Goal: Task Accomplishment & Management: Complete application form

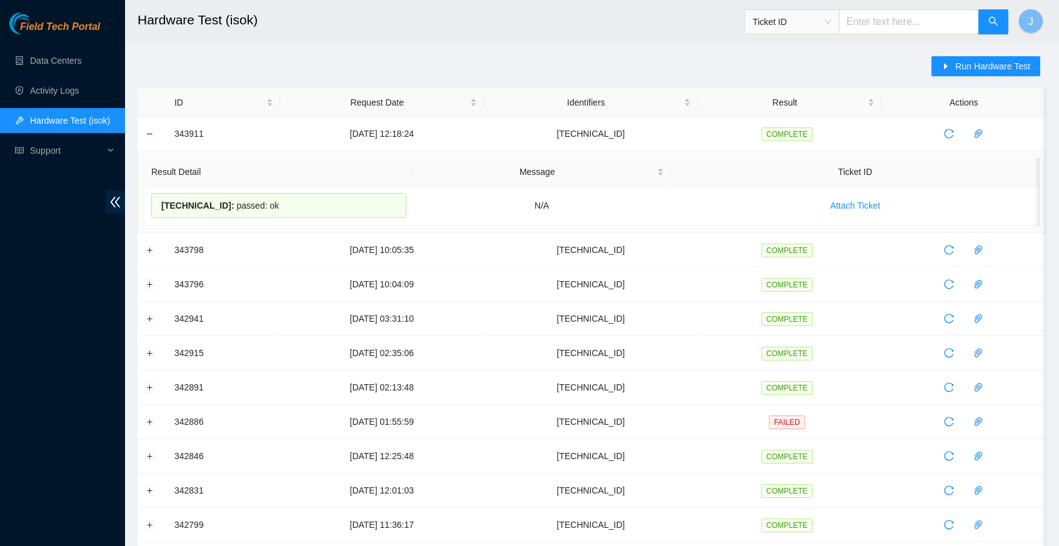
click at [606, 47] on main "Hardware Test (isok) Ticket ID J Run Hardware Test ID Request Date Identifiers …" at bounding box center [592, 469] width 934 height 939
click at [955, 67] on span "Run Hardware Test" at bounding box center [992, 66] width 75 height 14
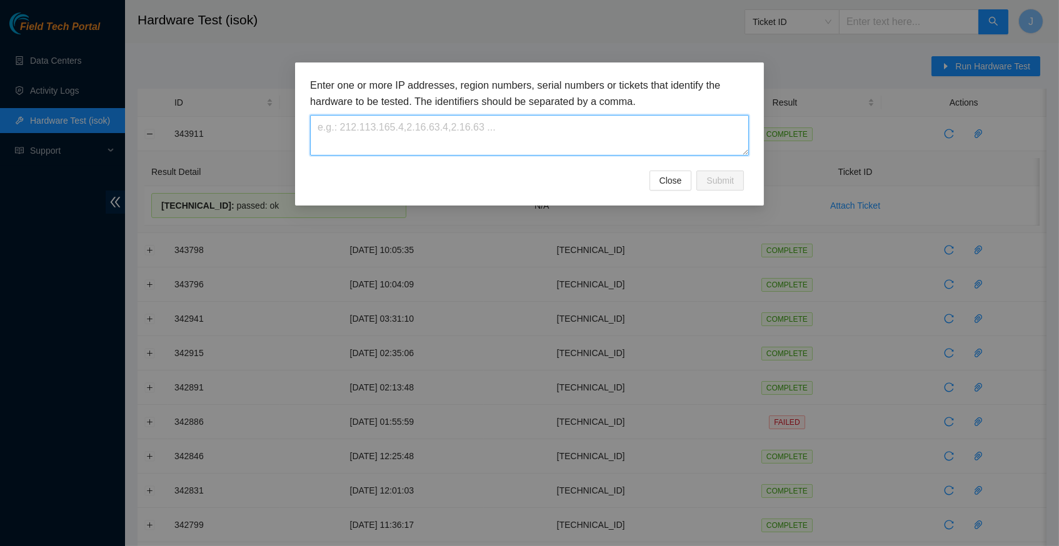
click at [430, 136] on textarea at bounding box center [529, 135] width 439 height 41
paste textarea "[TECHNICAL_ID]"
type textarea "[TECHNICAL_ID]"
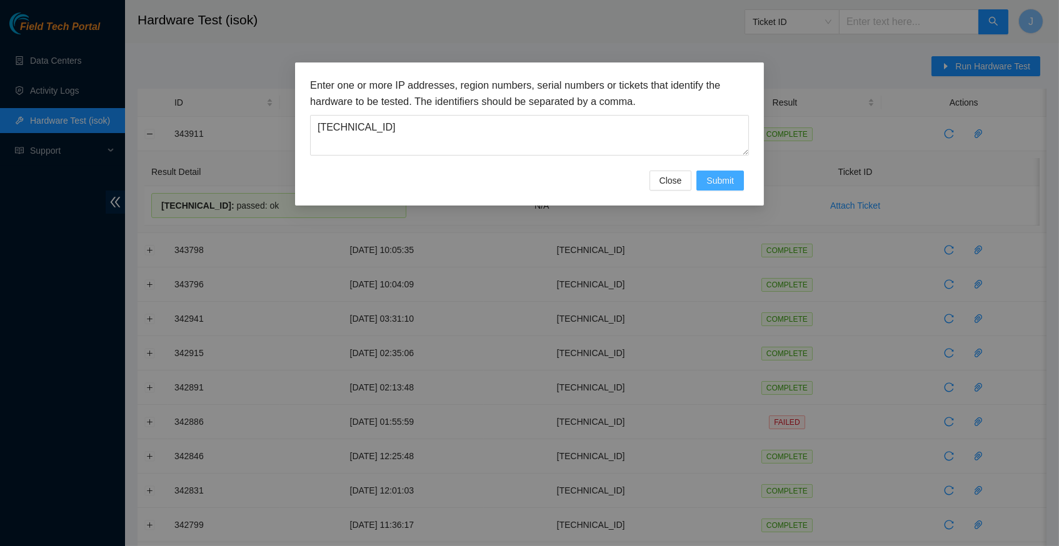
click at [711, 182] on span "Submit" at bounding box center [720, 181] width 28 height 14
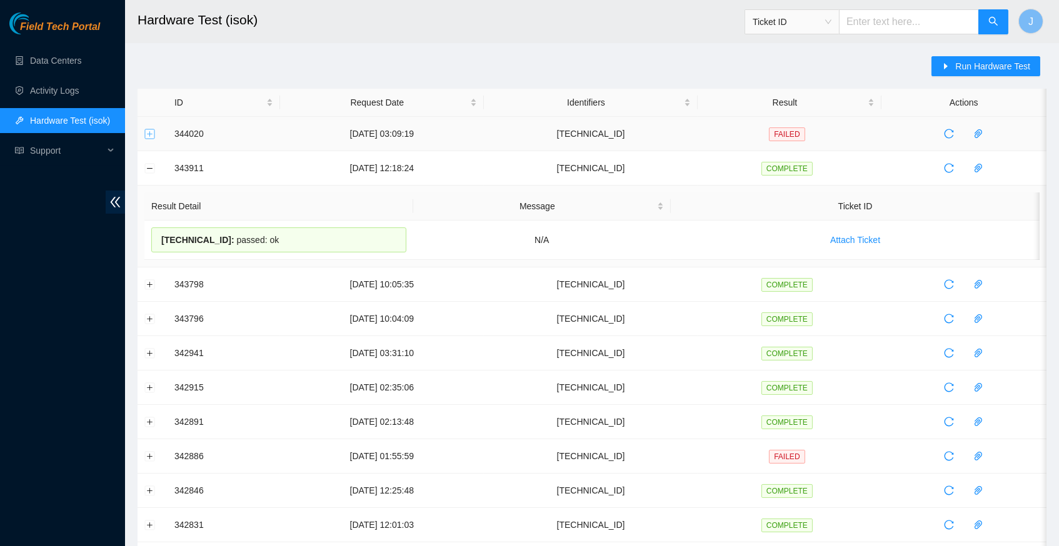
click at [149, 134] on button "Expand row" at bounding box center [150, 134] width 10 height 10
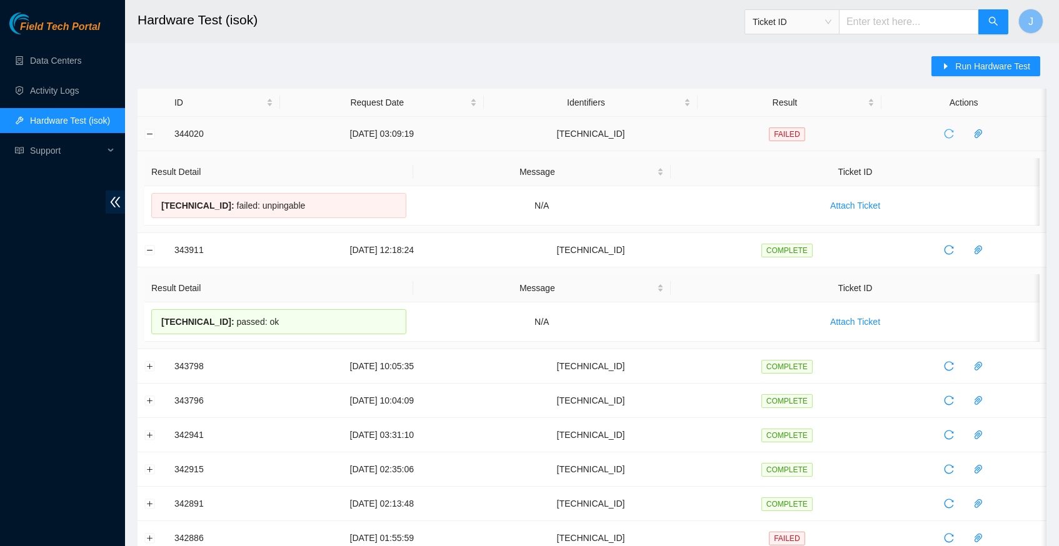
click at [955, 127] on body "Field Tech Portal Data Centers Activity Logs Hardware Test (isok) Support Hardw…" at bounding box center [529, 273] width 1059 height 546
click at [954, 132] on icon "reload" at bounding box center [949, 134] width 10 height 10
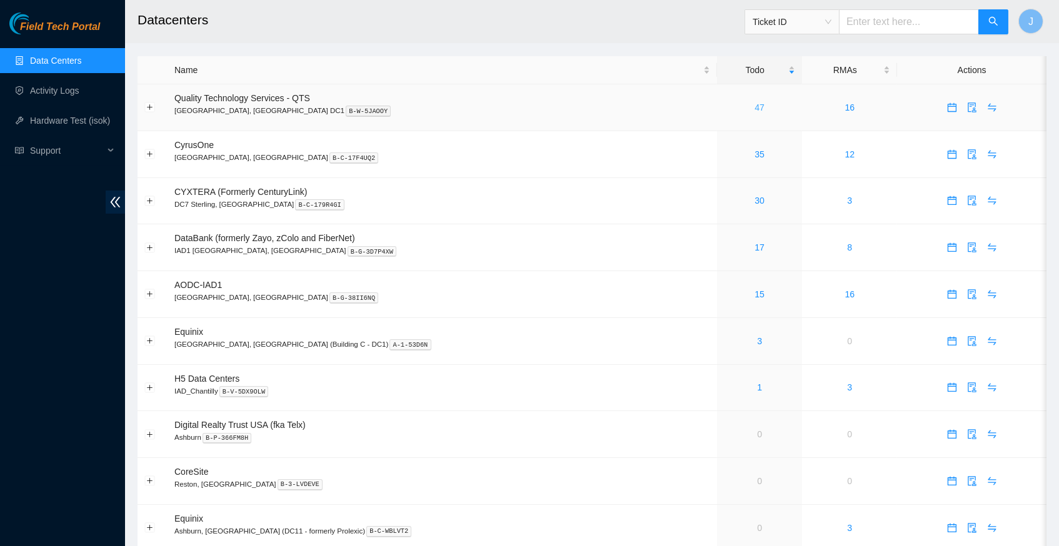
click at [755, 105] on link "47" at bounding box center [760, 108] width 10 height 10
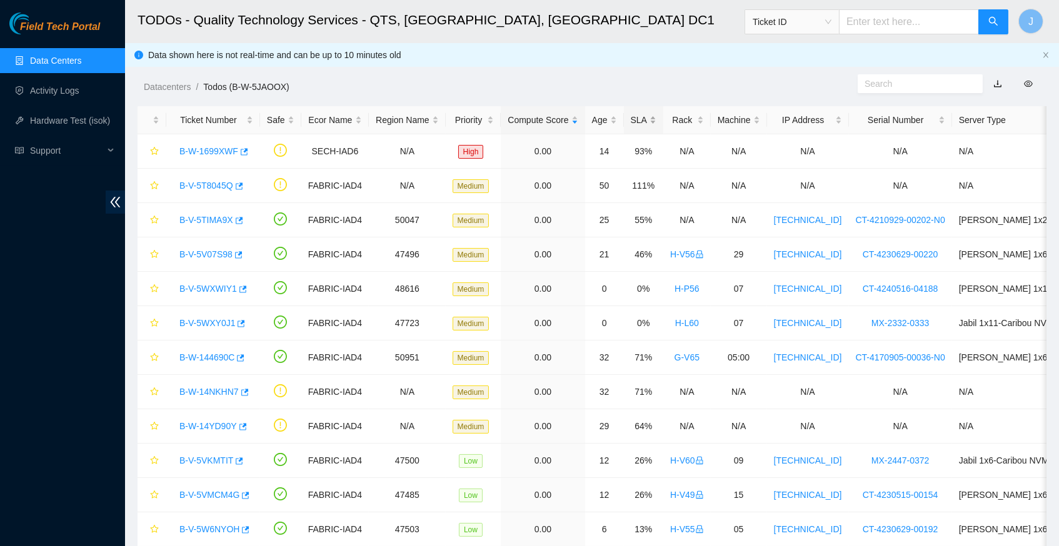
click at [651, 114] on div "SLA" at bounding box center [644, 120] width 26 height 14
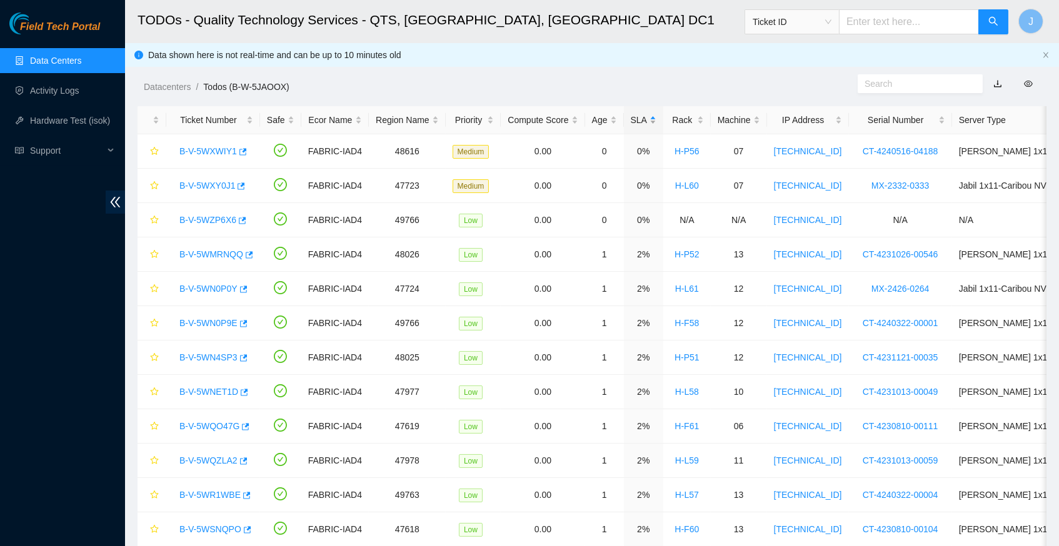
click at [651, 114] on div "SLA" at bounding box center [644, 120] width 26 height 14
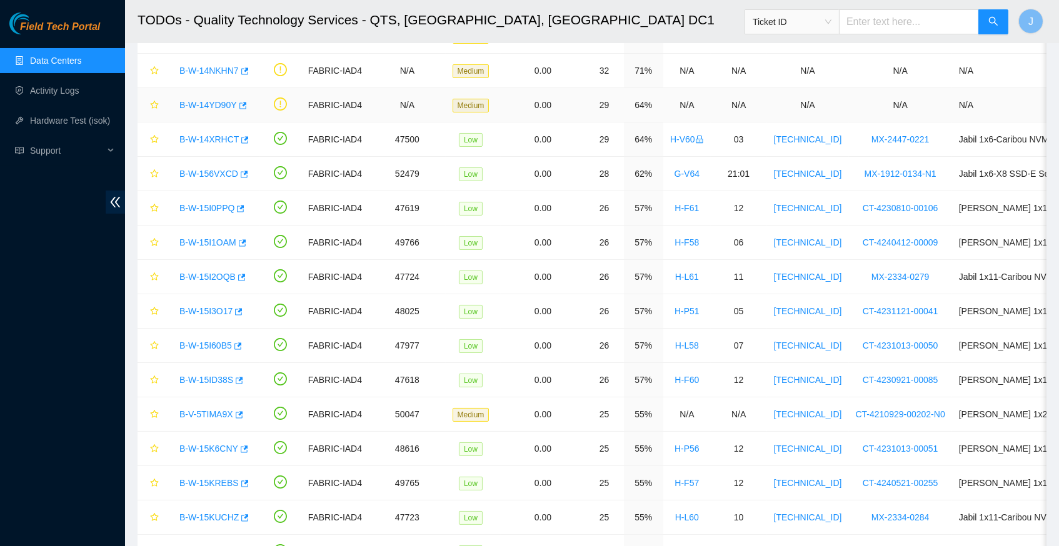
scroll to position [188, 0]
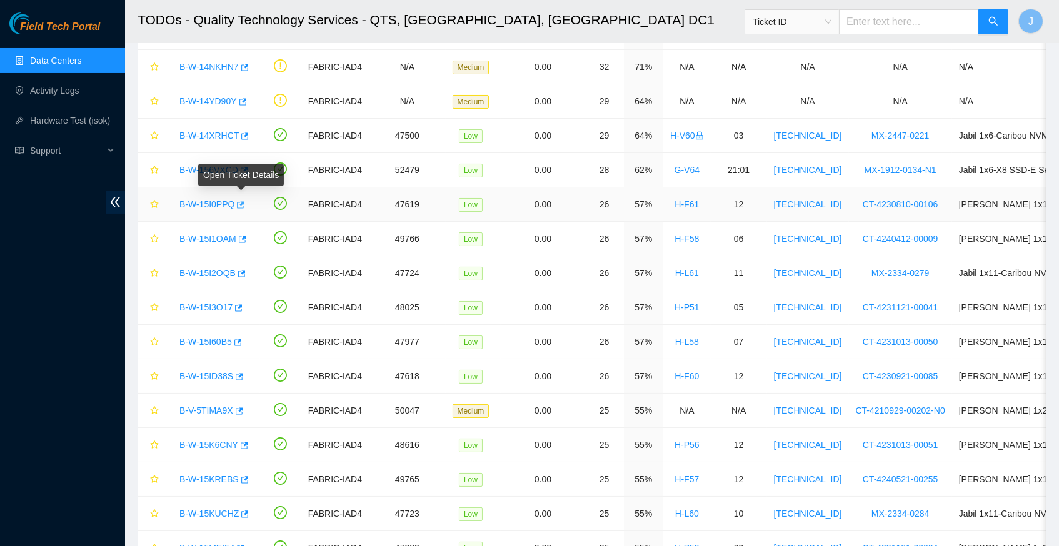
click at [245, 201] on icon "button" at bounding box center [242, 204] width 8 height 7
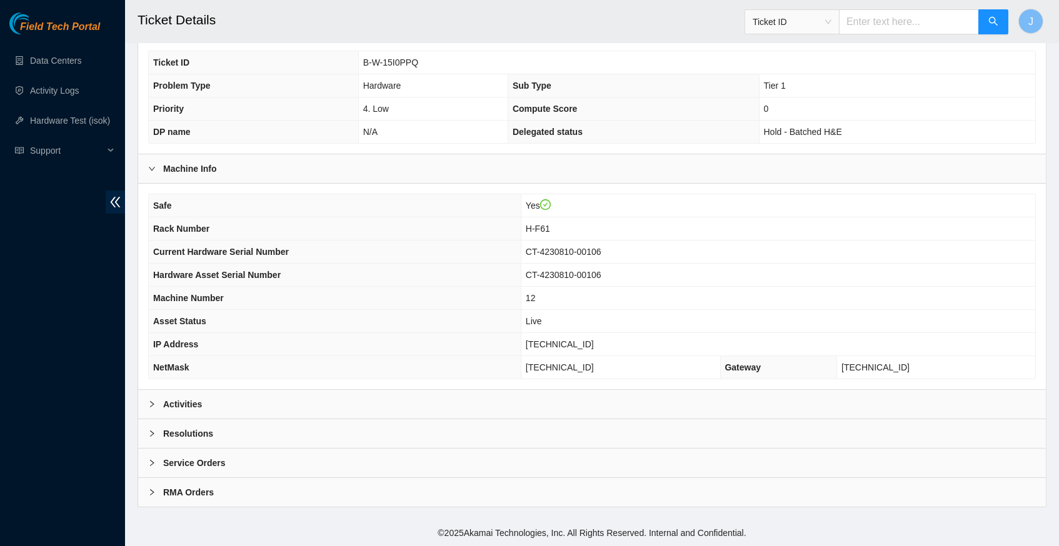
scroll to position [289, 0]
click at [153, 405] on icon "right" at bounding box center [152, 404] width 4 height 6
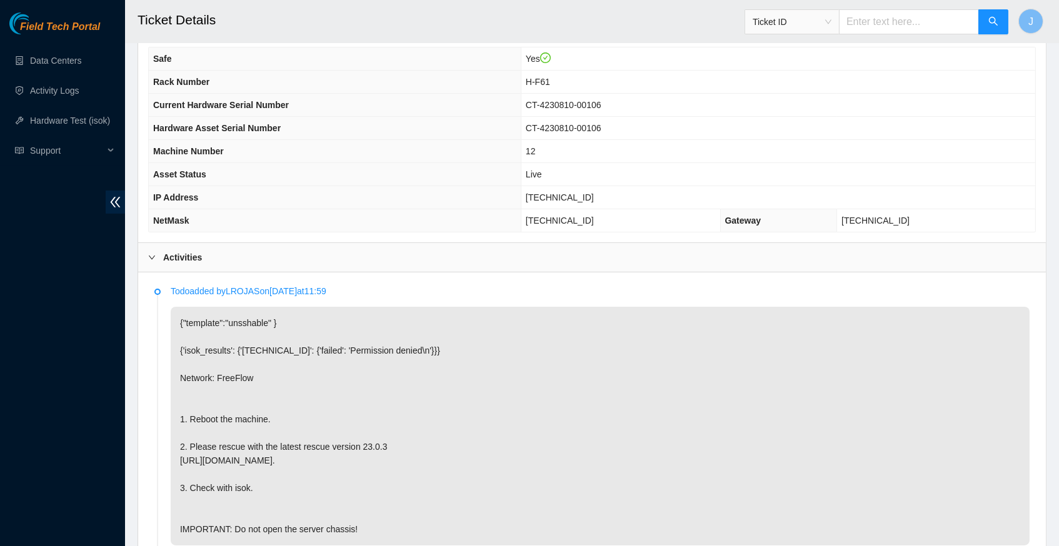
scroll to position [434, 0]
click at [565, 199] on span "[TECHNICAL_ID]" at bounding box center [560, 198] width 68 height 10
copy span "[TECHNICAL_ID]"
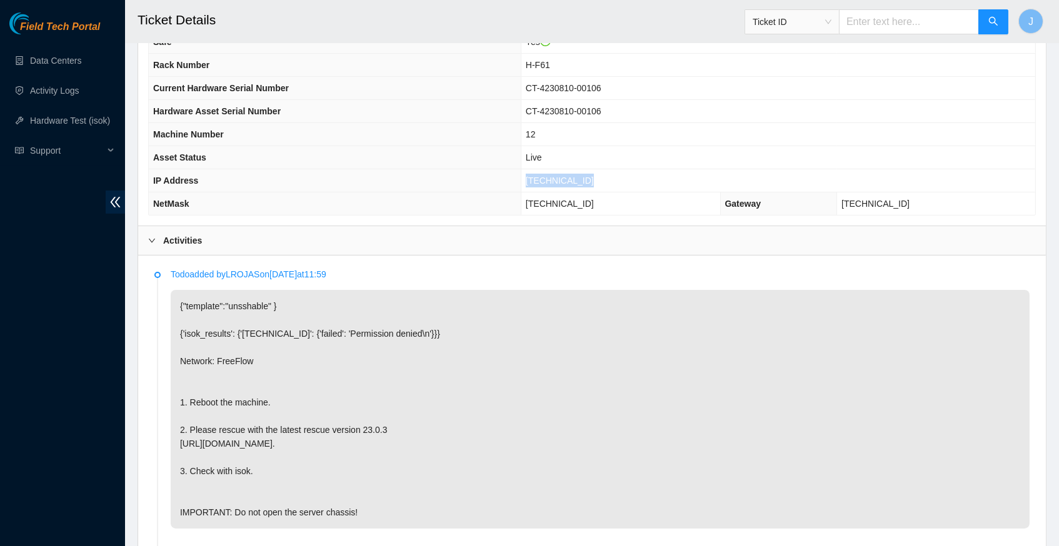
scroll to position [452, 0]
click at [630, 174] on td "[TECHNICAL_ID]" at bounding box center [778, 180] width 515 height 23
click at [602, 181] on td "[TECHNICAL_ID]" at bounding box center [778, 180] width 515 height 23
drag, startPoint x: 596, startPoint y: 185, endPoint x: 530, endPoint y: 184, distance: 66.3
click at [530, 184] on span "[TECHNICAL_ID]" at bounding box center [560, 181] width 68 height 10
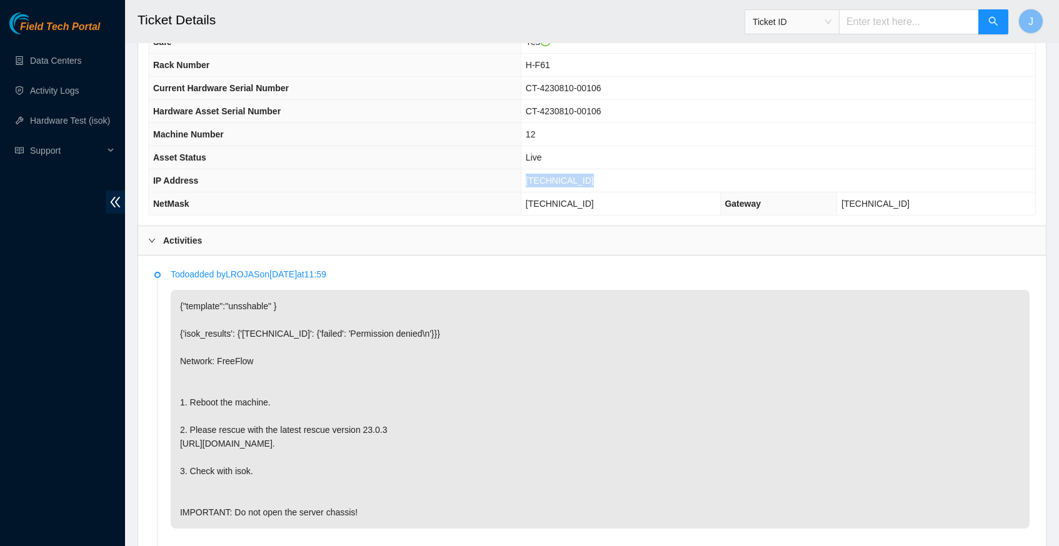
copy span "[TECHNICAL_ID]"
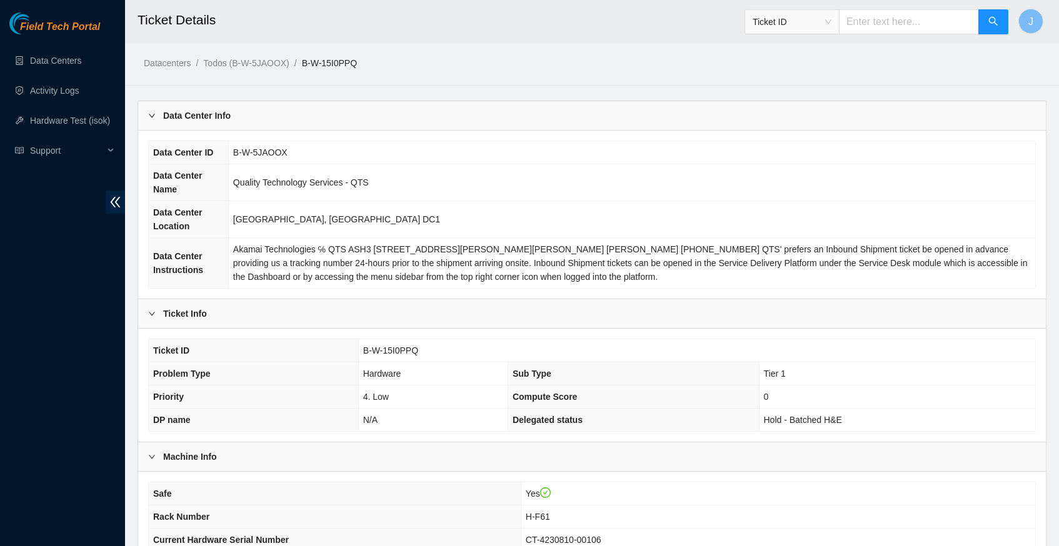
scroll to position [0, 0]
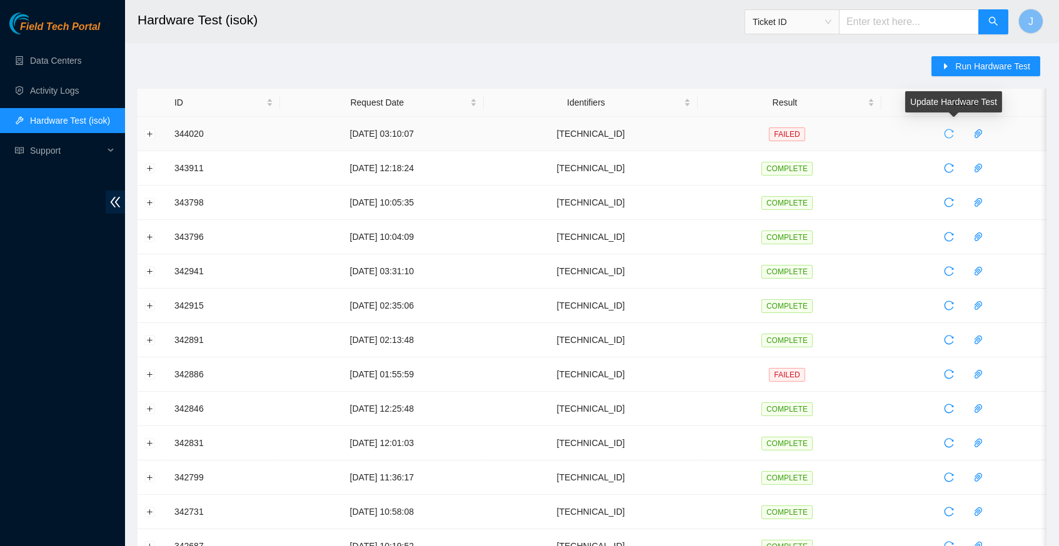
click at [954, 133] on icon "reload" at bounding box center [949, 134] width 10 height 10
click at [969, 65] on span "Run Hardware Test" at bounding box center [992, 66] width 75 height 14
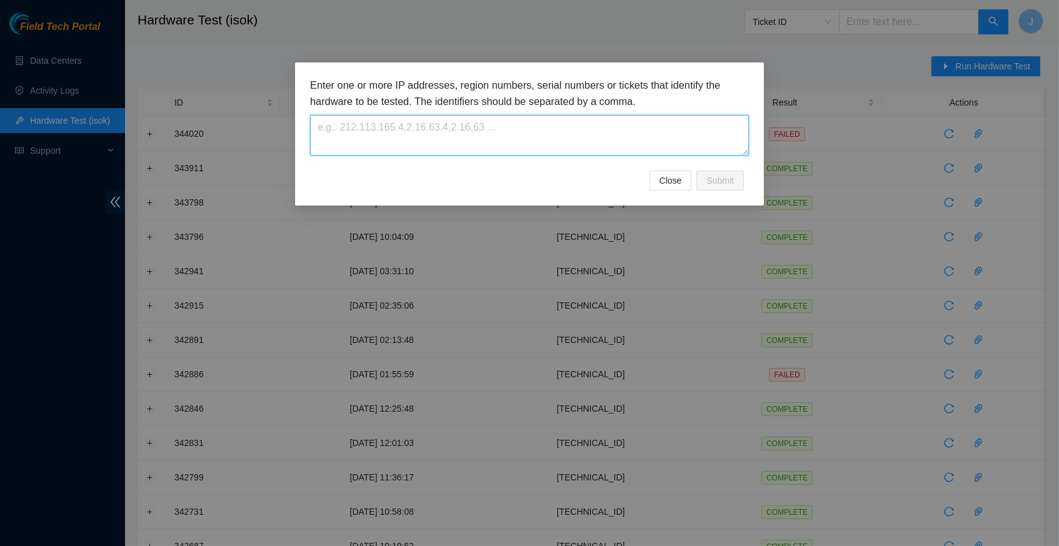
click at [433, 134] on textarea at bounding box center [529, 135] width 439 height 41
paste textarea "[TECHNICAL_ID]"
type textarea "[TECHNICAL_ID]"
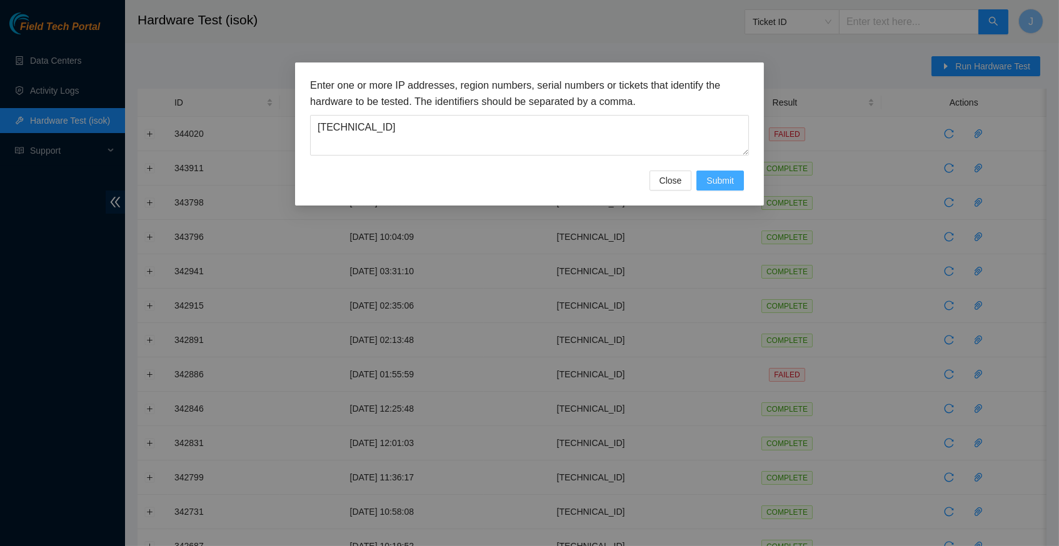
click at [720, 176] on span "Submit" at bounding box center [720, 181] width 28 height 14
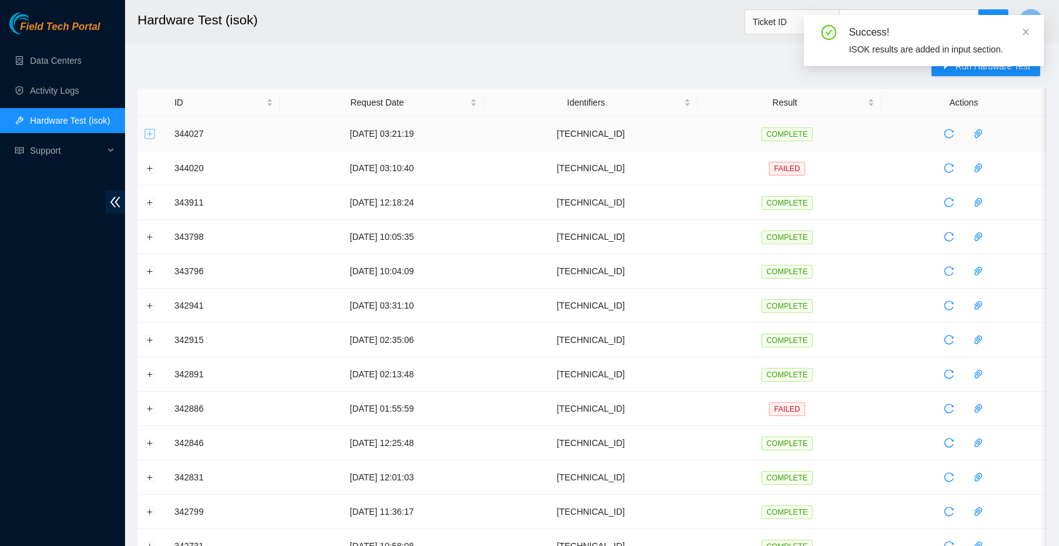
click at [149, 134] on button "Expand row" at bounding box center [150, 134] width 10 height 10
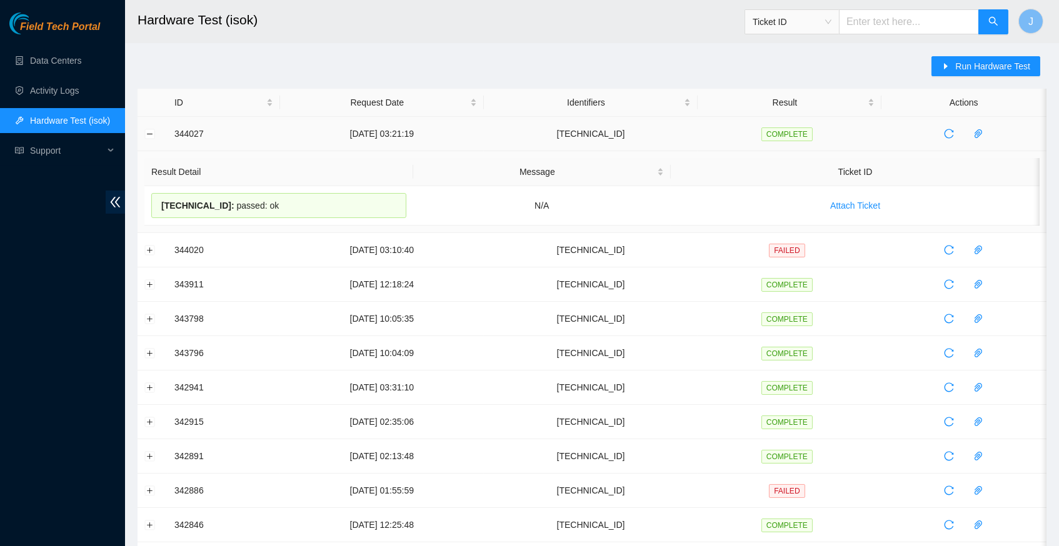
drag, startPoint x: 291, startPoint y: 202, endPoint x: 174, endPoint y: 134, distance: 135.0
click at [174, 134] on tbody "344027 [DATE] 03:21:19 [TECHNICAL_ID] COMPLETE Result Detail Message Ticket ID …" at bounding box center [592, 502] width 909 height 770
copy tbody "344027 [DATE] 03:21:19 [TECHNICAL_ID] COMPLETE Result Detail Message Ticket ID …"
click at [665, 61] on div "Run Hardware Test ID Request Date Identifiers Result Actions 344027 [DATE] 03:2…" at bounding box center [592, 491] width 909 height 870
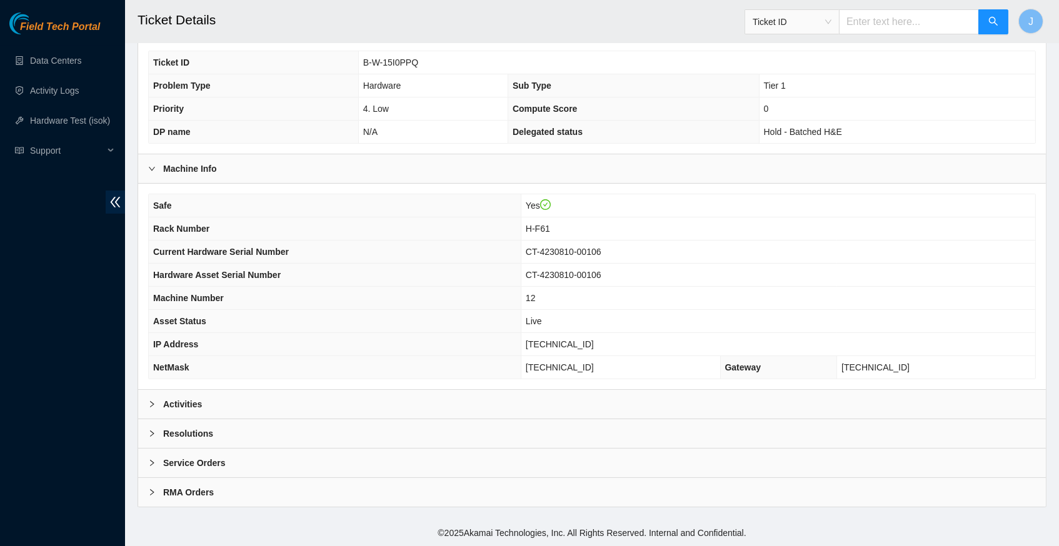
scroll to position [289, 0]
click at [151, 402] on icon "right" at bounding box center [152, 405] width 8 height 8
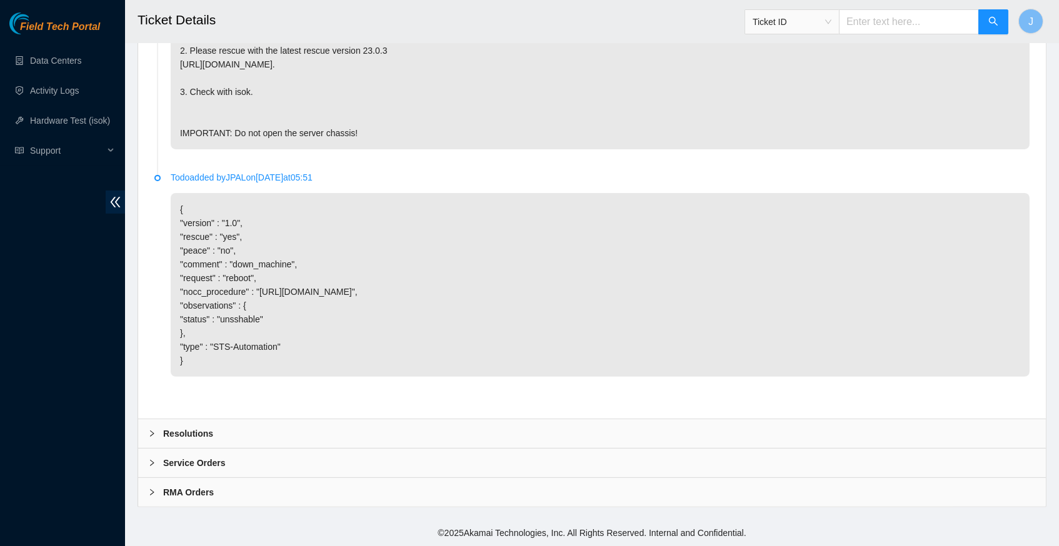
scroll to position [843, 0]
click at [152, 436] on icon "right" at bounding box center [152, 434] width 4 height 6
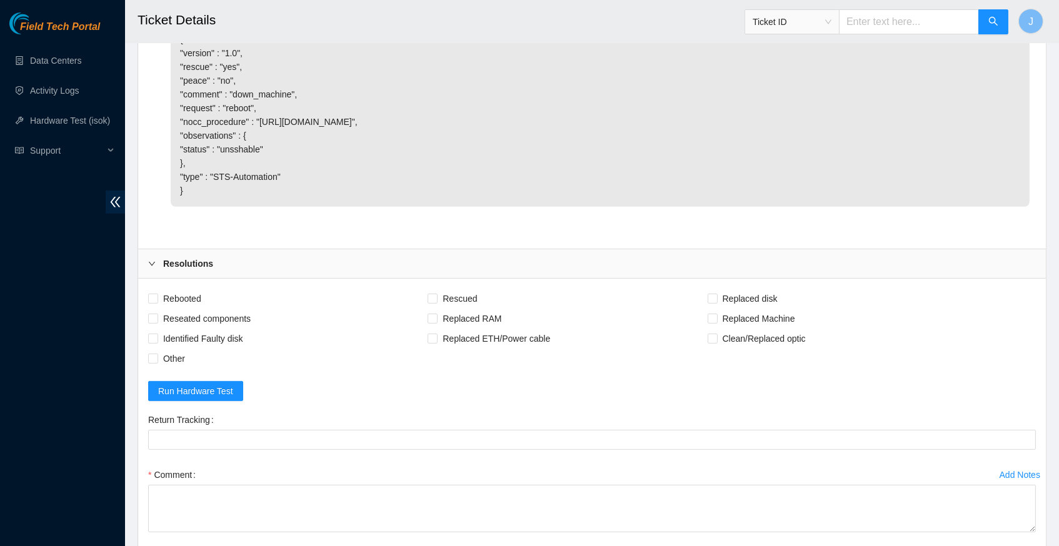
scroll to position [1092, 0]
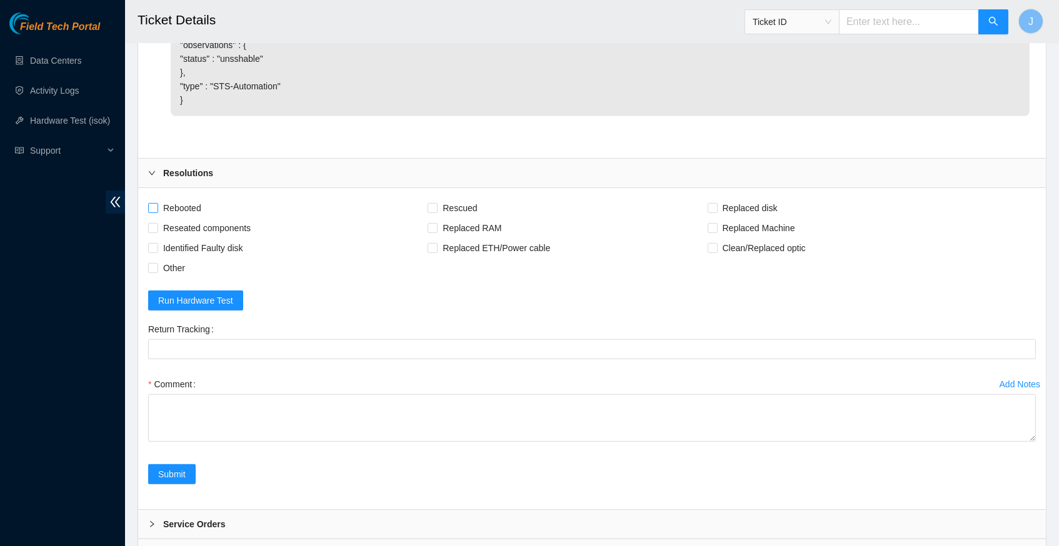
click at [157, 213] on span at bounding box center [153, 208] width 10 height 10
click at [157, 212] on input "Rebooted" at bounding box center [152, 207] width 9 height 9
checkbox input "true"
click at [436, 212] on input "Rescued" at bounding box center [432, 207] width 9 height 9
checkbox input "true"
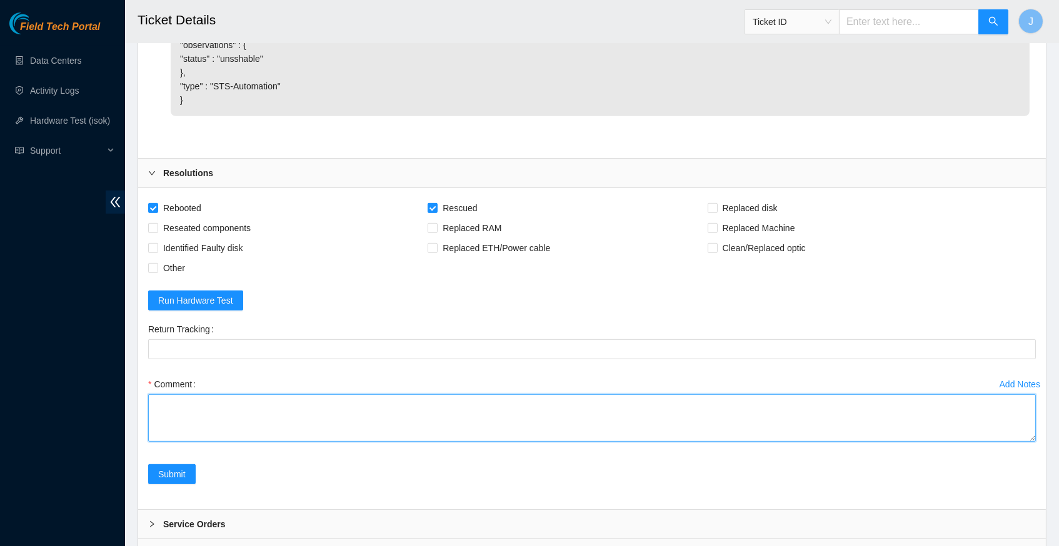
click at [266, 417] on textarea "Comment" at bounding box center [592, 418] width 888 height 48
paste textarea "344027 30-09-2025 03:21:19 23.213.246.143 COMPLETE Result Detail Message Ticket…"
type textarea "verified server and rack reboot machine rescued configured reboot ran isok unpi…"
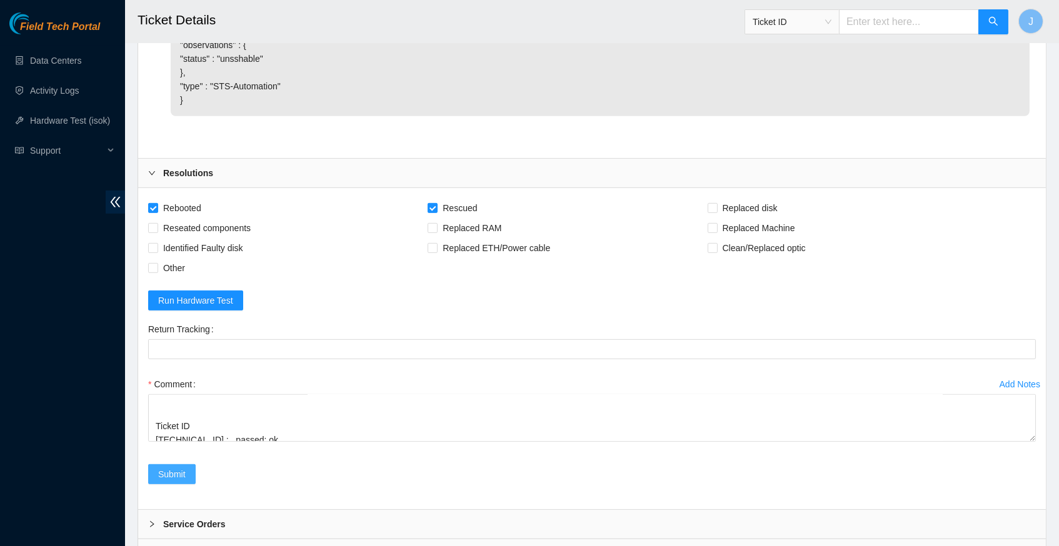
click at [176, 481] on span "Submit" at bounding box center [172, 475] width 28 height 14
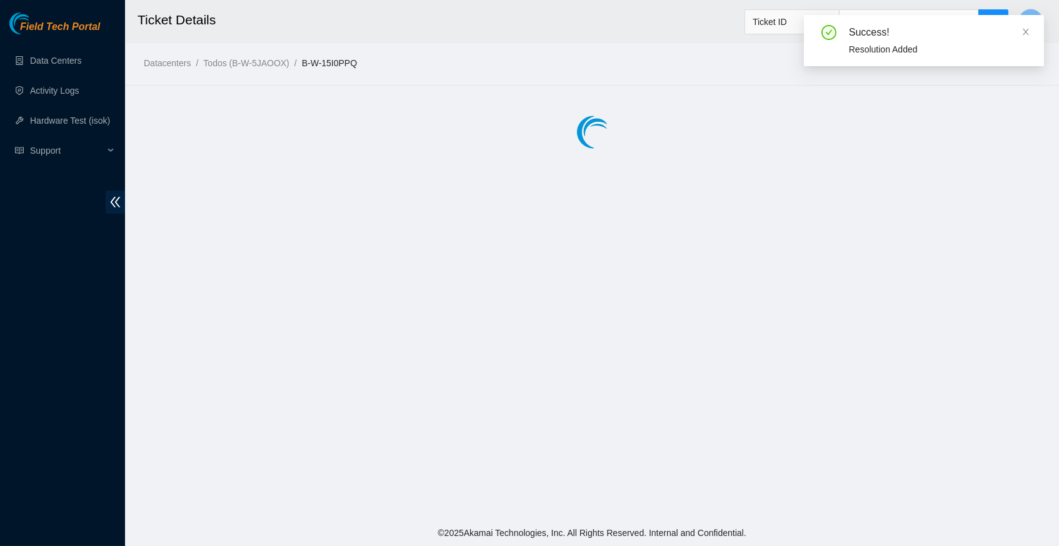
scroll to position [0, 0]
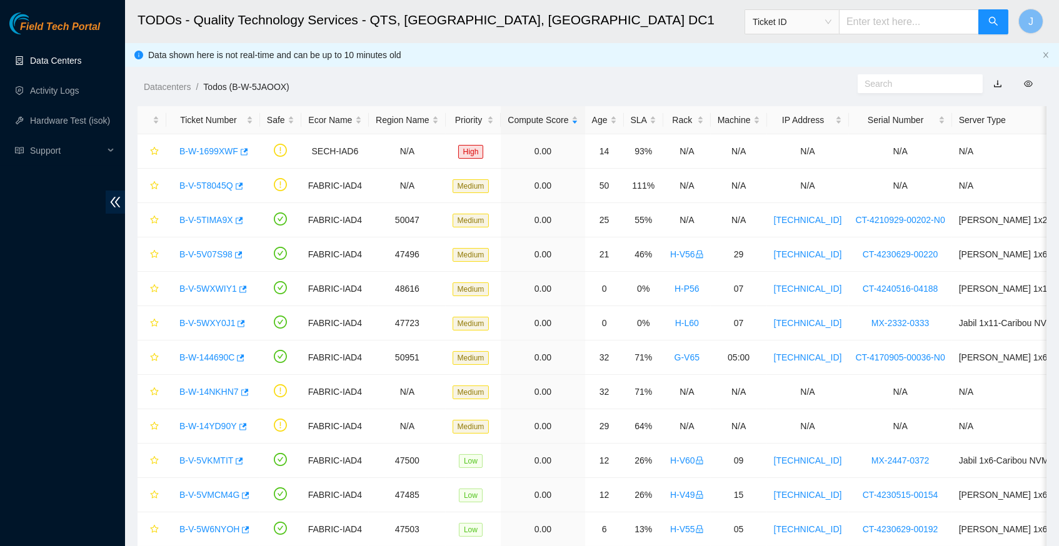
click at [78, 61] on link "Data Centers" at bounding box center [55, 61] width 51 height 10
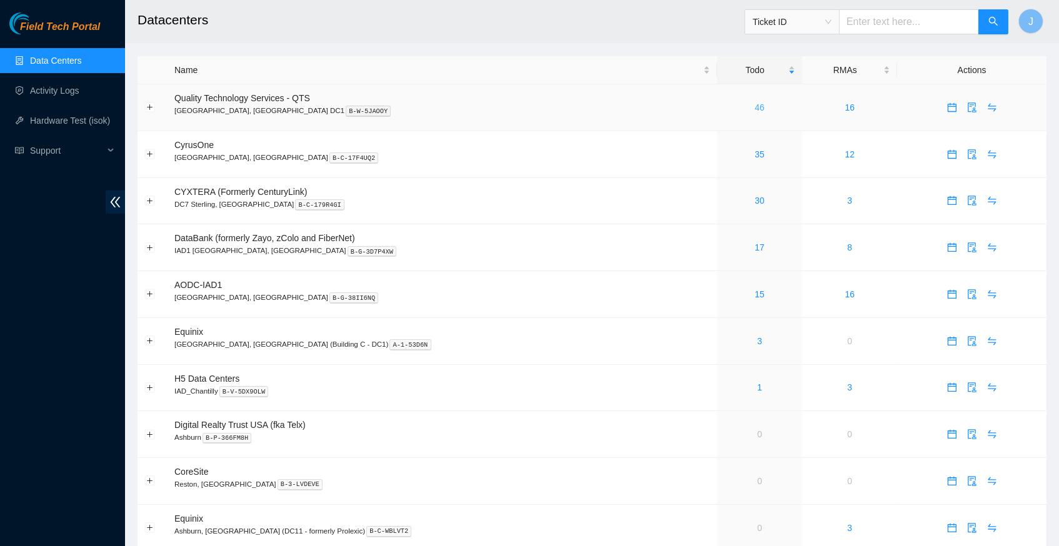
click at [755, 106] on link "46" at bounding box center [760, 108] width 10 height 10
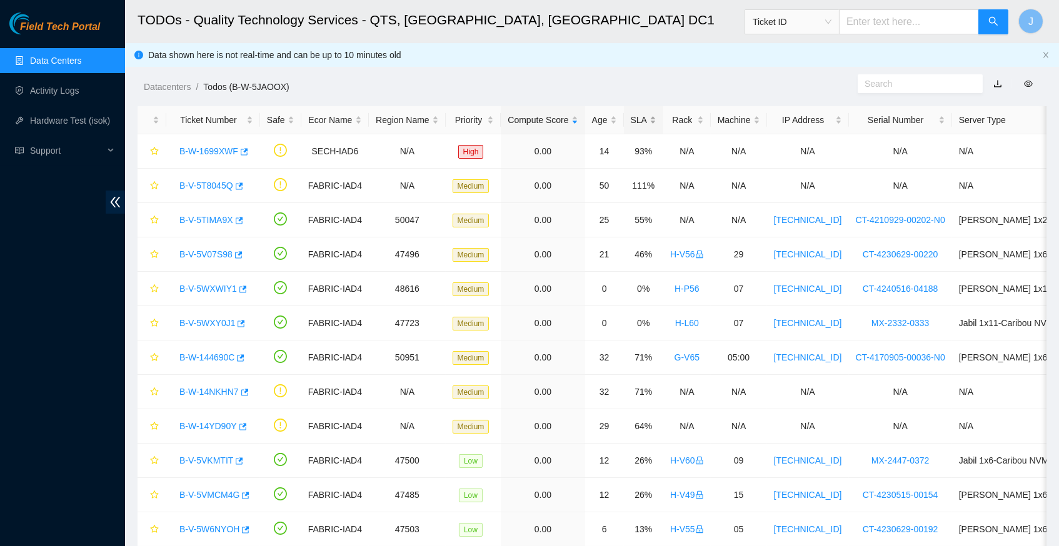
click at [656, 118] on div "SLA" at bounding box center [644, 120] width 26 height 14
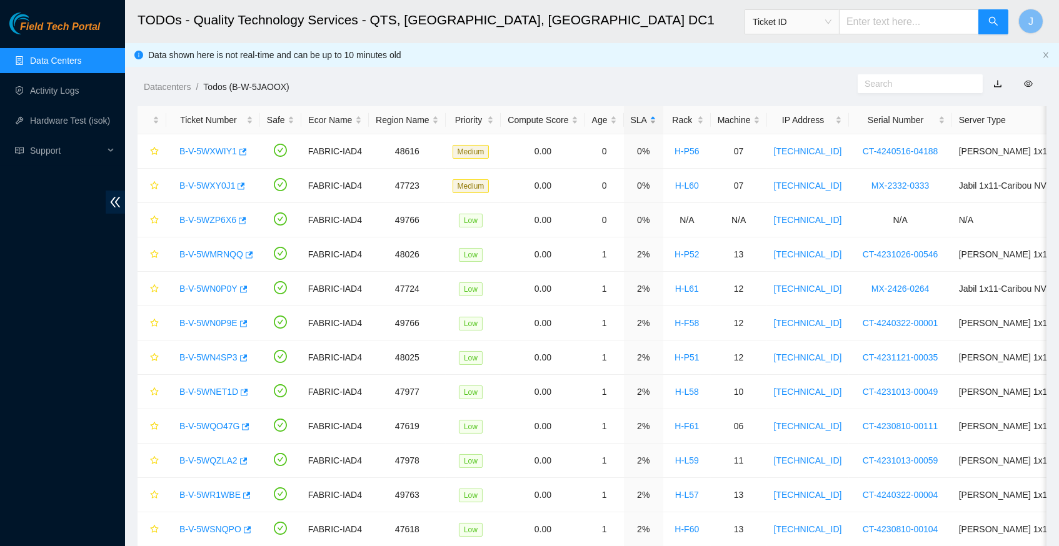
click at [656, 118] on div "SLA" at bounding box center [644, 120] width 26 height 14
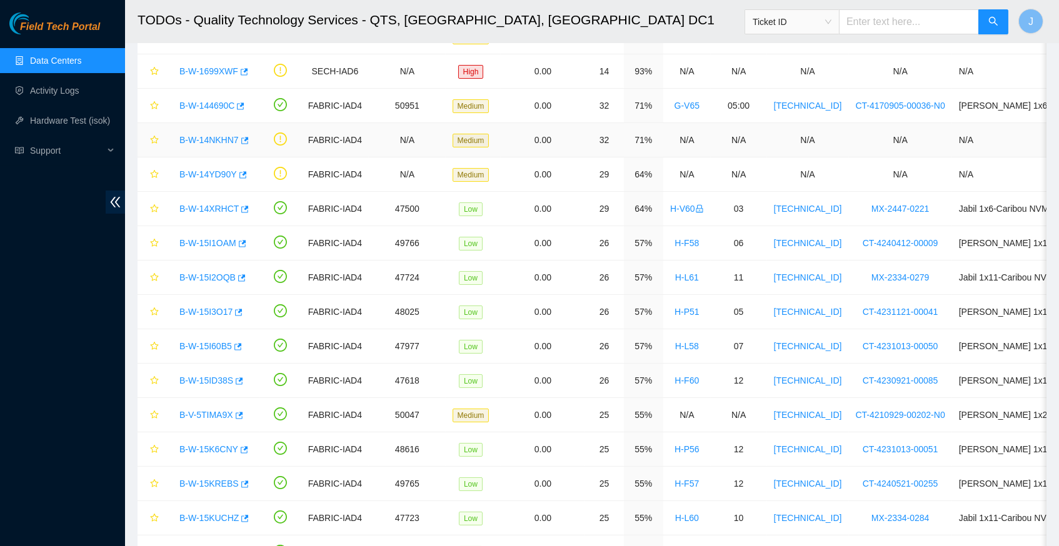
scroll to position [132, 0]
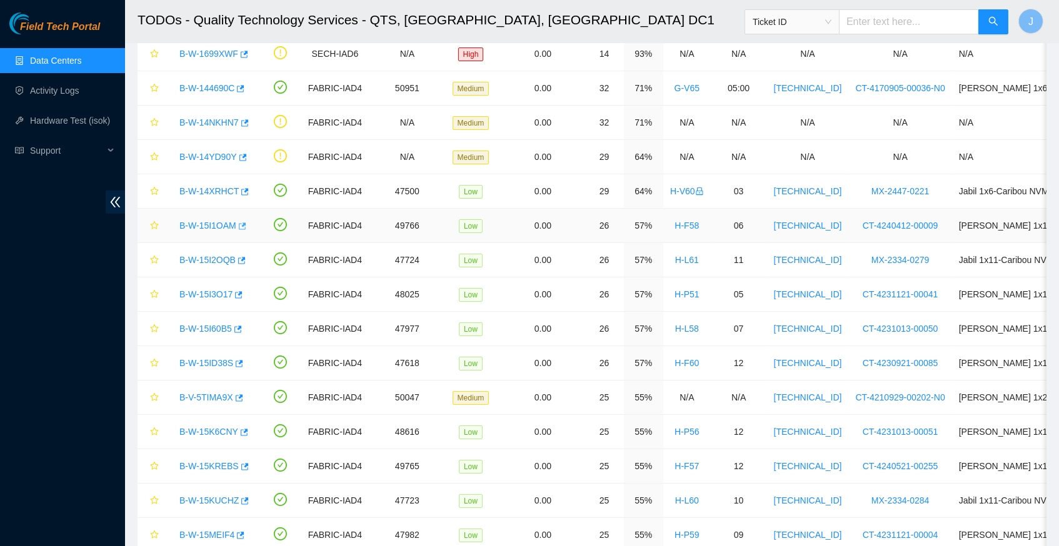
click at [247, 216] on div "Open Ticket Details" at bounding box center [243, 205] width 86 height 21
click at [245, 222] on icon "button" at bounding box center [241, 226] width 9 height 9
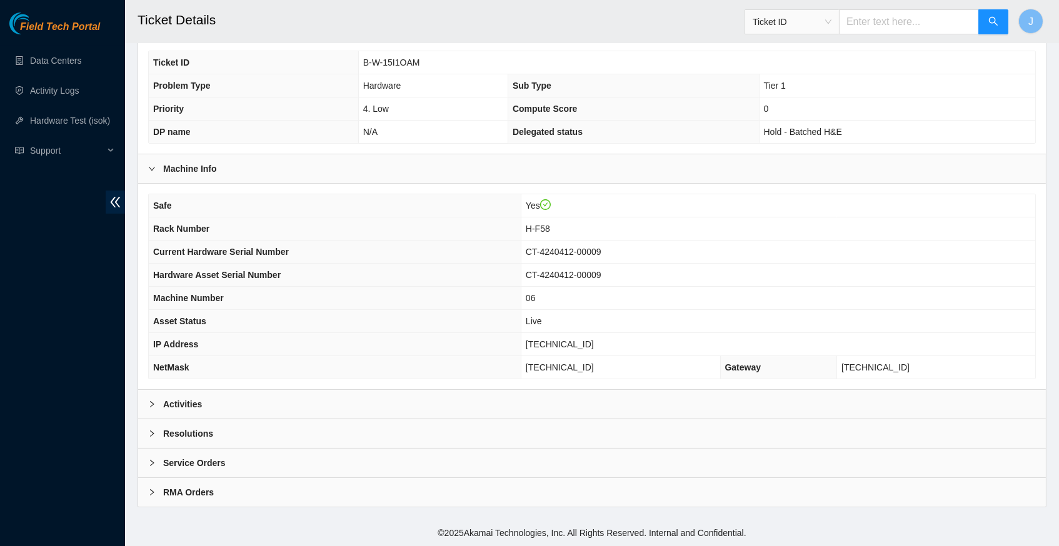
scroll to position [289, 0]
click at [148, 403] on icon "right" at bounding box center [152, 405] width 8 height 8
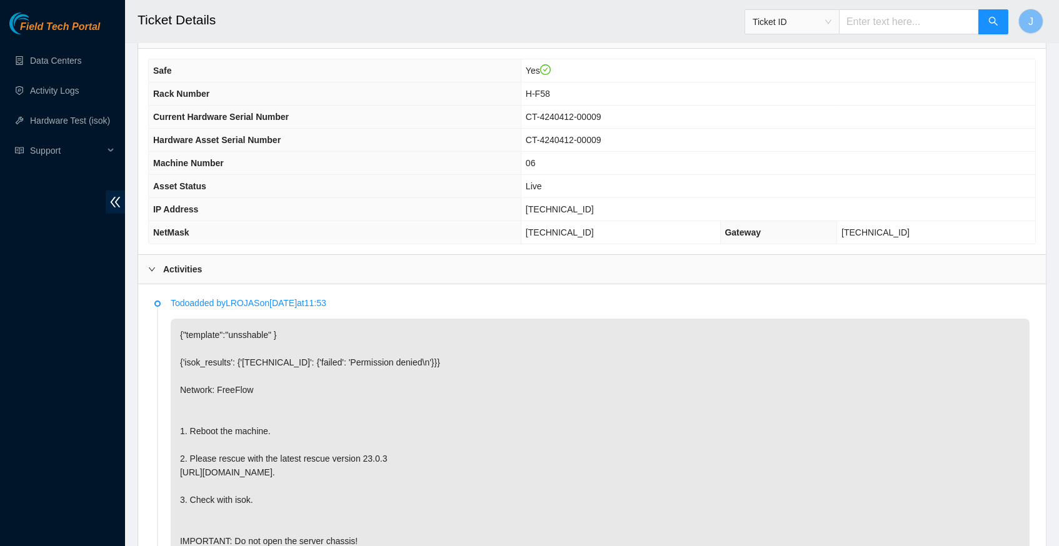
scroll to position [422, 0]
click at [565, 212] on span "[TECHNICAL_ID]" at bounding box center [560, 211] width 68 height 10
click at [565, 212] on span "23.55.100.137" at bounding box center [560, 211] width 68 height 10
copy span "23.55.100.137"
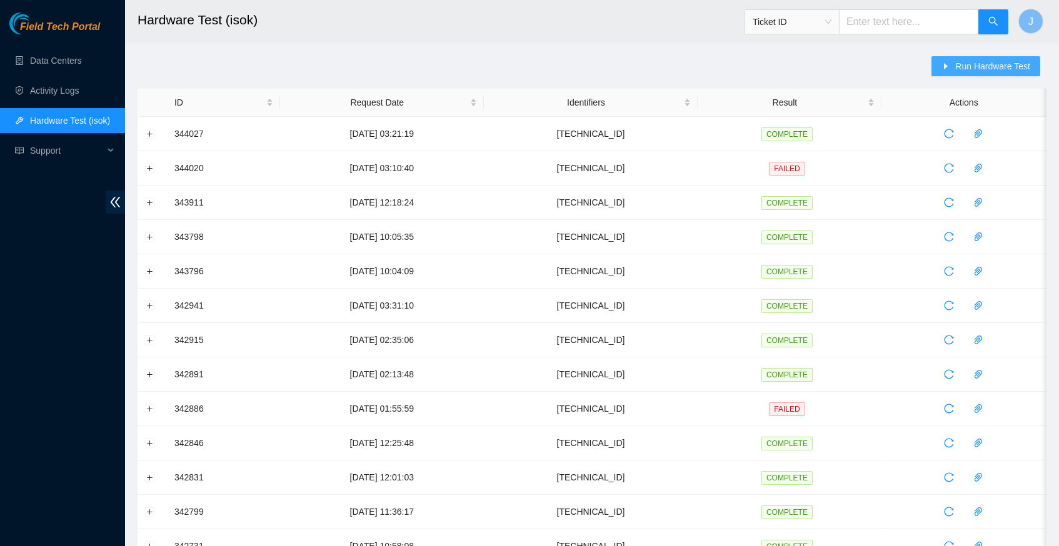
click at [977, 65] on span "Run Hardware Test" at bounding box center [992, 66] width 75 height 14
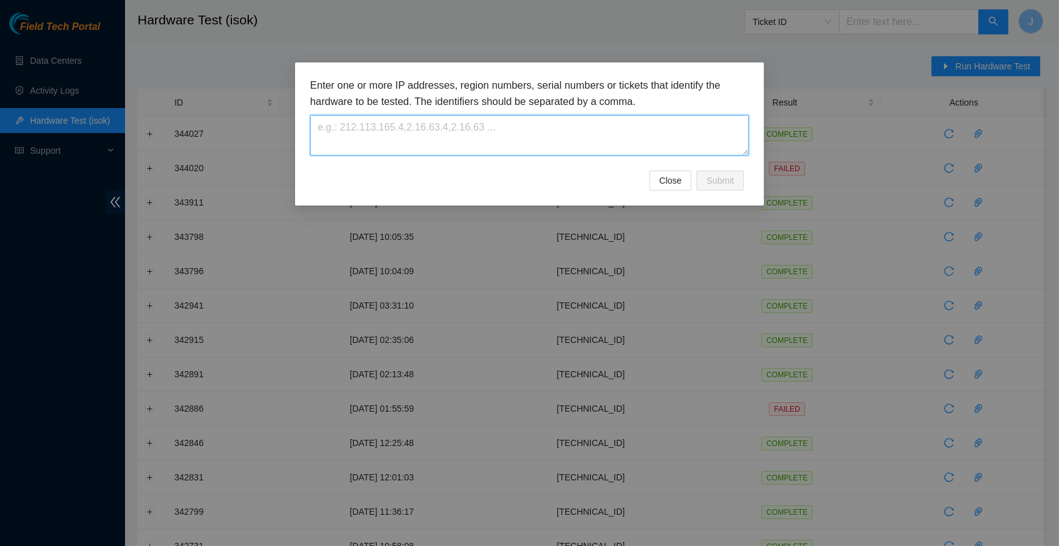
click at [362, 131] on textarea at bounding box center [529, 135] width 439 height 41
paste textarea "[TECHNICAL_ID]"
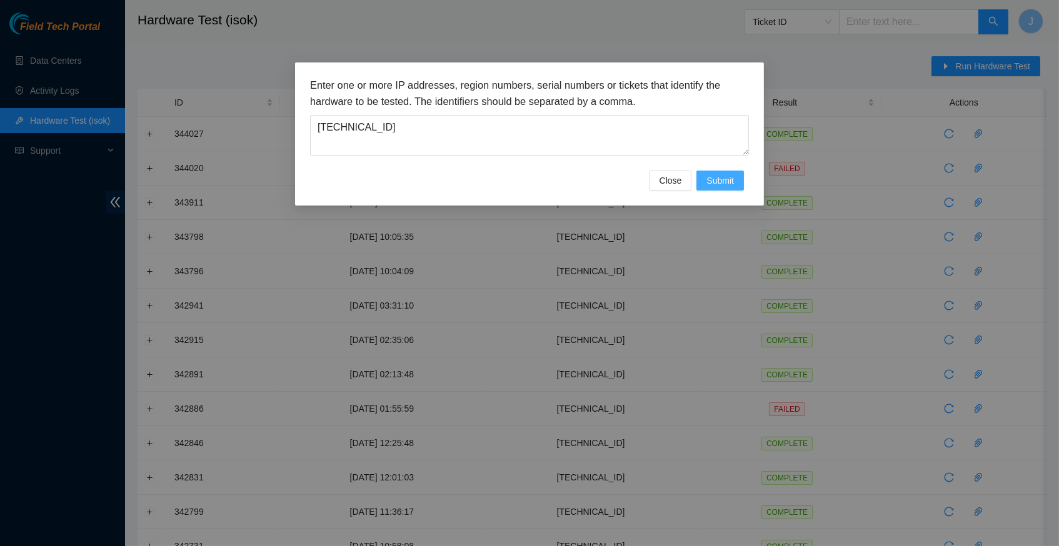
click at [718, 182] on span "Submit" at bounding box center [720, 181] width 28 height 14
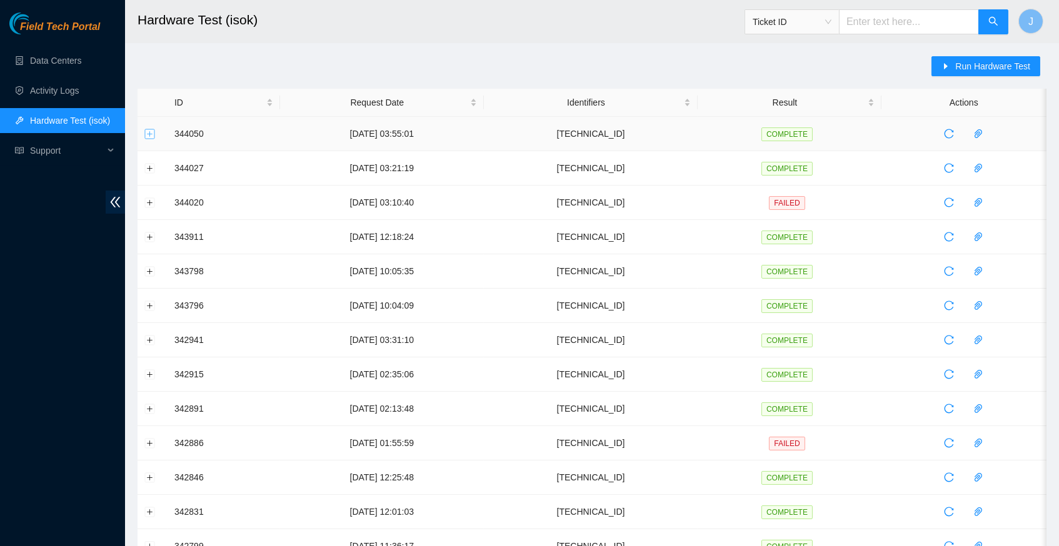
click at [148, 133] on button "Expand row" at bounding box center [150, 134] width 10 height 10
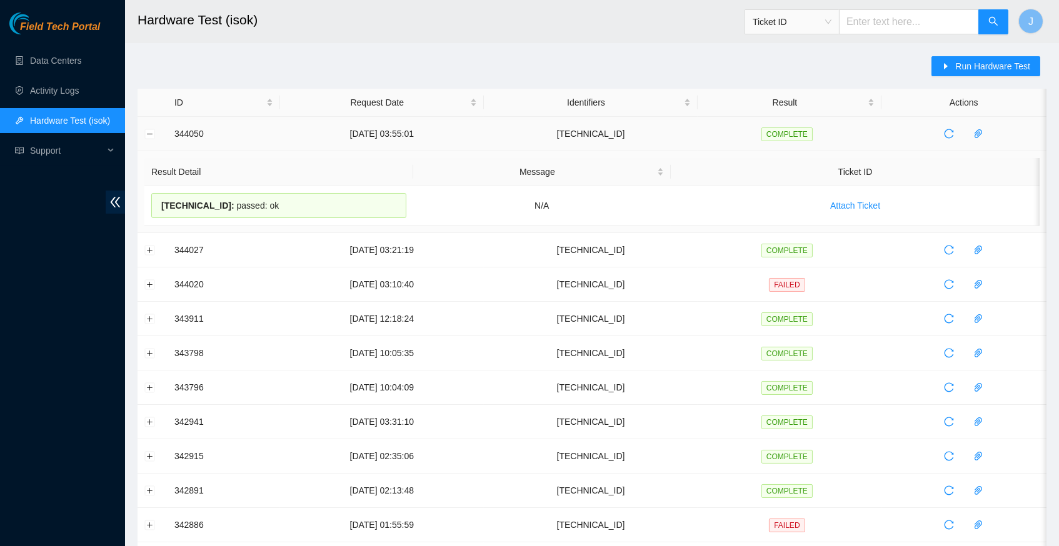
drag, startPoint x: 283, startPoint y: 204, endPoint x: 173, endPoint y: 136, distance: 128.9
click at [173, 136] on tbody "344050 30-09-2025 03:55:01 23.55.100.137 COMPLETE Result Detail Message Ticket …" at bounding box center [592, 502] width 909 height 770
copy tbody "344050 30-09-2025 03:55:01 23.55.100.137 COMPLETE Result Detail Message Ticket …"
click at [633, 64] on div "Run Hardware Test ID Request Date Identifiers Result Actions 344050 30-09-2025 …" at bounding box center [592, 491] width 909 height 870
click at [958, 64] on span "Run Hardware Test" at bounding box center [992, 66] width 75 height 14
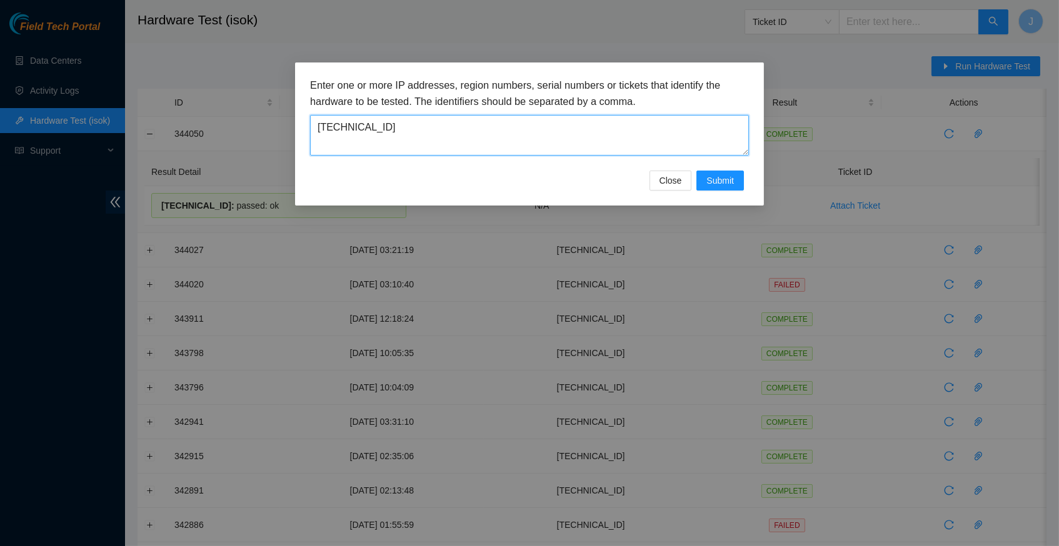
click at [419, 131] on textarea "23.55.100.137" at bounding box center [529, 135] width 439 height 41
paste textarea "213.246.175"
type textarea "[TECHNICAL_ID]"
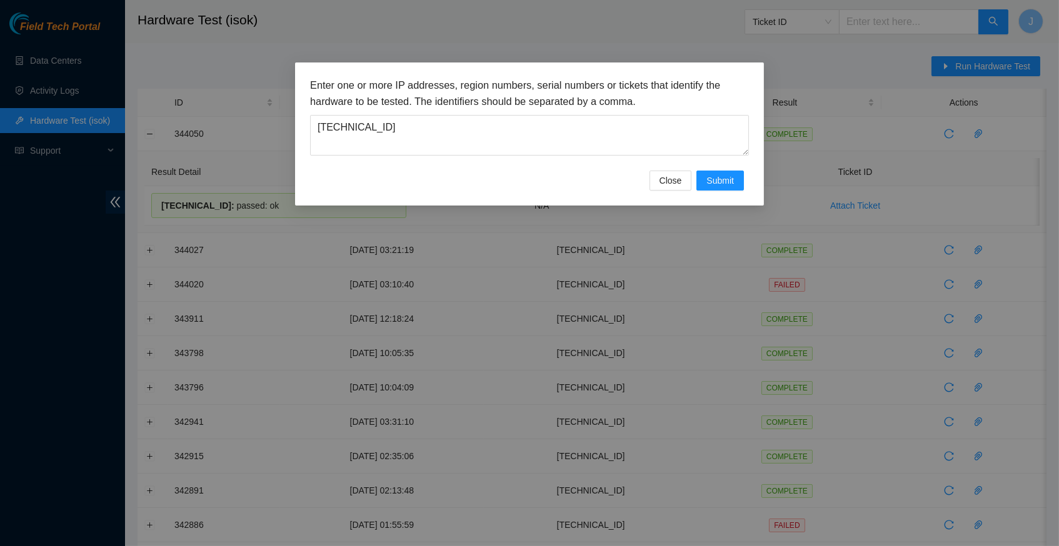
click at [717, 192] on div "Enter one or more IP addresses, region numbers, serial numbers or tickets that …" at bounding box center [529, 134] width 469 height 143
click at [719, 176] on span "Submit" at bounding box center [720, 181] width 28 height 14
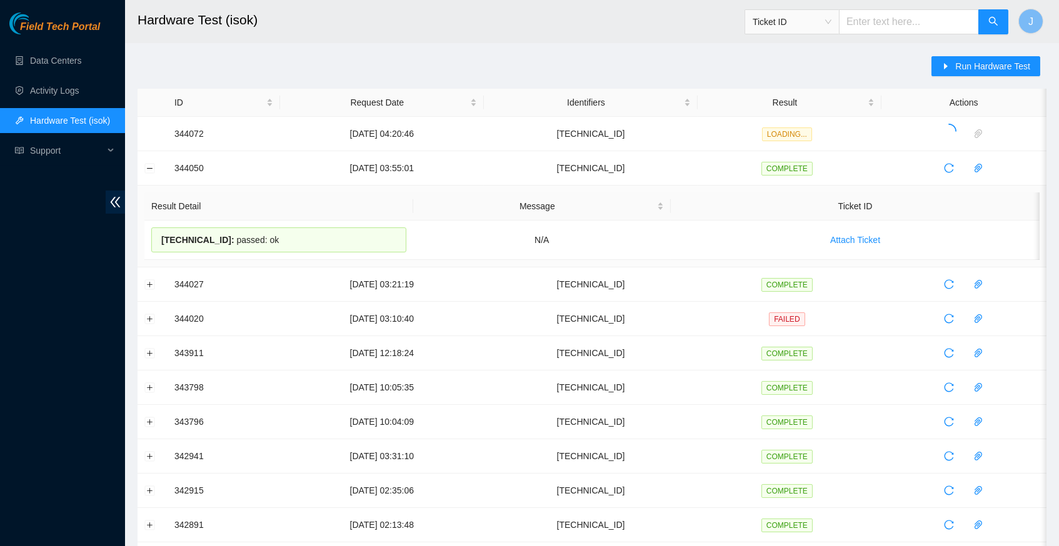
click at [644, 60] on div "Run Hardware Test ID Request Date Identifiers Result Actions 344072 30-09-2025 …" at bounding box center [592, 491] width 909 height 870
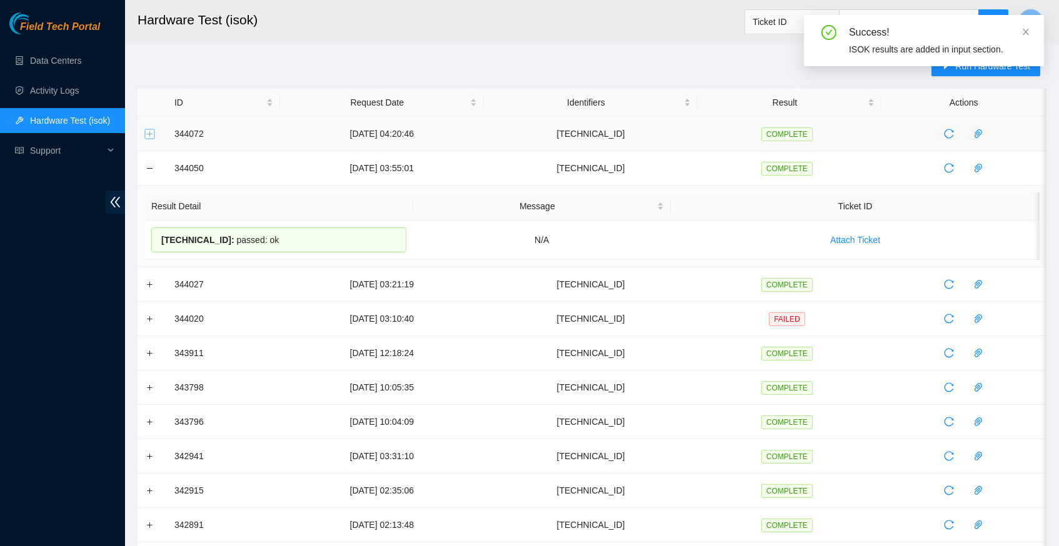
click at [151, 132] on button "Expand row" at bounding box center [150, 134] width 10 height 10
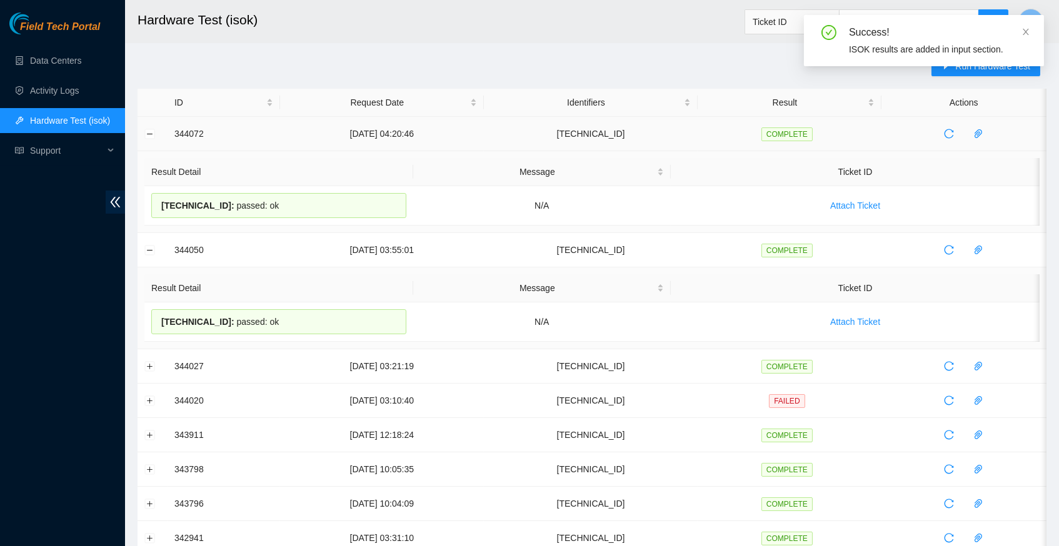
drag, startPoint x: 289, startPoint y: 204, endPoint x: 173, endPoint y: 134, distance: 135.7
click at [173, 134] on tbody "344072 30-09-2025 04:20:46 23.213.246.175 COMPLETE Result Detail Message Ticket…" at bounding box center [592, 542] width 909 height 851
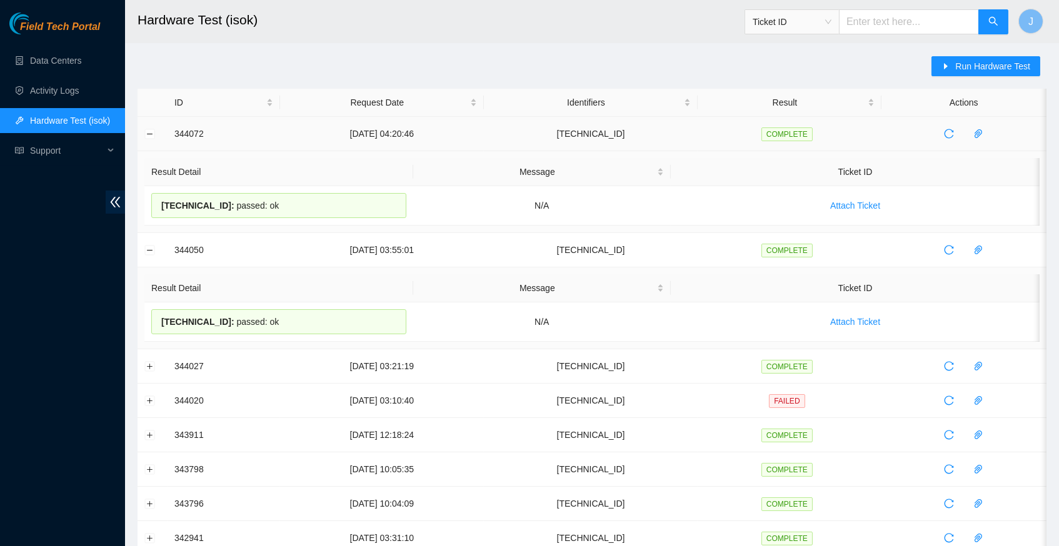
copy tbody "344072 30-09-2025 04:20:46 23.213.246.175 COMPLETE Result Detail Message Ticket…"
click at [69, 86] on link "Activity Logs" at bounding box center [54, 91] width 49 height 10
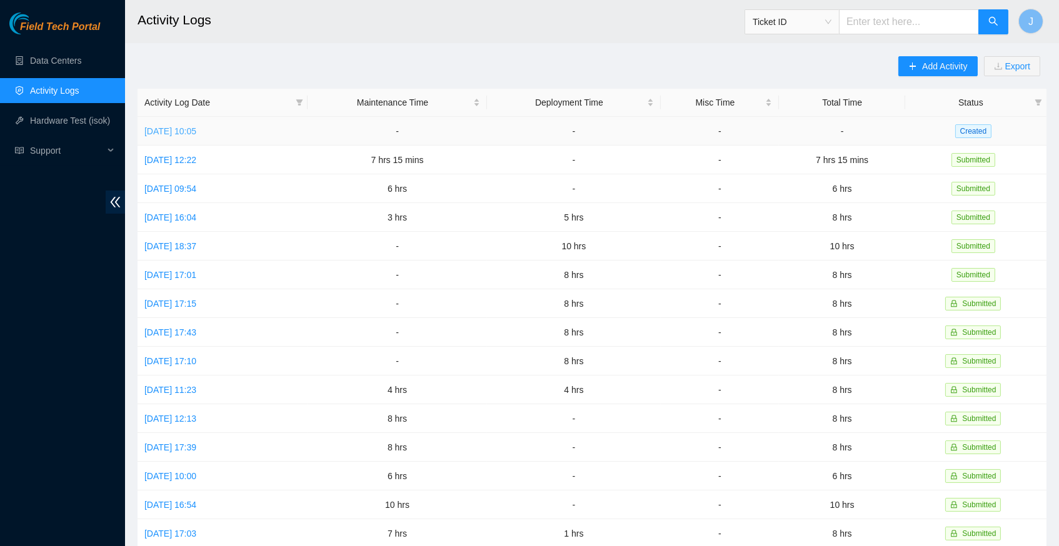
click at [196, 132] on link "Tue, 30 Sep 2025 10:05" at bounding box center [170, 131] width 52 height 10
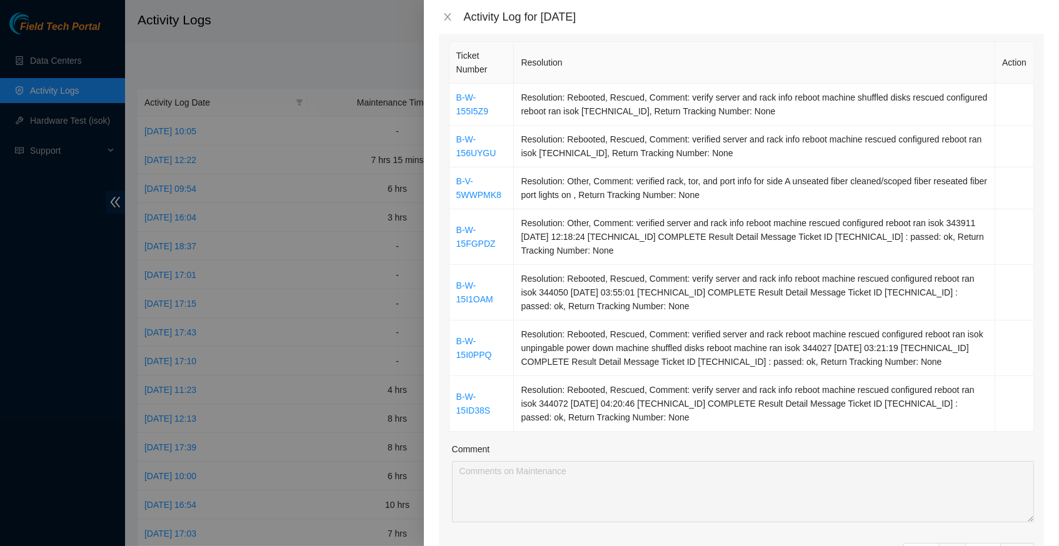
scroll to position [188, 0]
click at [450, 19] on icon "close" at bounding box center [447, 17] width 7 height 8
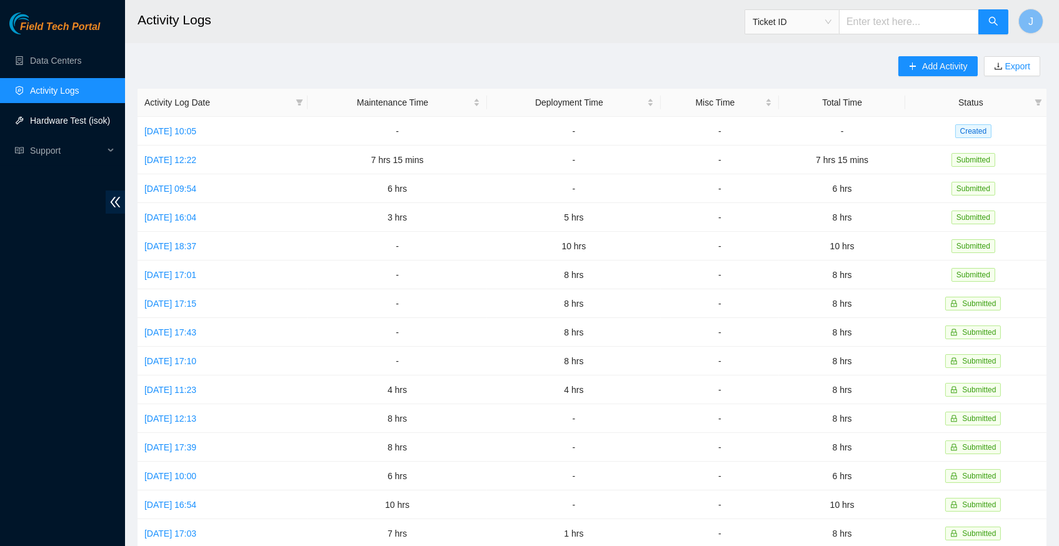
click at [85, 121] on link "Hardware Test (isok)" at bounding box center [70, 121] width 80 height 10
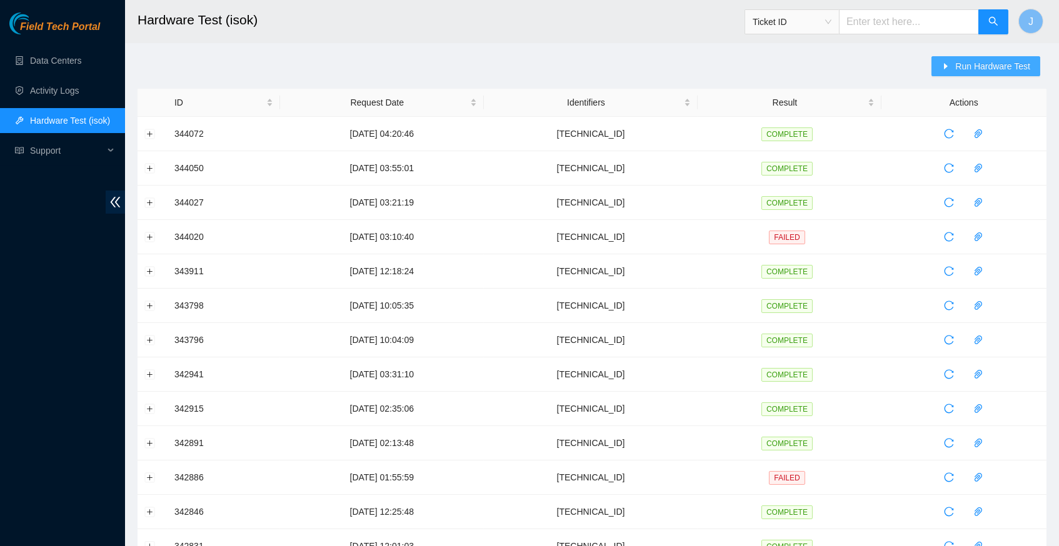
click at [986, 60] on span "Run Hardware Test" at bounding box center [992, 66] width 75 height 14
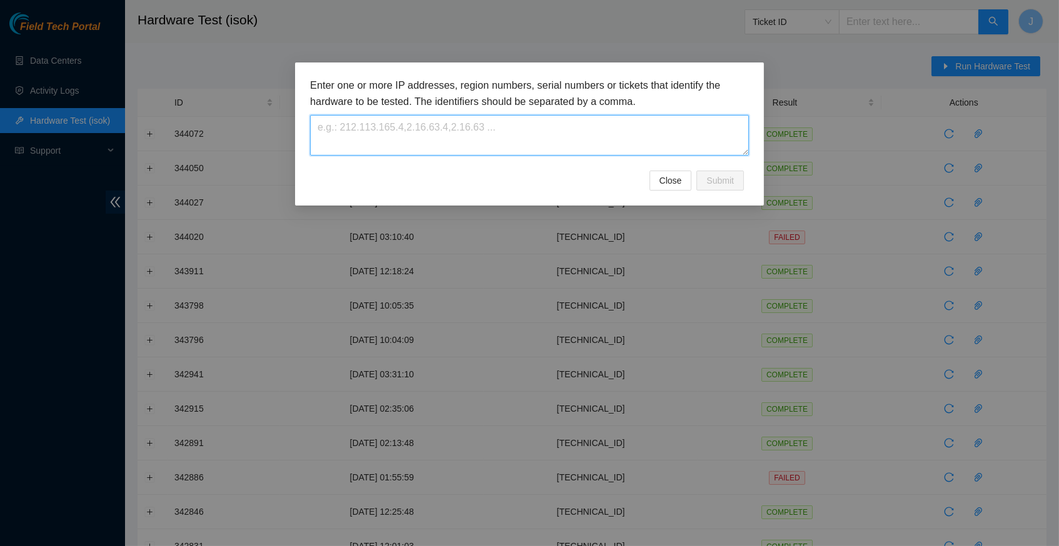
click at [359, 127] on textarea at bounding box center [529, 135] width 439 height 41
paste textarea "[TECHNICAL_ID]"
type textarea "[TECHNICAL_ID]"
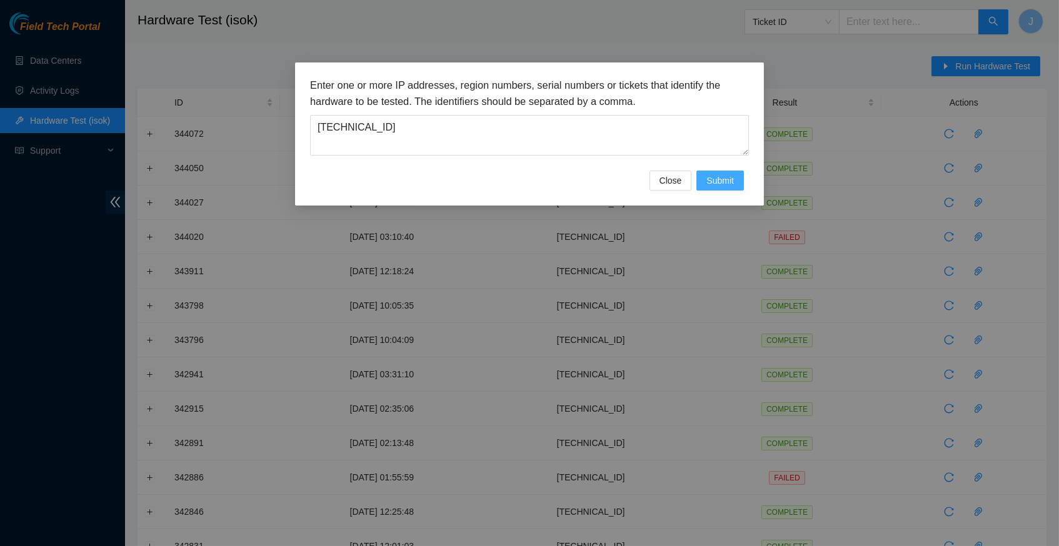
click at [718, 181] on span "Submit" at bounding box center [720, 181] width 28 height 14
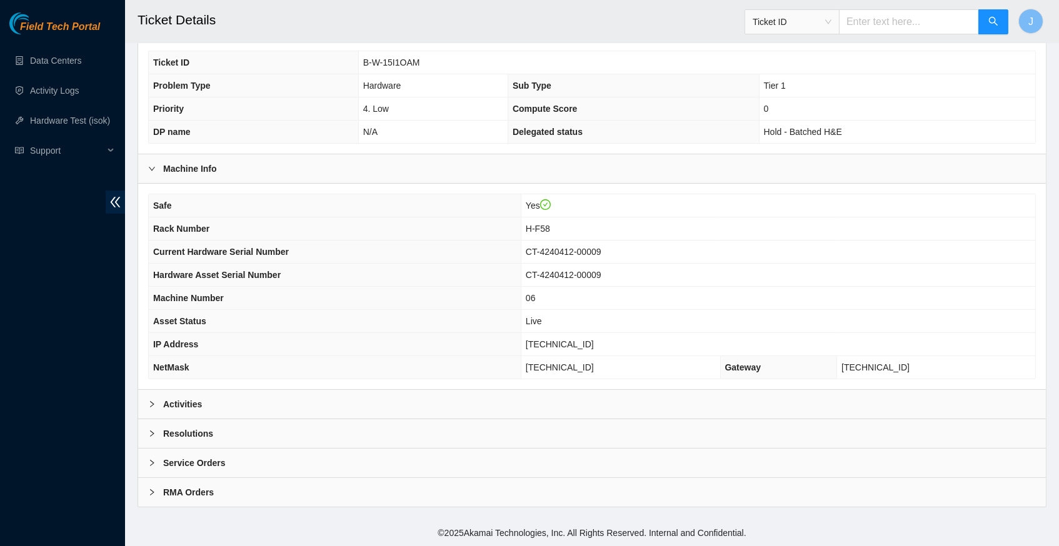
scroll to position [289, 0]
click at [151, 405] on icon "right" at bounding box center [152, 405] width 8 height 8
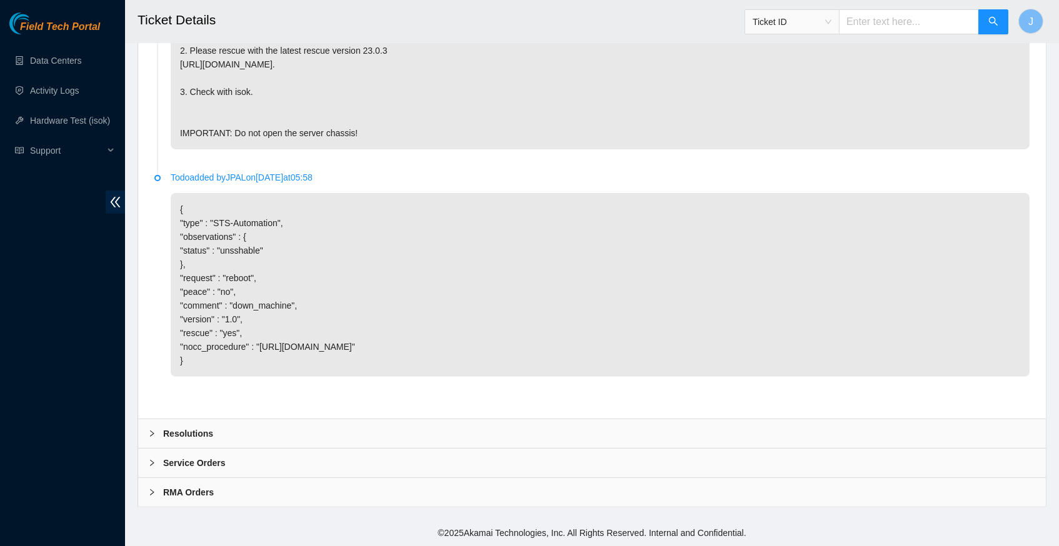
scroll to position [843, 0]
click at [154, 434] on icon "right" at bounding box center [152, 434] width 8 height 8
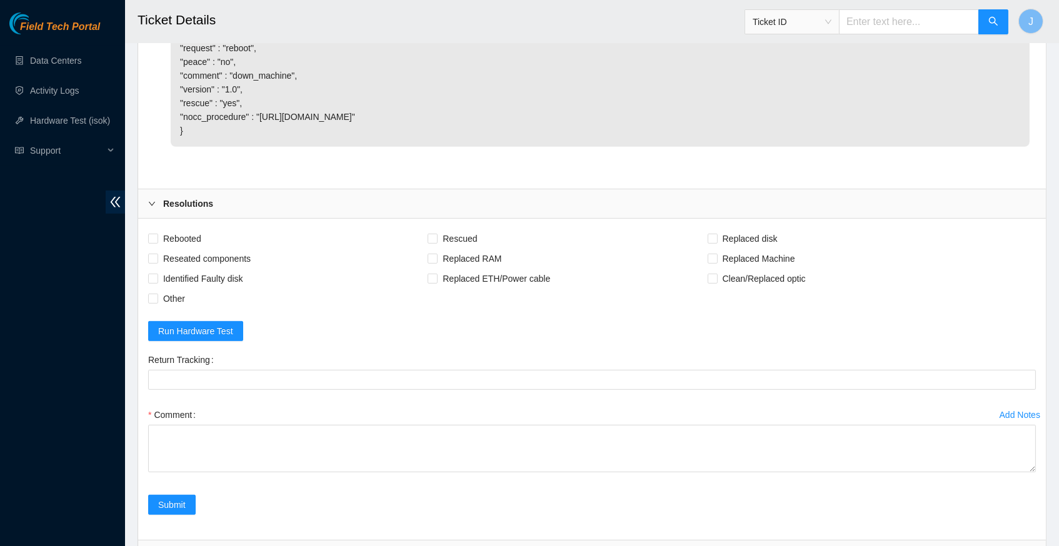
scroll to position [1153, 0]
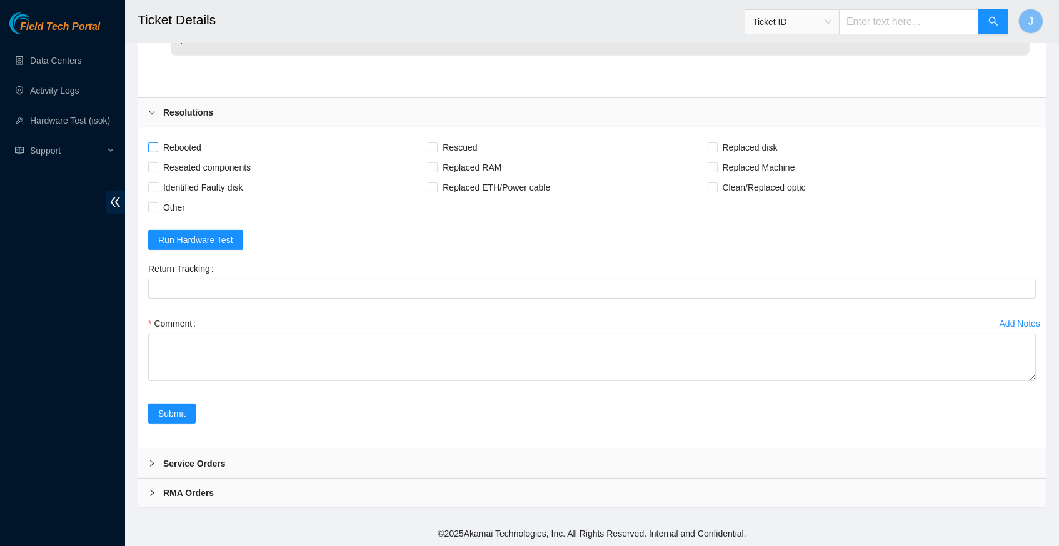
click at [157, 153] on span at bounding box center [153, 148] width 10 height 10
click at [157, 151] on input "Rebooted" at bounding box center [152, 147] width 9 height 9
checkbox input "true"
click at [436, 151] on input "Rescued" at bounding box center [432, 147] width 9 height 9
checkbox input "true"
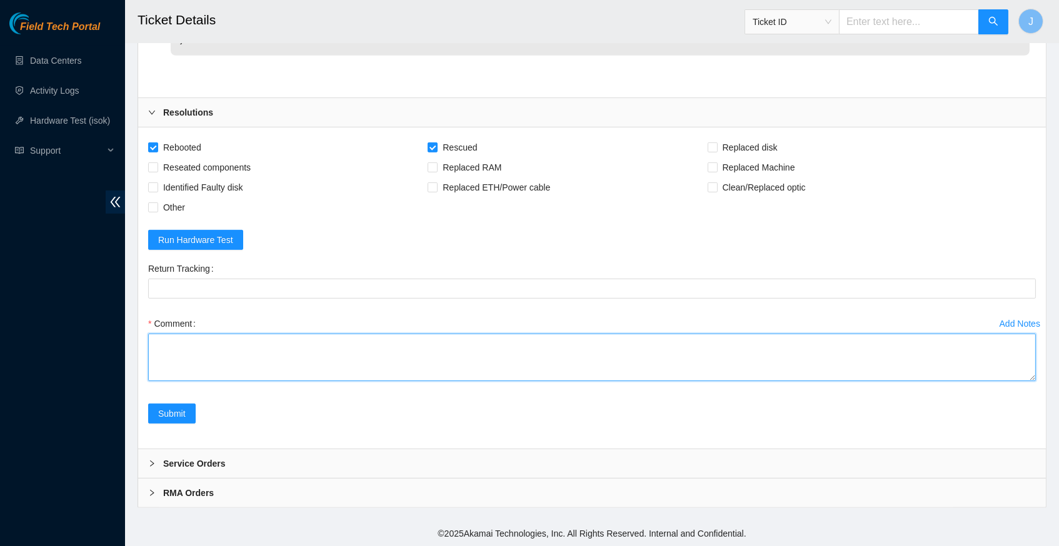
click at [326, 348] on textarea "Comment" at bounding box center [592, 358] width 888 height 48
paste textarea "344050 [DATE] 03:55:01 [TECHNICAL_ID] COMPLETE Result Detail Message Ticket ID …"
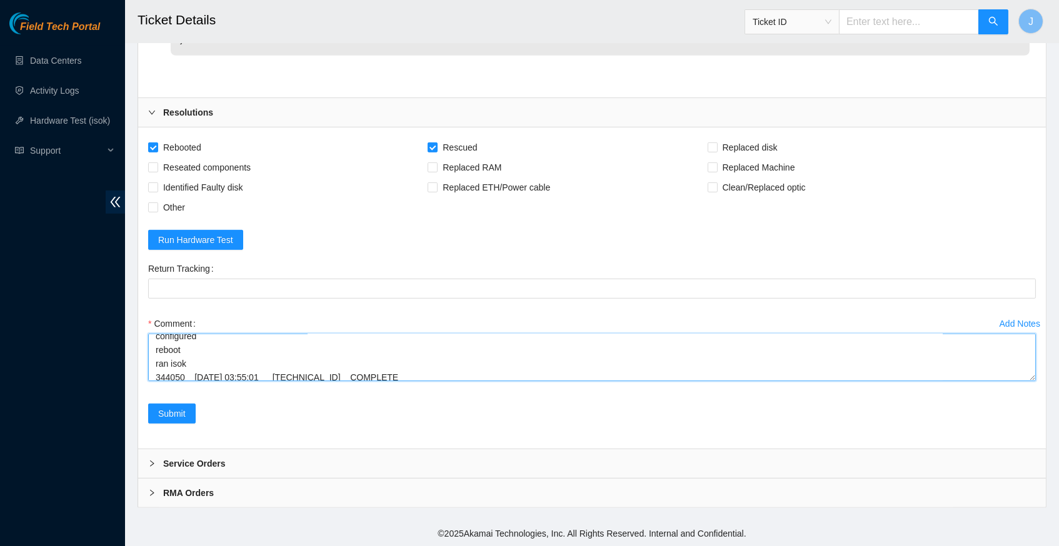
scroll to position [132, 0]
type textarea "verify server and rack info reboot machine rescued configured reboot ran isok 3…"
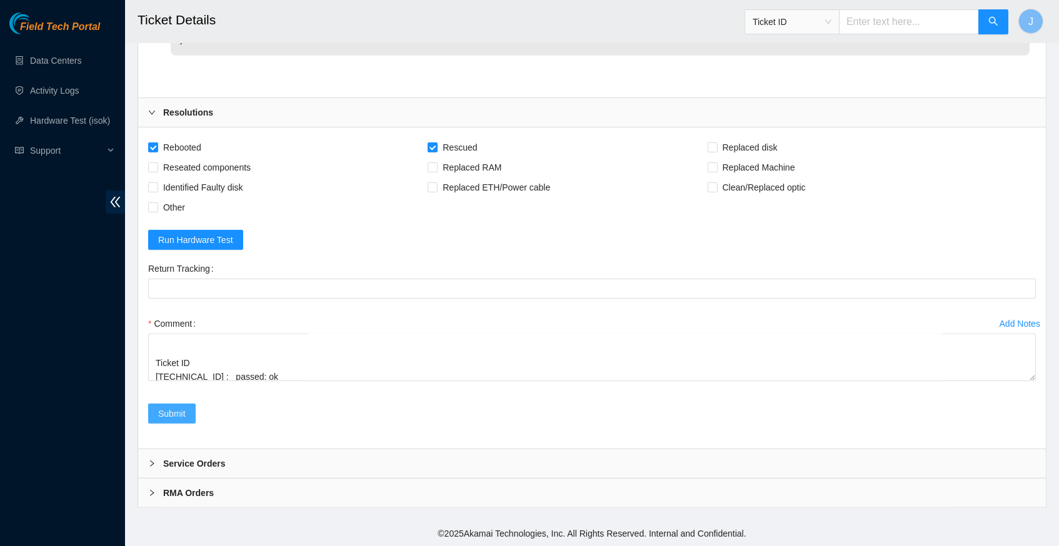
click at [176, 421] on span "Submit" at bounding box center [172, 414] width 28 height 14
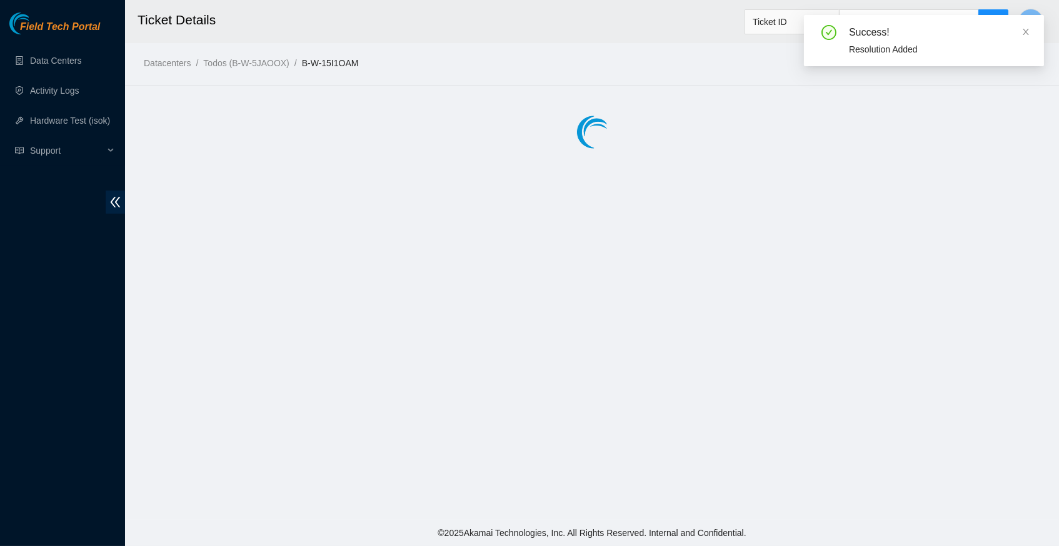
scroll to position [0, 0]
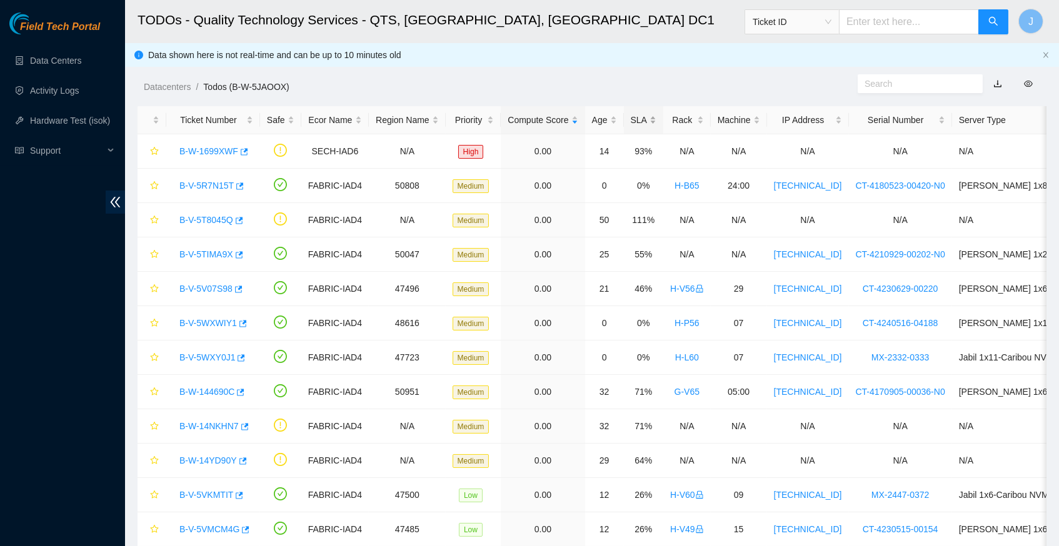
click at [656, 121] on div "SLA" at bounding box center [644, 120] width 26 height 14
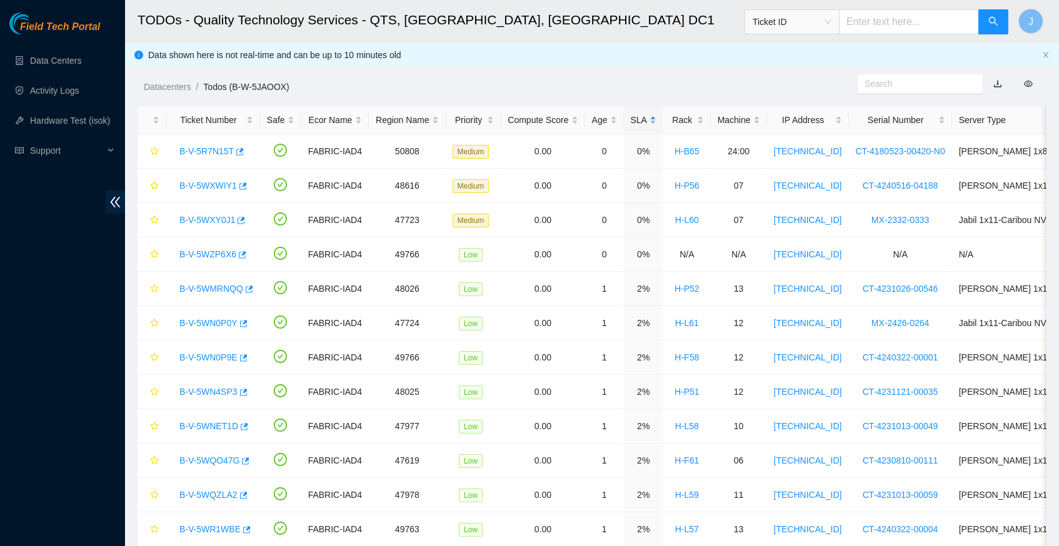
click at [656, 121] on div "SLA" at bounding box center [644, 120] width 26 height 14
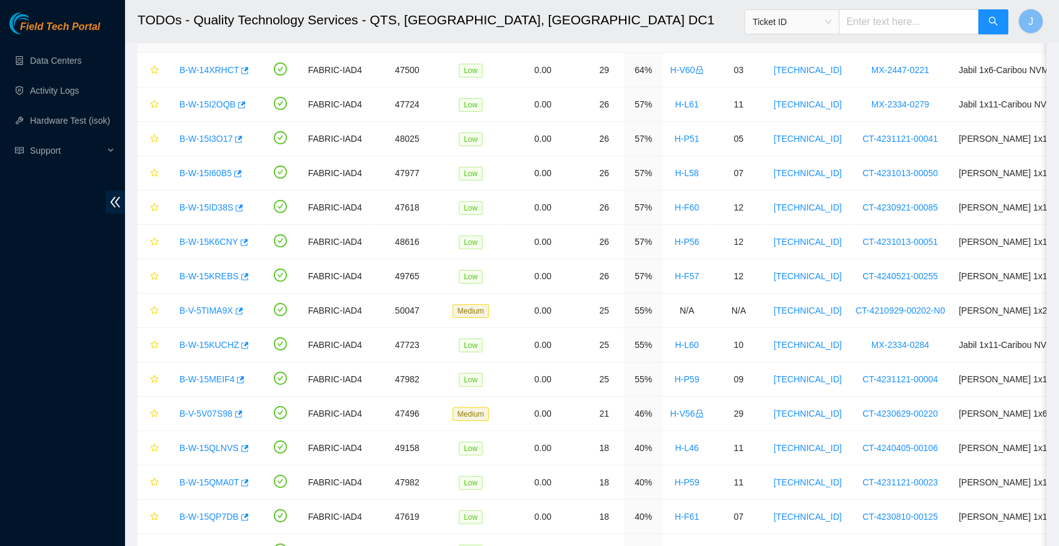
scroll to position [259, 0]
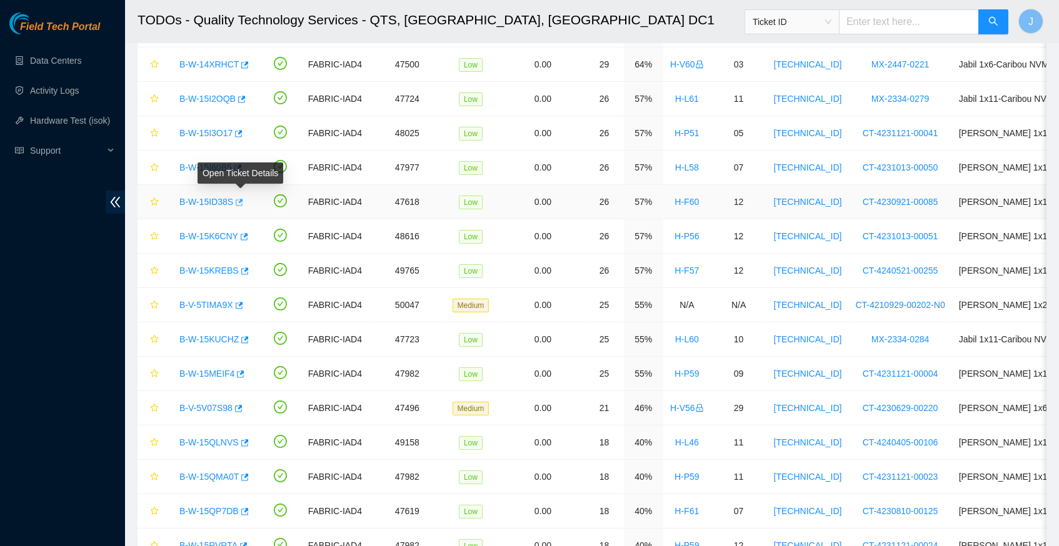
click at [243, 199] on icon "button" at bounding box center [238, 202] width 9 height 9
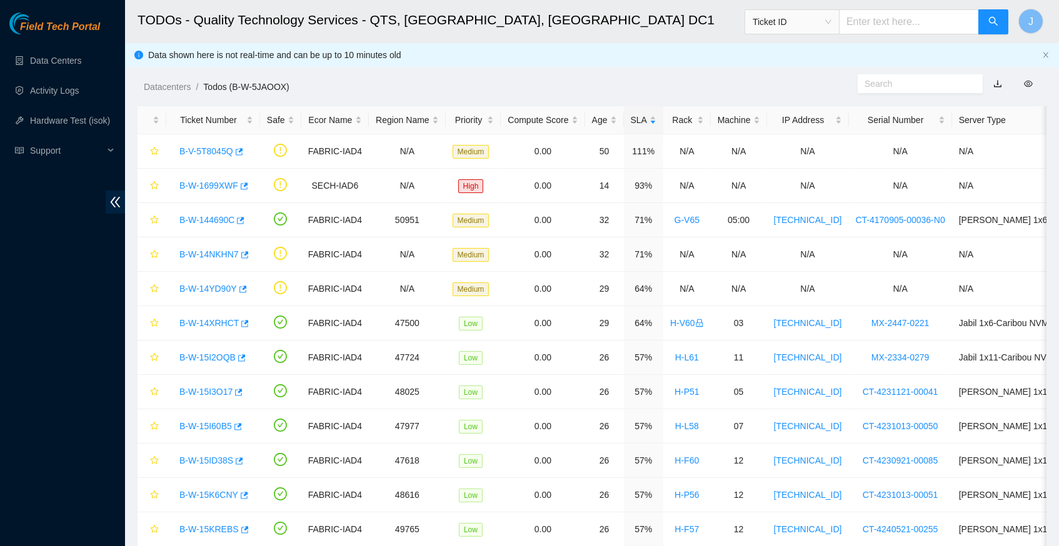
scroll to position [0, 0]
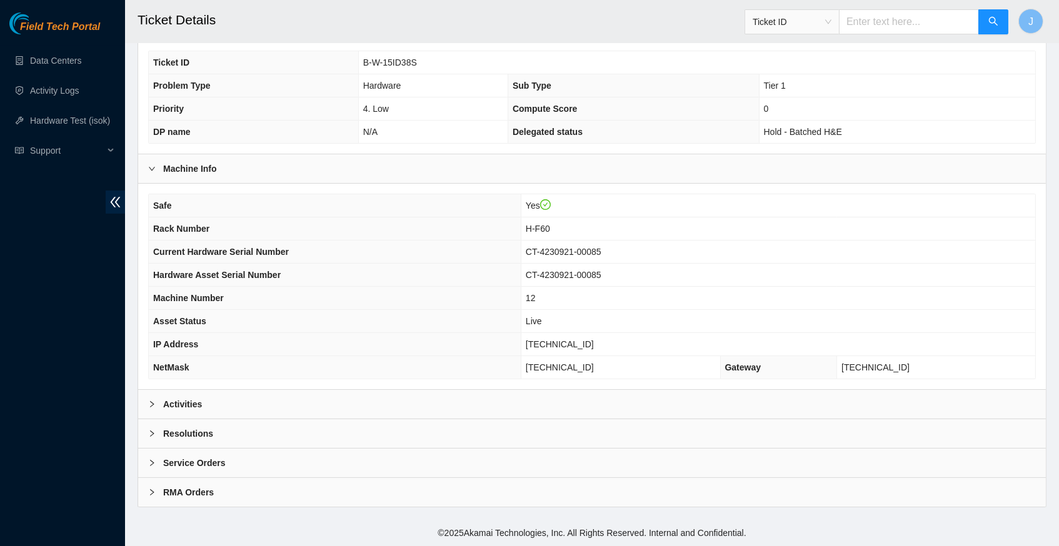
scroll to position [289, 0]
click at [153, 405] on icon "right" at bounding box center [152, 404] width 4 height 6
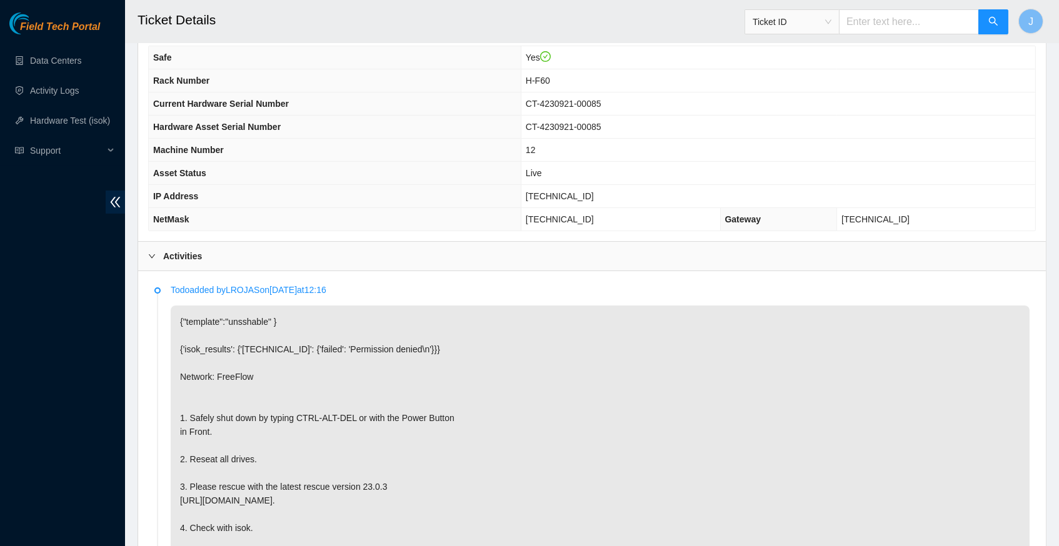
scroll to position [436, 0]
click at [553, 201] on span "[TECHNICAL_ID]" at bounding box center [560, 196] width 68 height 10
copy span "[TECHNICAL_ID]"
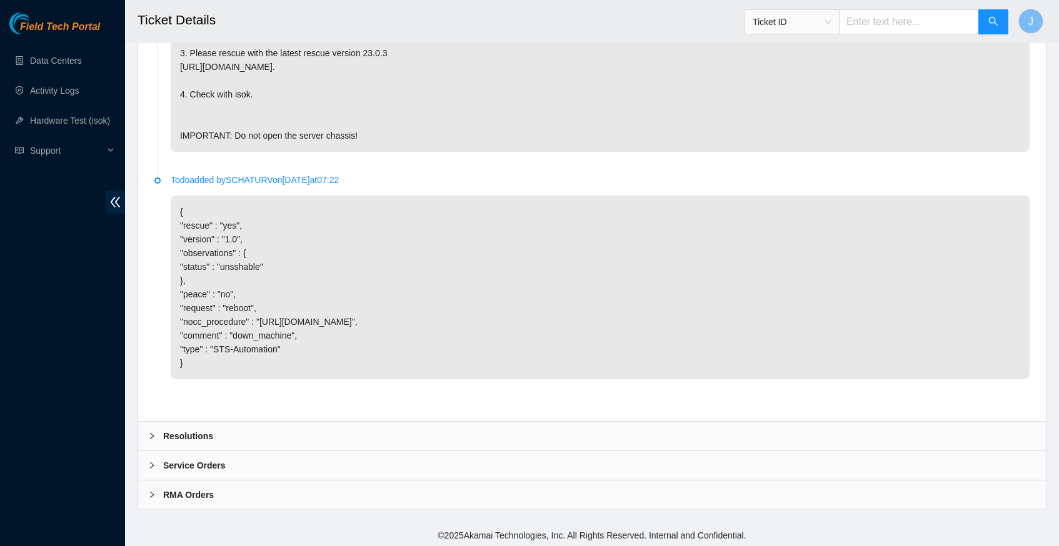
scroll to position [870, 0]
click at [154, 434] on icon "right" at bounding box center [152, 437] width 8 height 8
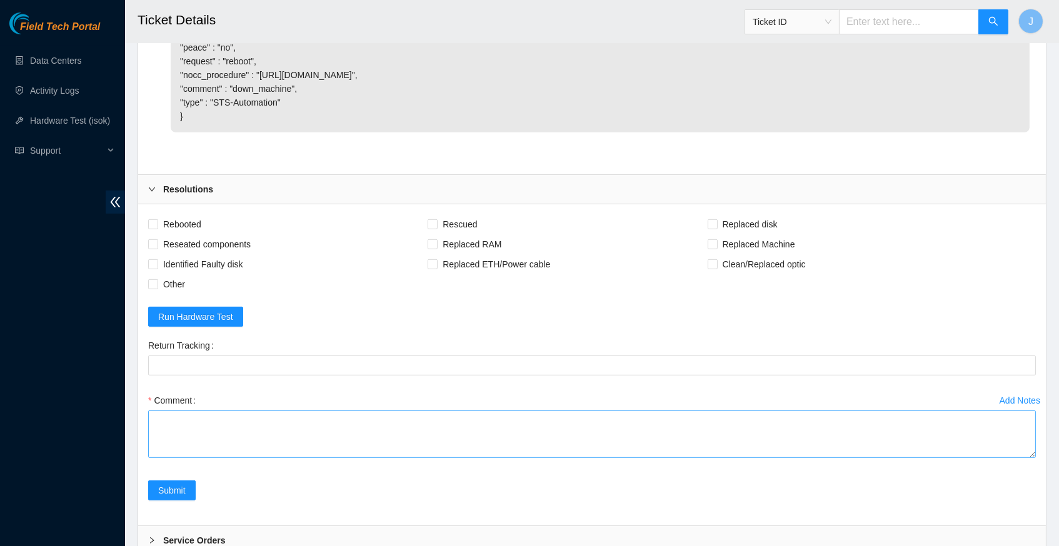
scroll to position [1131, 0]
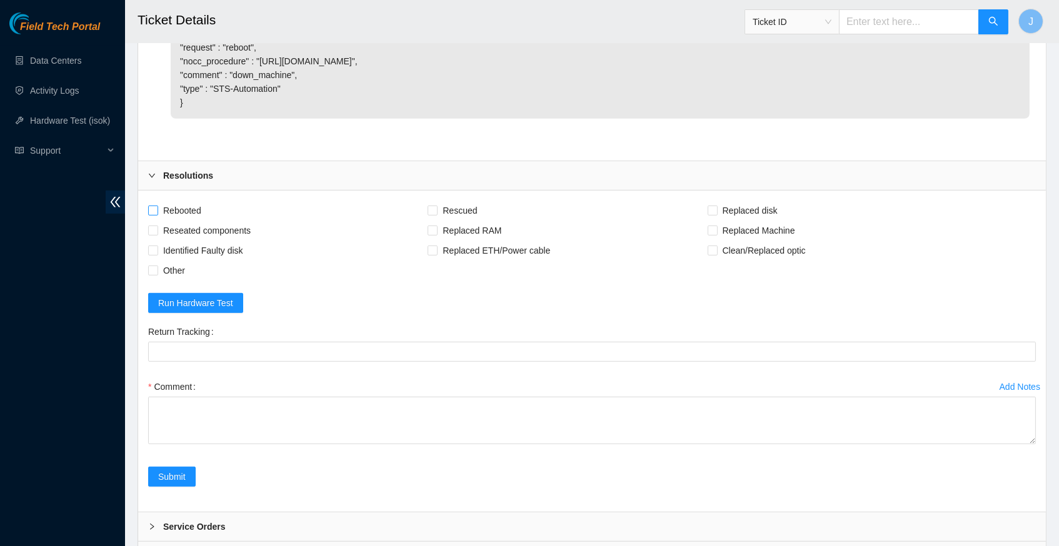
click at [155, 210] on input "Rebooted" at bounding box center [152, 210] width 9 height 9
checkbox input "true"
click at [436, 207] on input "Rescued" at bounding box center [432, 210] width 9 height 9
checkbox input "true"
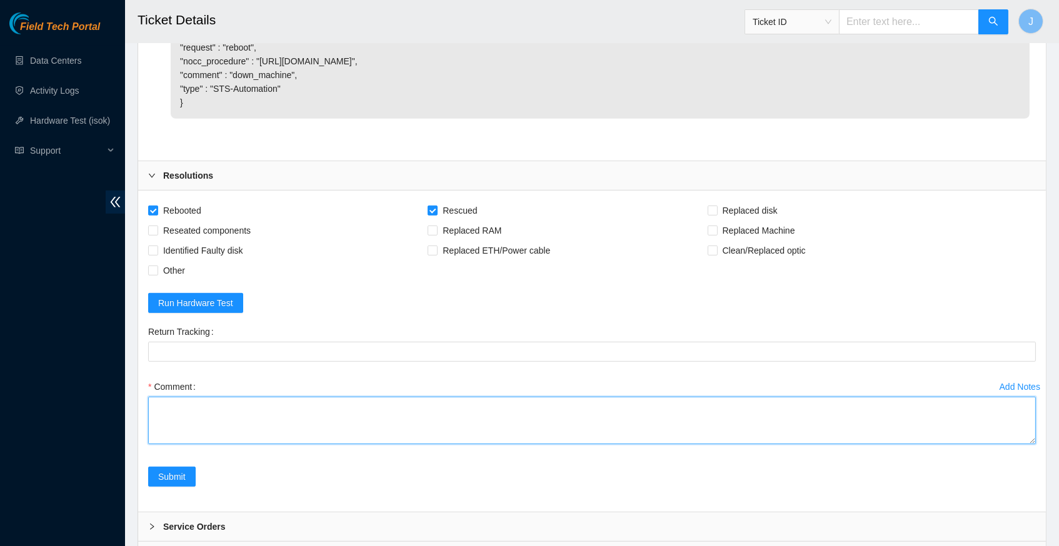
click at [261, 401] on textarea "Comment" at bounding box center [592, 421] width 888 height 48
paste textarea "344072 [DATE] 04:20:46 [TECHNICAL_ID] COMPLETE Result Detail Message Ticket ID …"
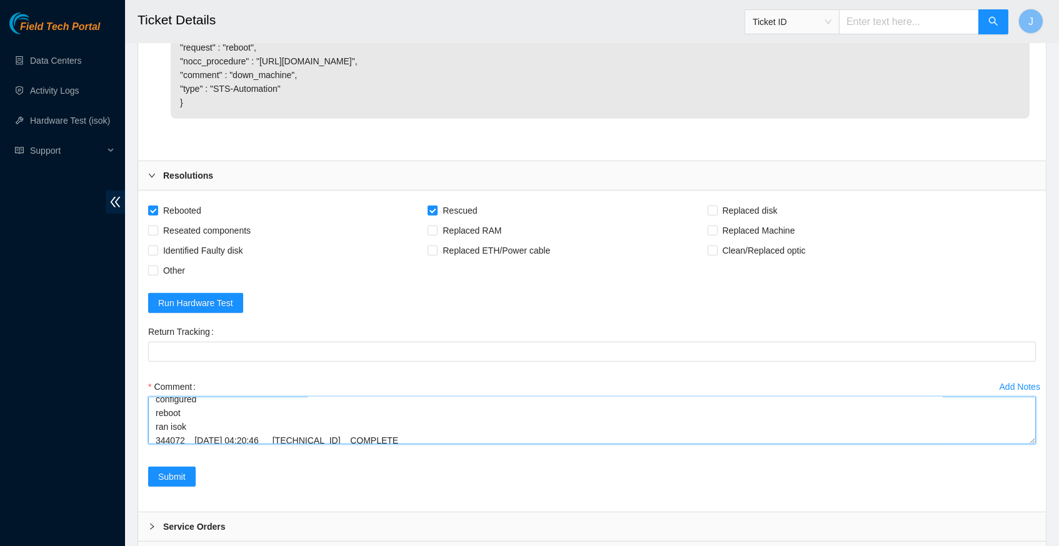
scroll to position [132, 0]
type textarea "verify server and rack info reboot machine rescued configured reboot ran isok 3…"
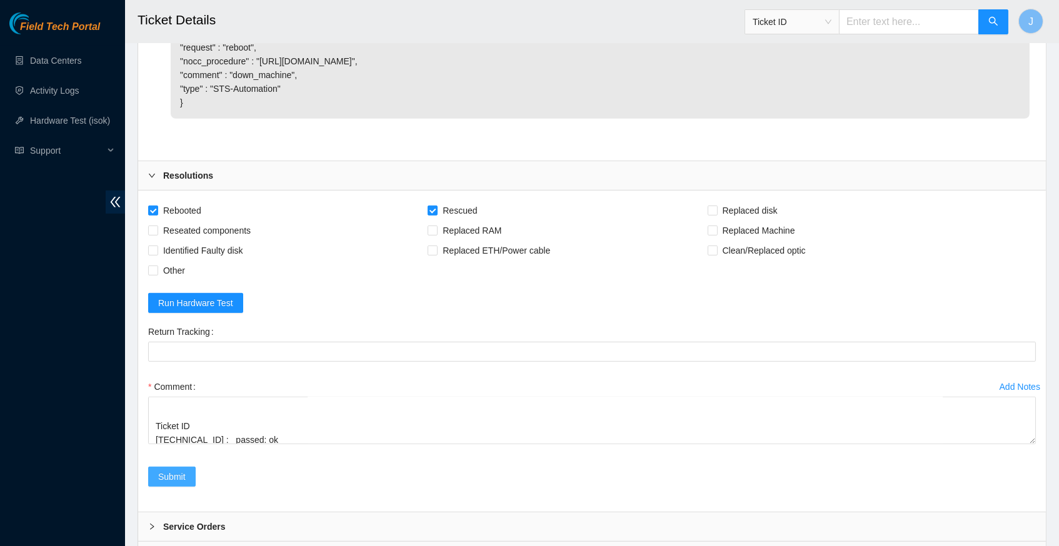
click at [184, 470] on span "Submit" at bounding box center [172, 477] width 28 height 14
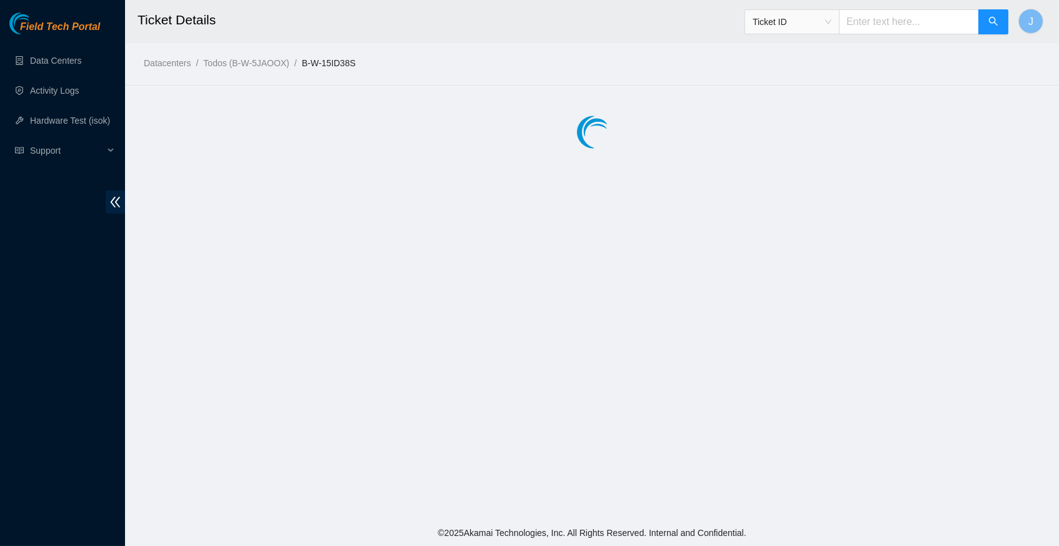
scroll to position [0, 0]
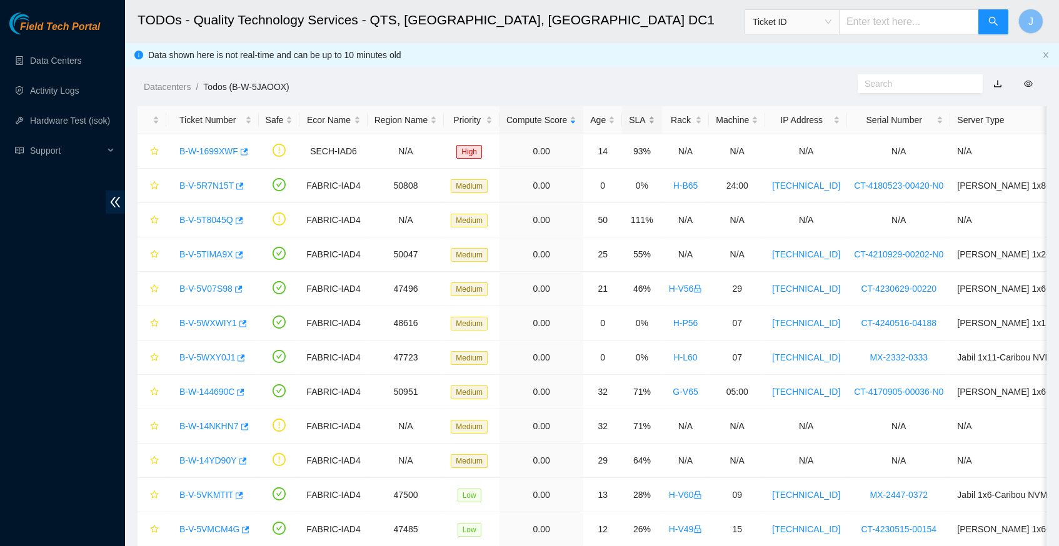
click at [653, 120] on div "SLA" at bounding box center [642, 120] width 26 height 14
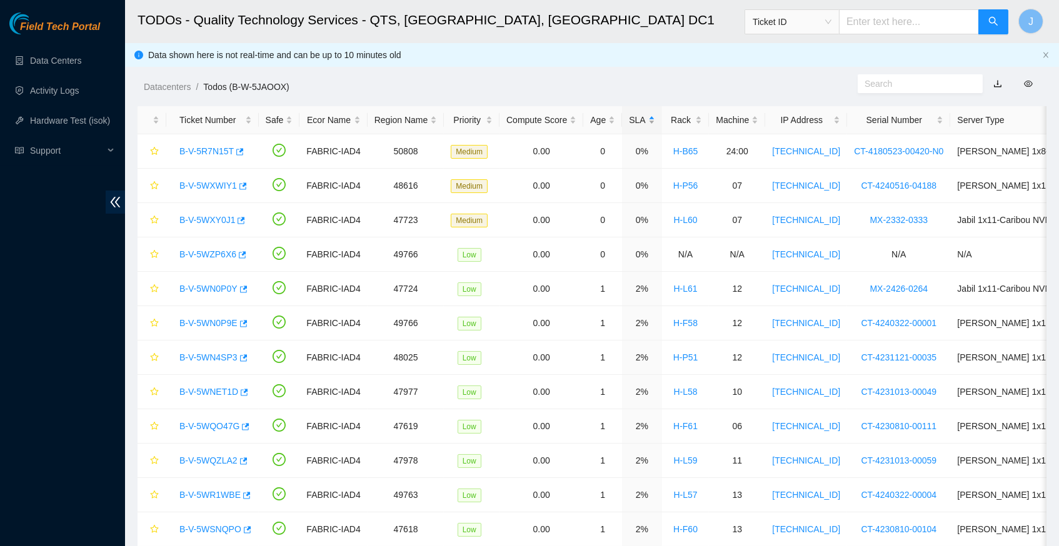
click at [653, 120] on div "SLA" at bounding box center [642, 120] width 26 height 14
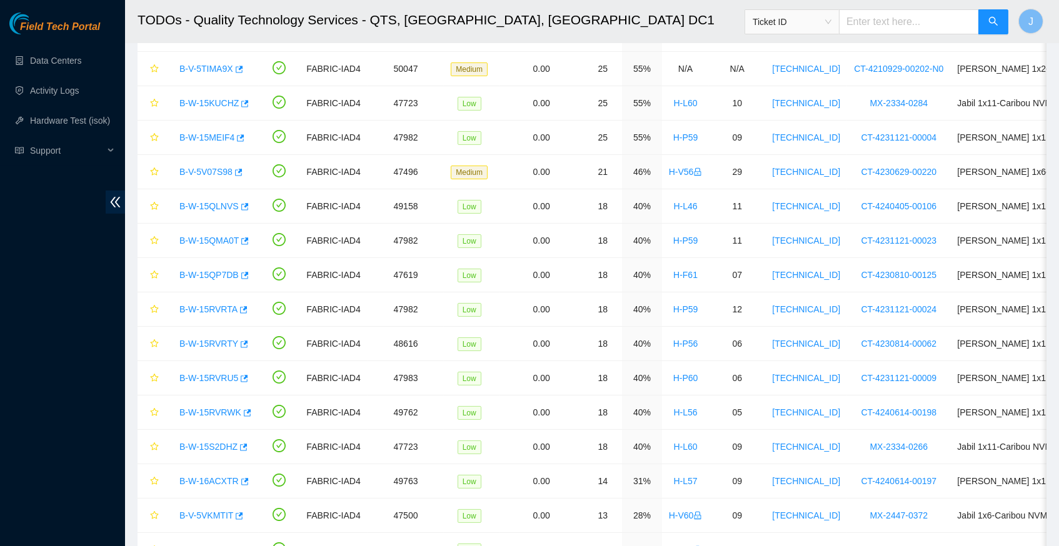
scroll to position [464, 0]
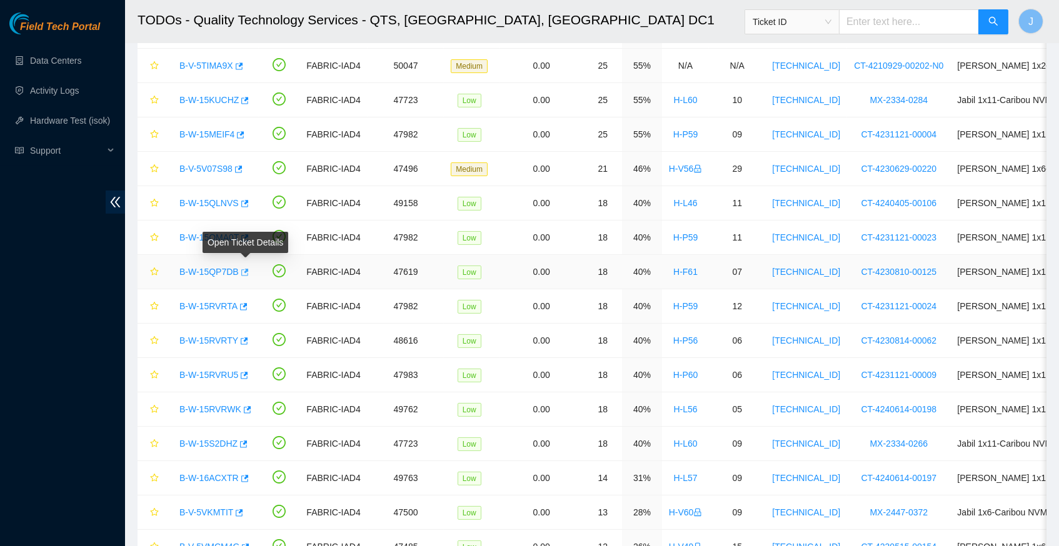
click at [249, 269] on icon "button" at bounding box center [245, 272] width 8 height 7
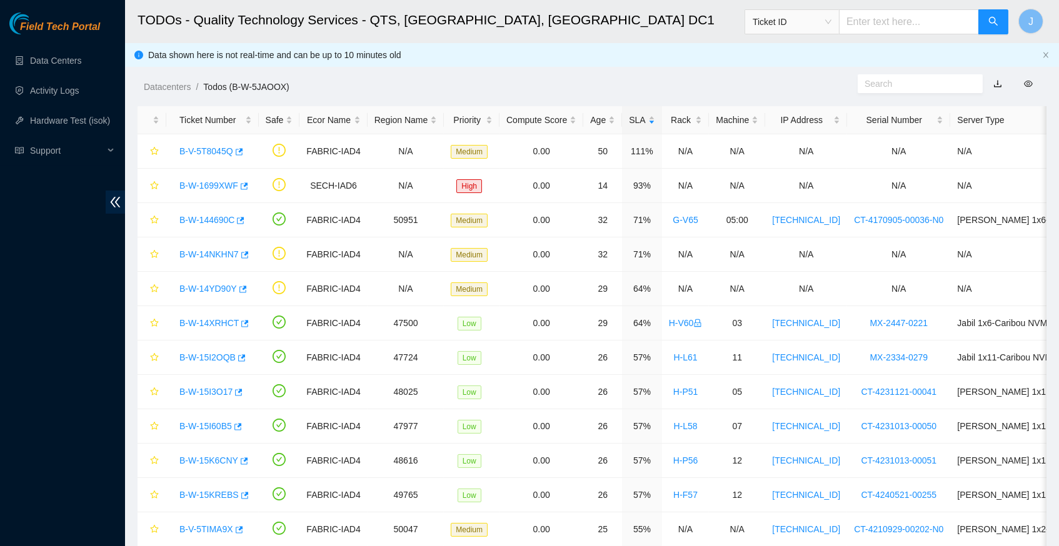
scroll to position [0, 0]
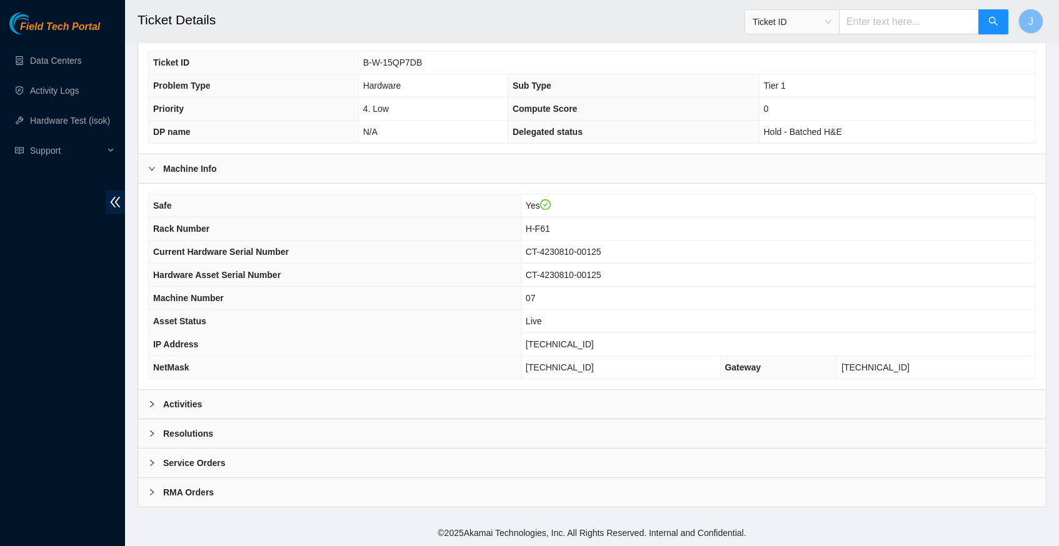
scroll to position [289, 0]
click at [154, 406] on icon "right" at bounding box center [152, 405] width 8 height 8
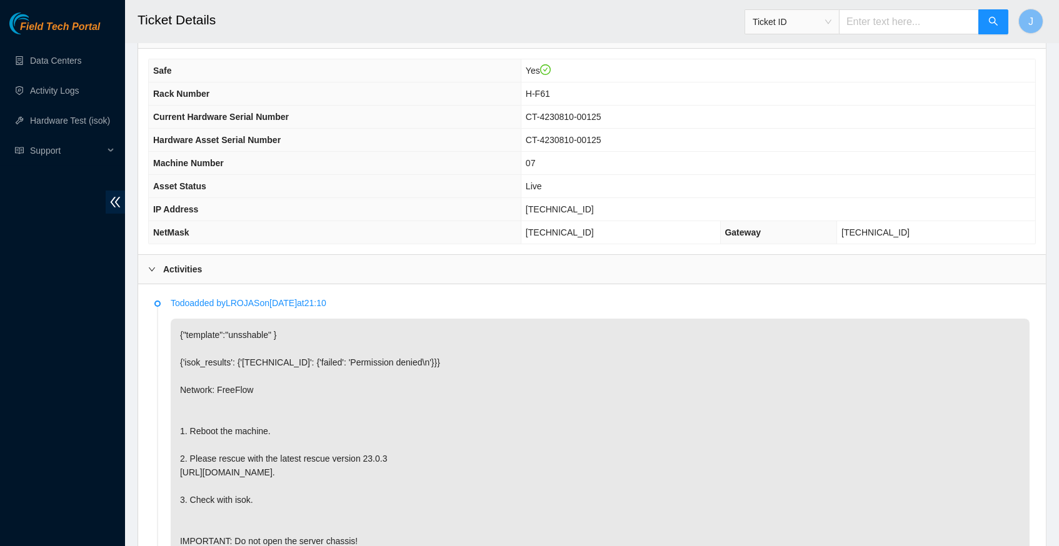
scroll to position [423, 0]
click at [565, 211] on span "[TECHNICAL_ID]" at bounding box center [560, 209] width 68 height 10
click at [565, 211] on span "23.213.246.138" at bounding box center [560, 209] width 68 height 10
copy span "23.213.246.138"
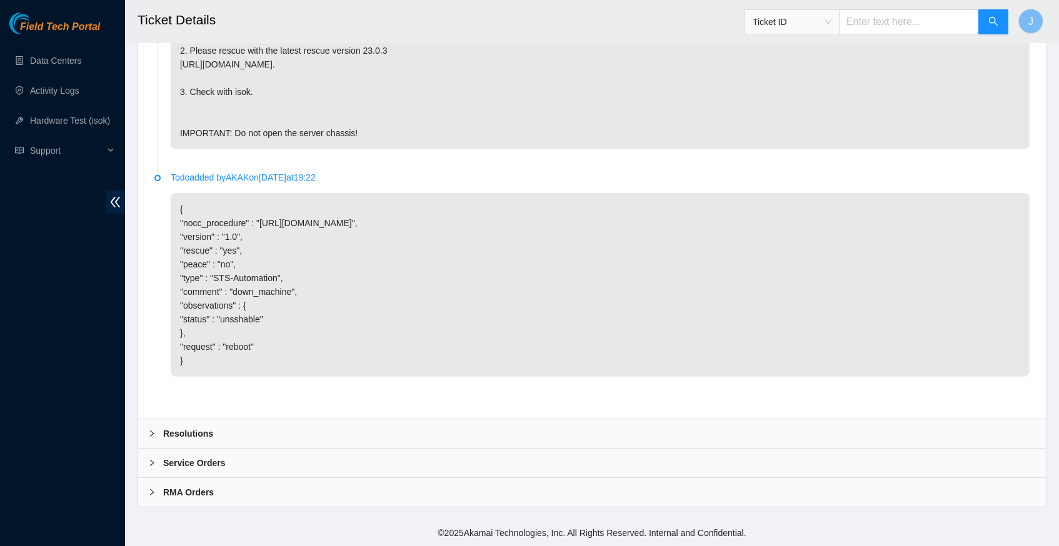
scroll to position [843, 0]
click at [149, 434] on icon "right" at bounding box center [152, 434] width 8 height 8
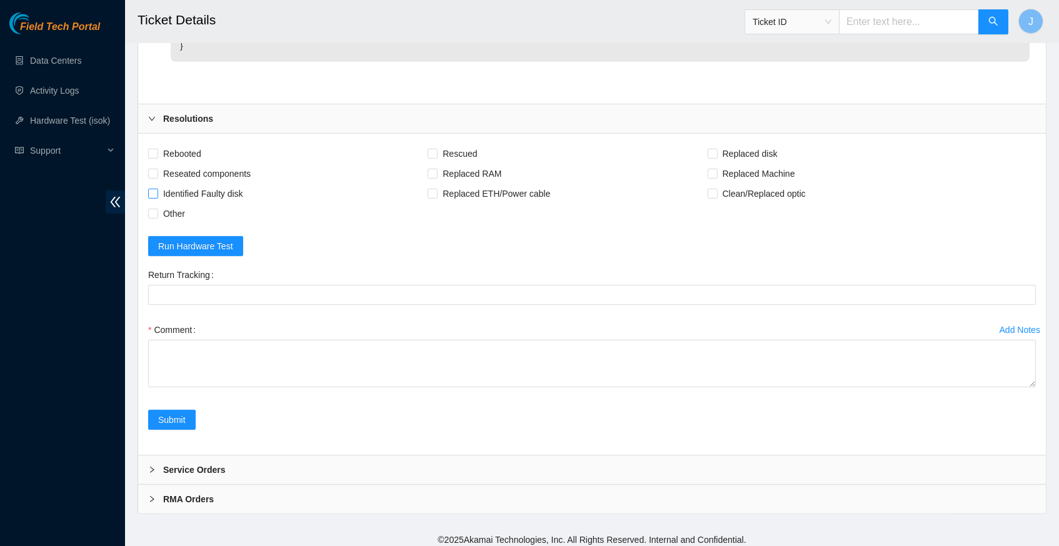
scroll to position [1161, 0]
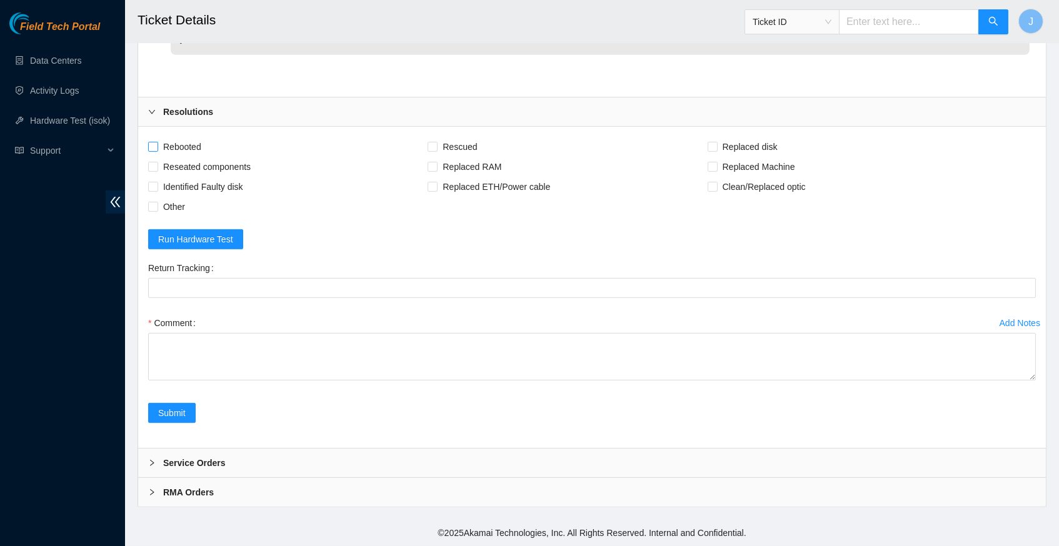
click at [155, 151] on input "Rebooted" at bounding box center [152, 146] width 9 height 9
checkbox input "true"
click at [436, 151] on input "Rescued" at bounding box center [432, 146] width 9 height 9
checkbox input "true"
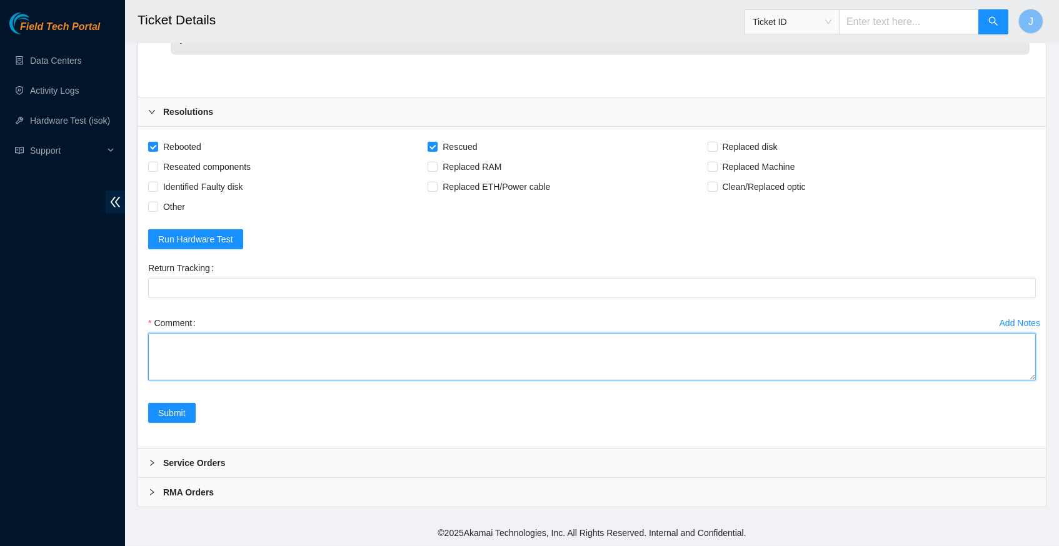
click at [251, 354] on textarea "Comment" at bounding box center [592, 357] width 888 height 48
paste textarea "344084 30-09-2025 04:45:56 23.213.246.138 FAILED Result Detail Message Ticket I…"
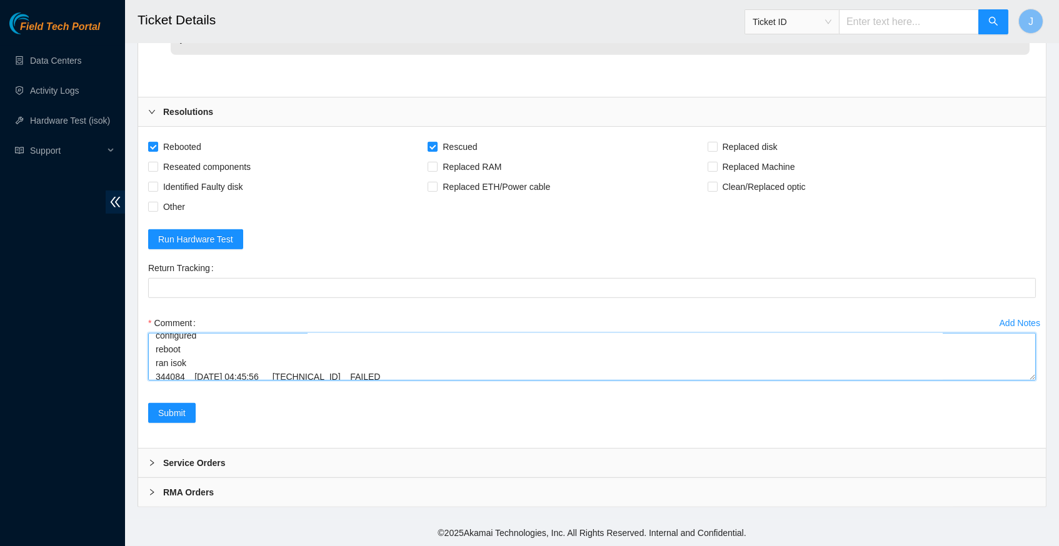
scroll to position [132, 0]
type textarea "verified server and rack info reboot machine rescued configured reboot ran isok…"
click at [181, 418] on span "Submit" at bounding box center [172, 413] width 28 height 14
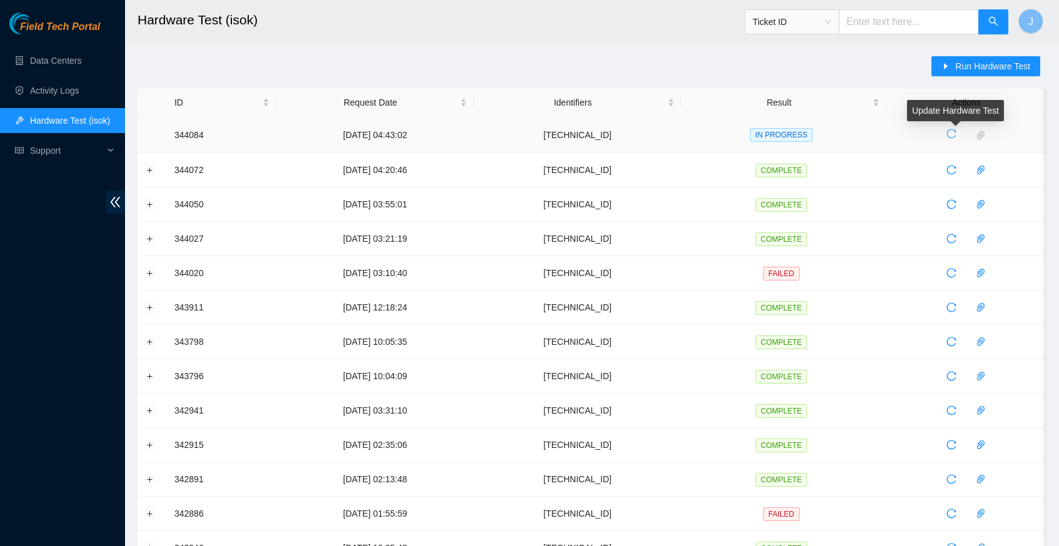
click at [957, 130] on icon "reload" at bounding box center [952, 134] width 10 height 10
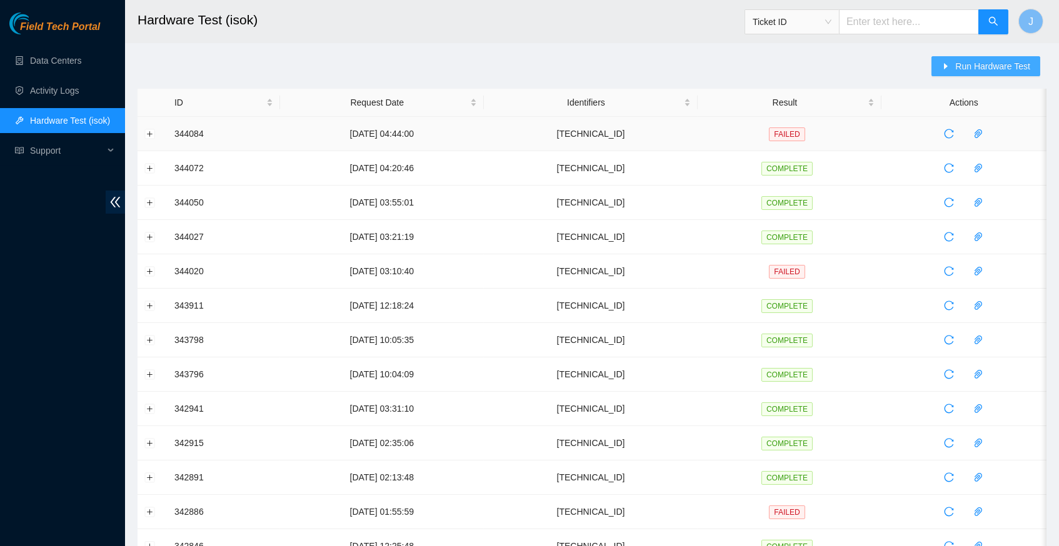
click at [969, 64] on span "Run Hardware Test" at bounding box center [992, 66] width 75 height 14
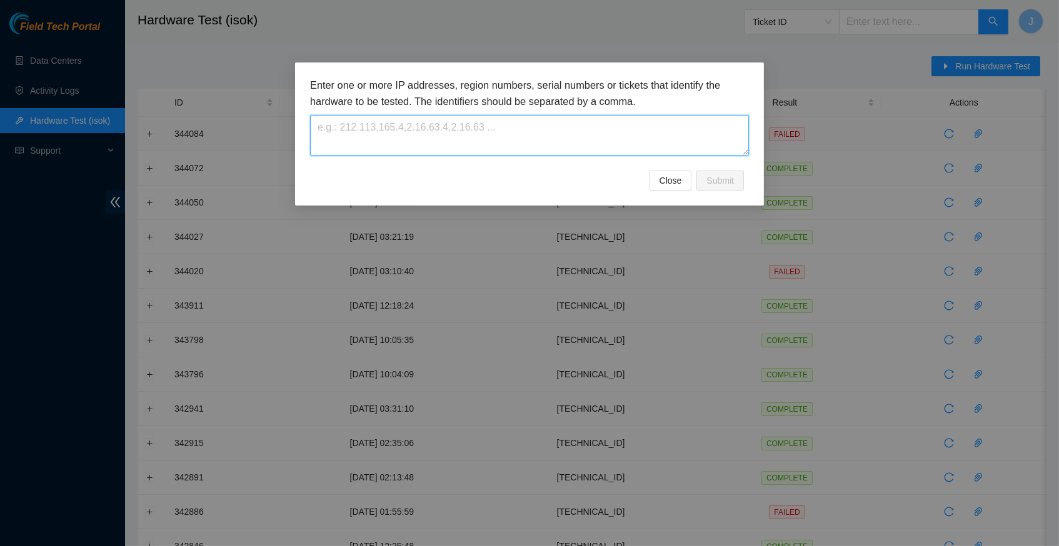
click at [349, 134] on textarea at bounding box center [529, 135] width 439 height 41
paste textarea "[TECHNICAL_ID]"
type textarea "[TECHNICAL_ID]"
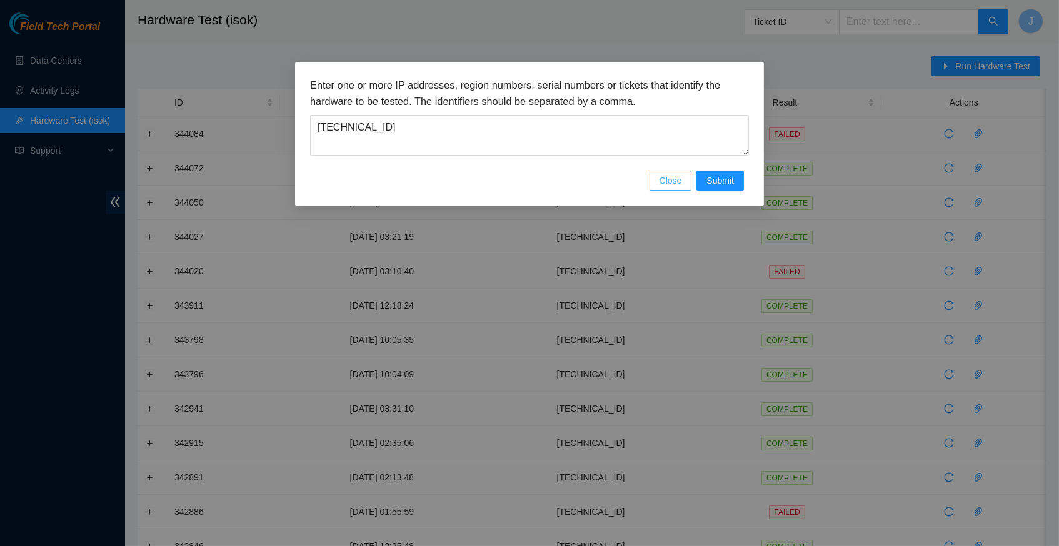
click at [675, 174] on span "Close" at bounding box center [671, 181] width 23 height 14
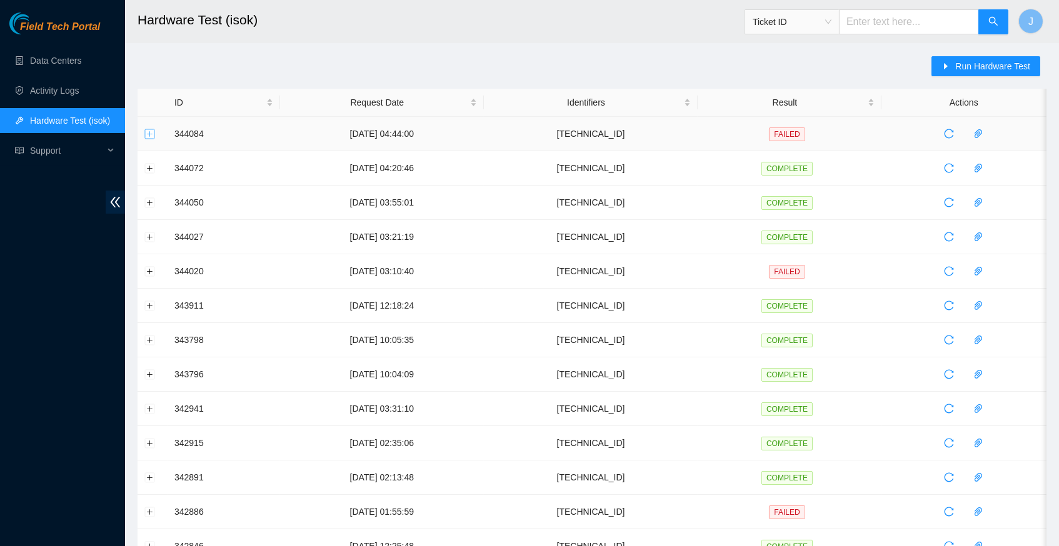
click at [148, 133] on button "Expand row" at bounding box center [150, 134] width 10 height 10
click at [953, 130] on icon "reload" at bounding box center [949, 133] width 9 height 9
click at [148, 132] on button "Expand row" at bounding box center [150, 134] width 10 height 10
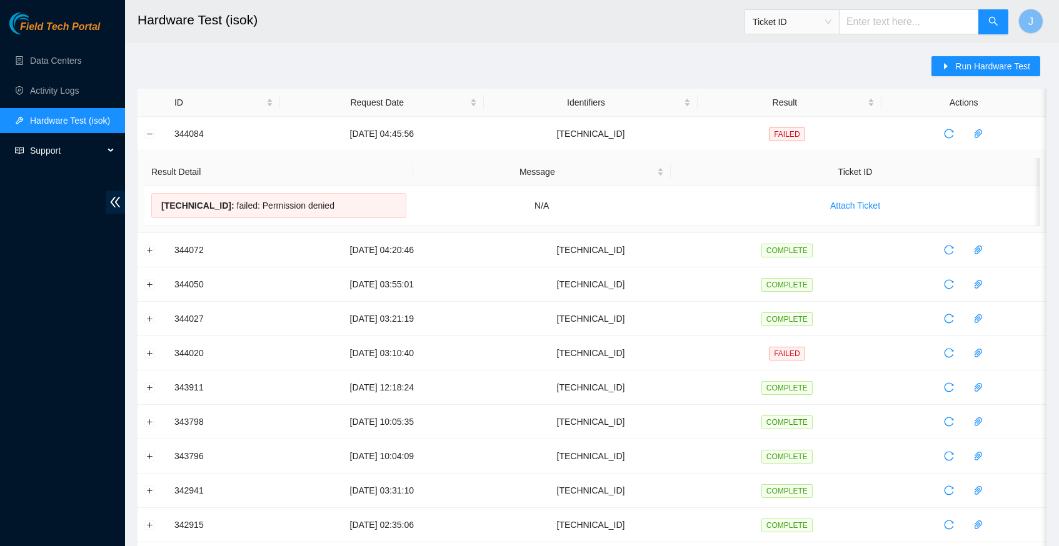
click at [69, 148] on span "Support" at bounding box center [67, 150] width 74 height 25
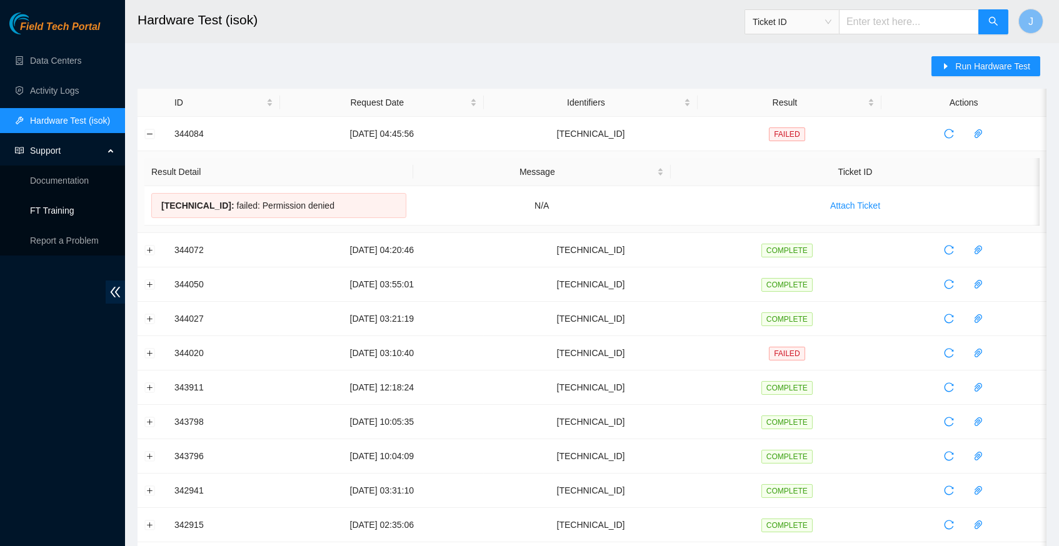
click at [68, 213] on link "FT Training" at bounding box center [52, 211] width 44 height 10
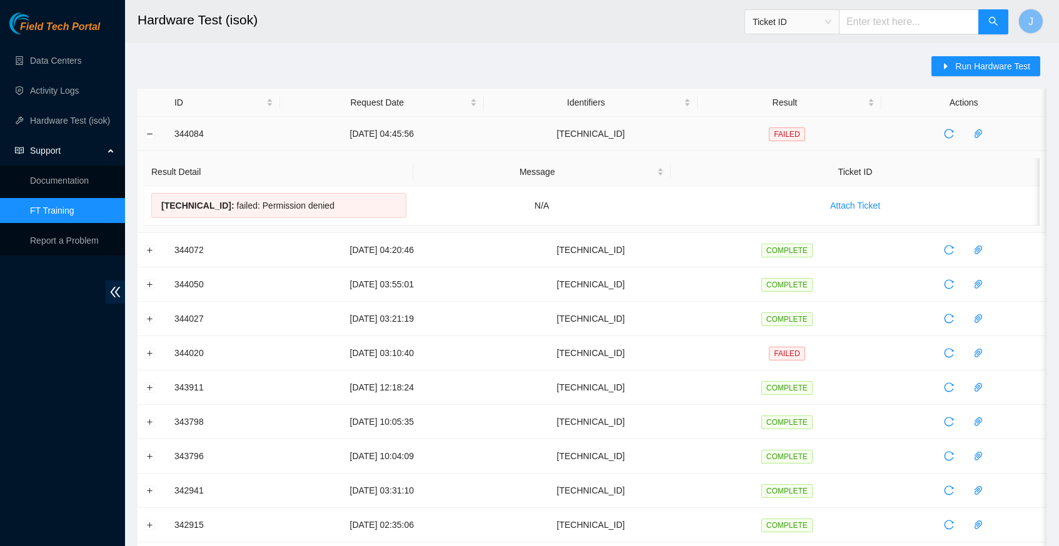
drag, startPoint x: 356, startPoint y: 204, endPoint x: 176, endPoint y: 137, distance: 192.3
click at [176, 137] on tbody "344084 [DATE] 04:45:56 [TECHNICAL_ID] FAILED Result Detail Message Ticket ID [T…" at bounding box center [592, 502] width 909 height 770
copy tbody "344084 [DATE] 04:45:56 [TECHNICAL_ID] FAILED Result Detail Message Ticket ID [T…"
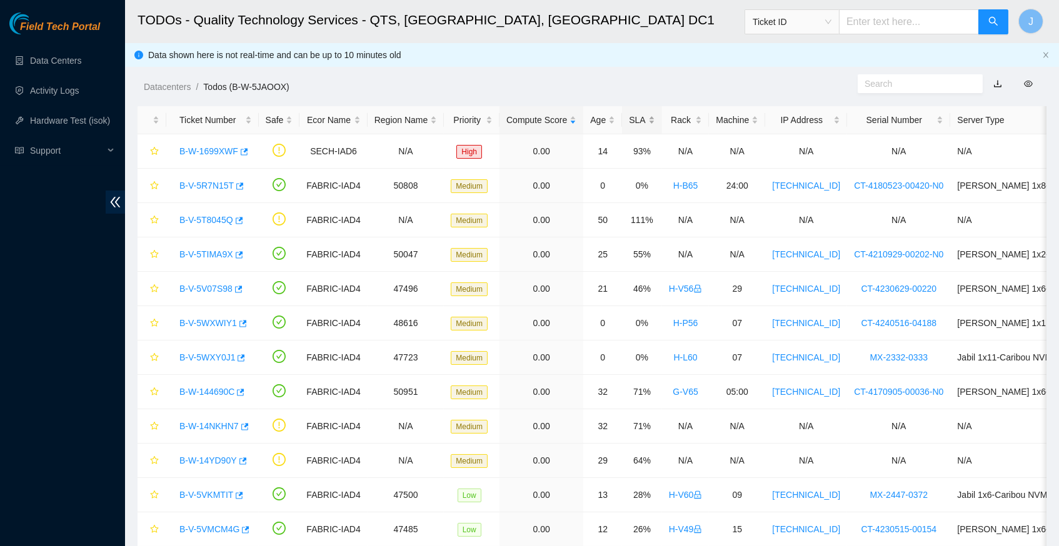
click at [655, 119] on div "SLA" at bounding box center [642, 120] width 26 height 14
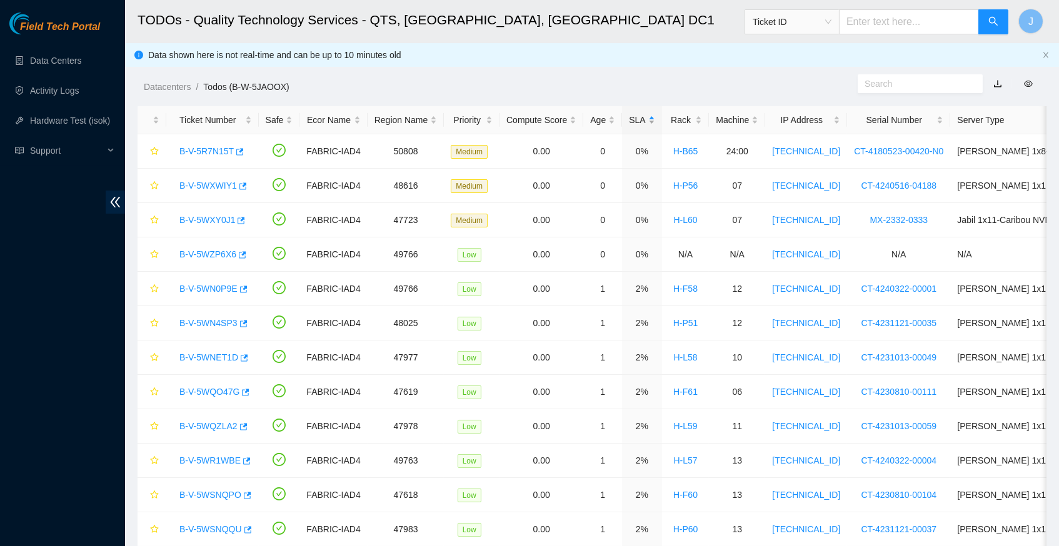
click at [653, 119] on div "SLA" at bounding box center [642, 120] width 26 height 14
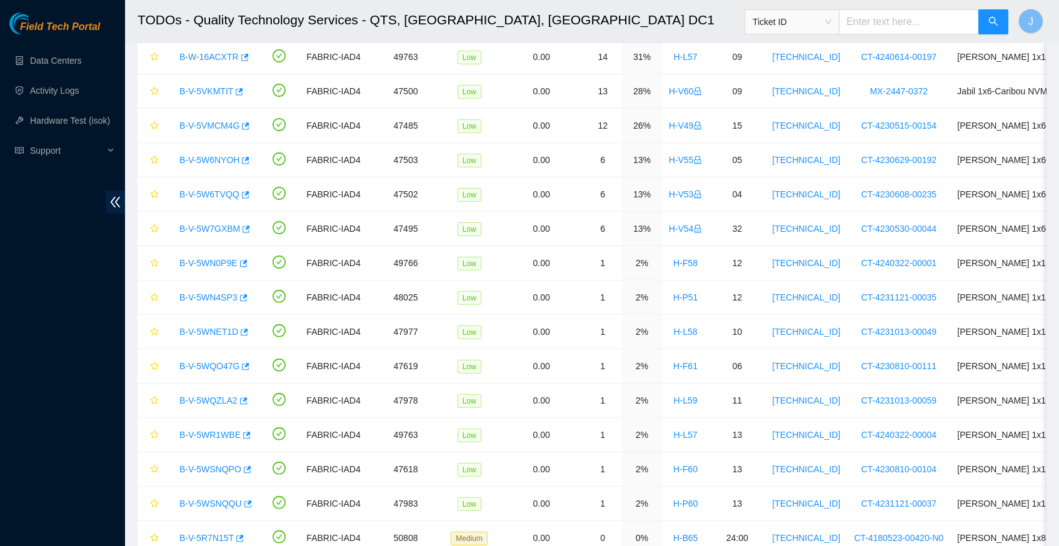
scroll to position [857, 0]
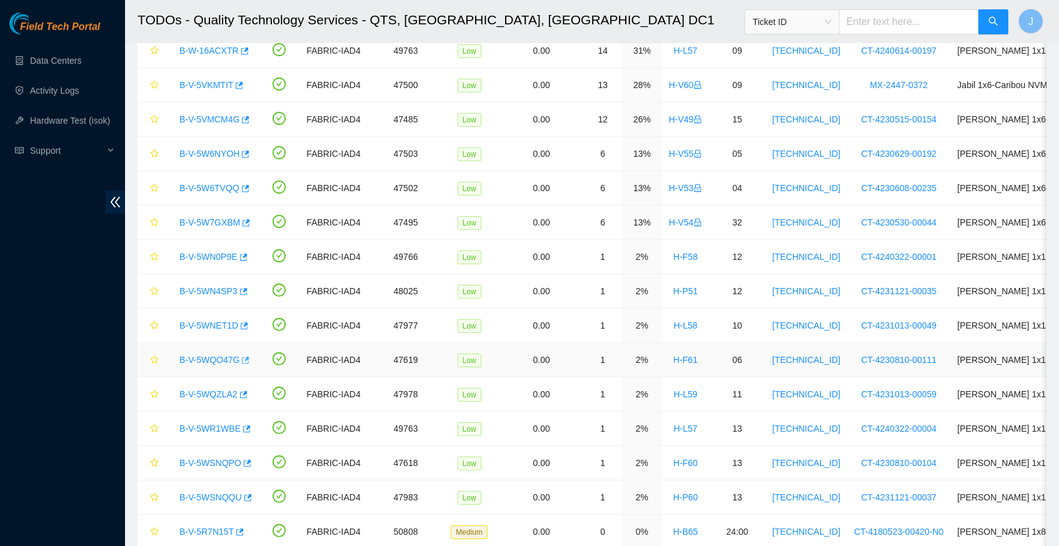
click at [250, 357] on icon "button" at bounding box center [247, 360] width 8 height 7
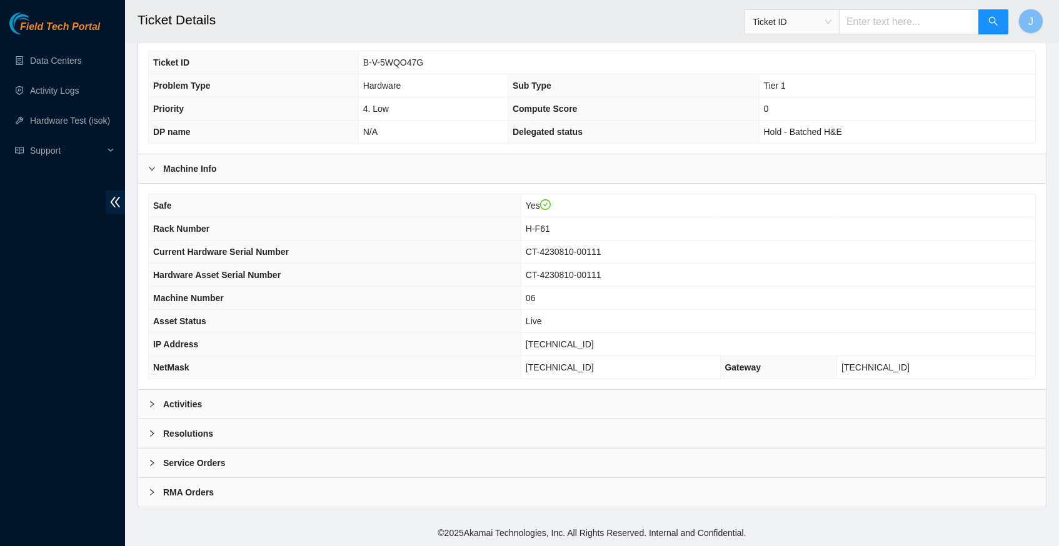
click at [154, 404] on icon "right" at bounding box center [152, 405] width 8 height 8
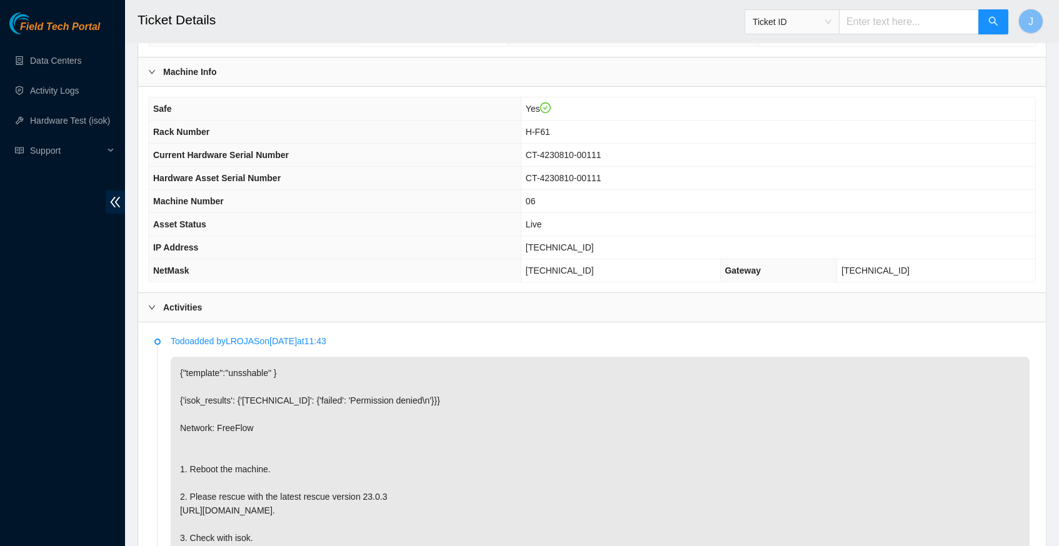
scroll to position [384, 0]
click at [91, 158] on span "Support" at bounding box center [67, 150] width 74 height 25
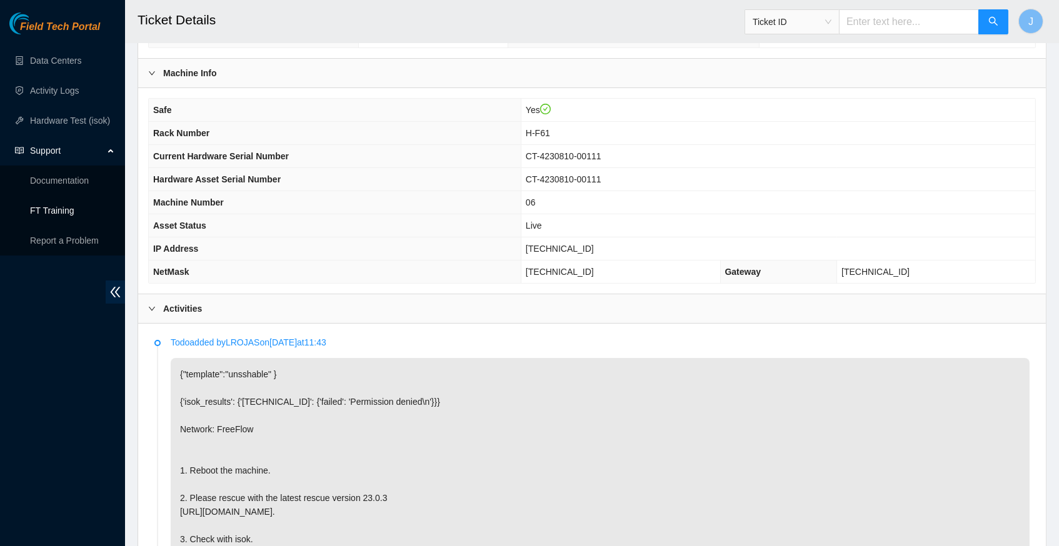
click at [68, 215] on link "FT Training" at bounding box center [52, 211] width 44 height 10
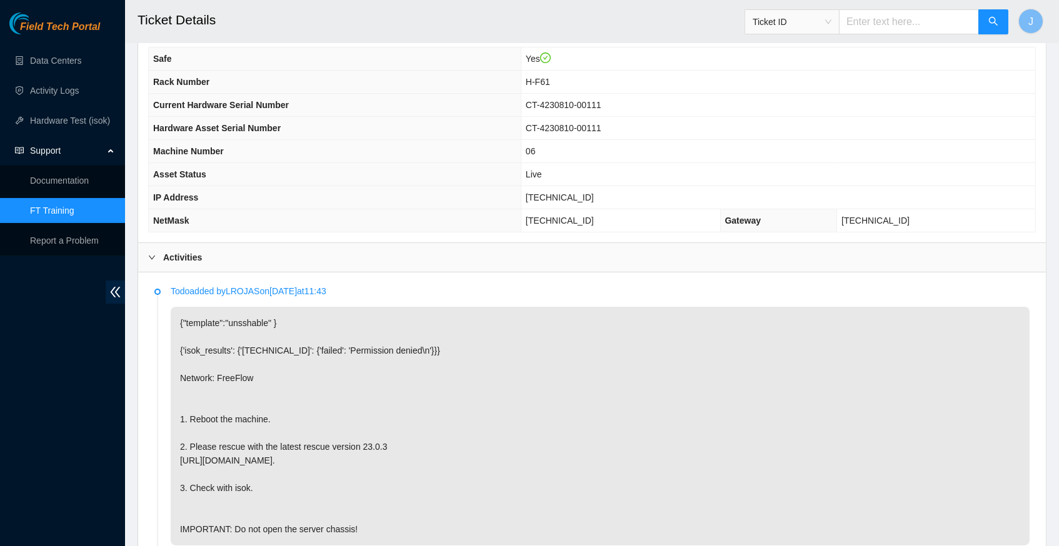
scroll to position [434, 0]
click at [563, 202] on span "[TECHNICAL_ID]" at bounding box center [560, 199] width 68 height 10
copy span "[TECHNICAL_ID]"
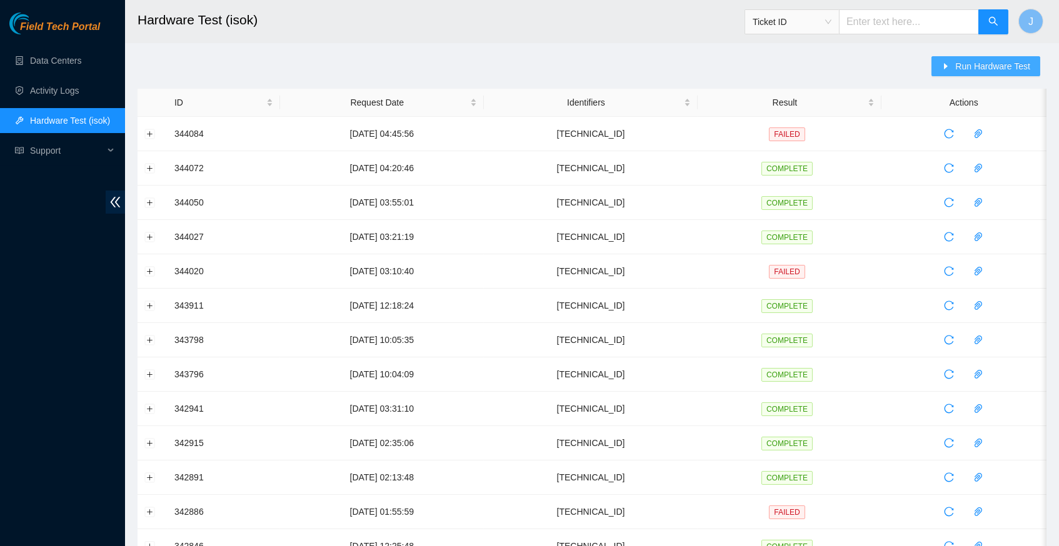
click at [975, 68] on span "Run Hardware Test" at bounding box center [992, 66] width 75 height 14
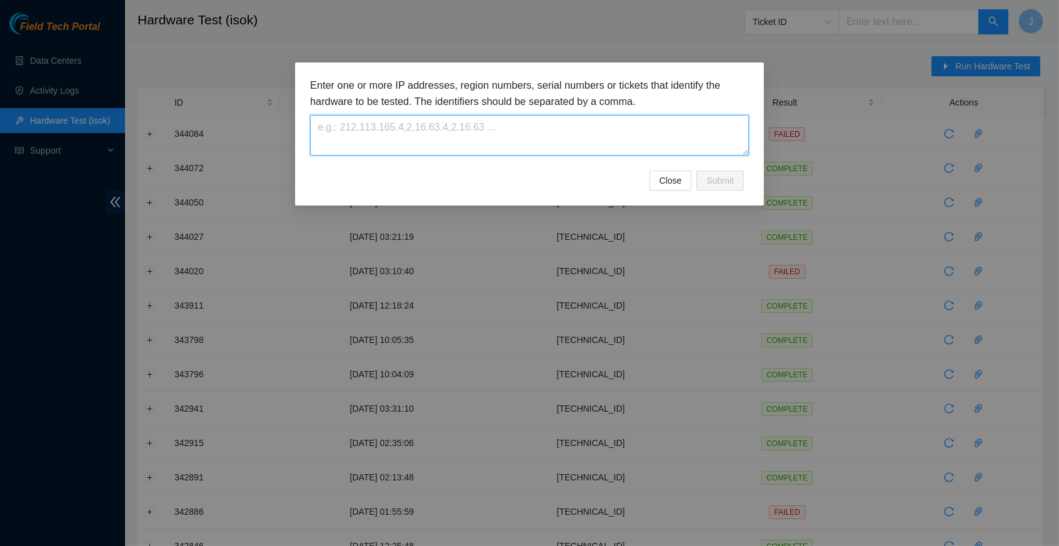
click at [373, 134] on textarea at bounding box center [529, 135] width 439 height 41
paste textarea "23.213.246.137"
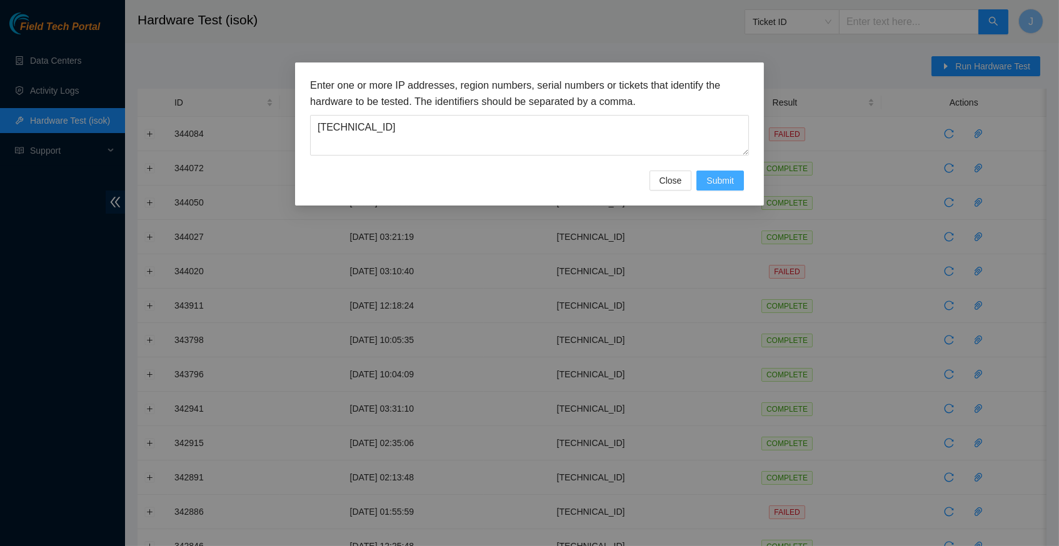
click at [712, 176] on span "Submit" at bounding box center [720, 181] width 28 height 14
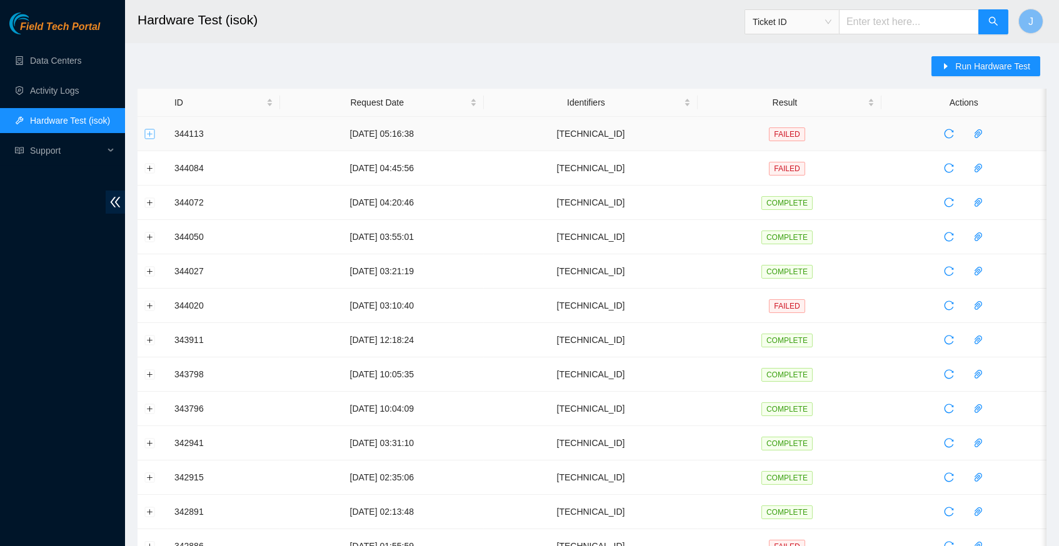
click at [149, 131] on button "Expand row" at bounding box center [150, 134] width 10 height 10
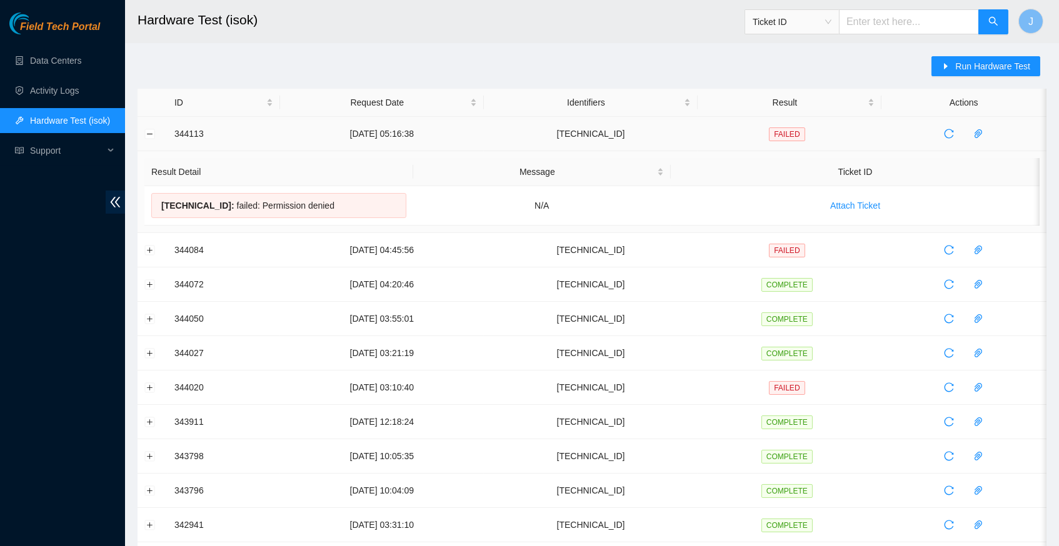
drag, startPoint x: 353, startPoint y: 205, endPoint x: 171, endPoint y: 131, distance: 196.0
click at [171, 131] on tbody "344113 30-09-2025 05:16:38 23.213.246.137 FAILED Result Detail Message Ticket I…" at bounding box center [592, 502] width 909 height 770
copy tbody "344113 30-09-2025 05:16:38 23.213.246.137 FAILED Result Detail Message Ticket I…"
click at [556, 43] on header "Hardware Test (isok) Ticket ID J" at bounding box center [654, 21] width 1059 height 43
click at [960, 64] on span "Run Hardware Test" at bounding box center [992, 66] width 75 height 14
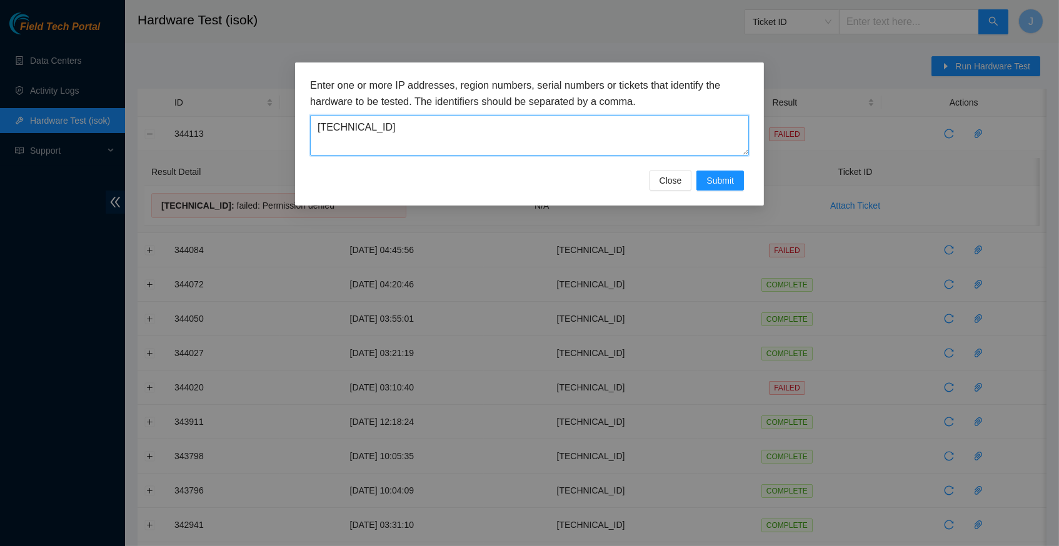
click at [436, 128] on textarea "[TECHNICAL_ID]" at bounding box center [529, 135] width 439 height 41
paste textarea "76"
type textarea "[TECHNICAL_ID]"
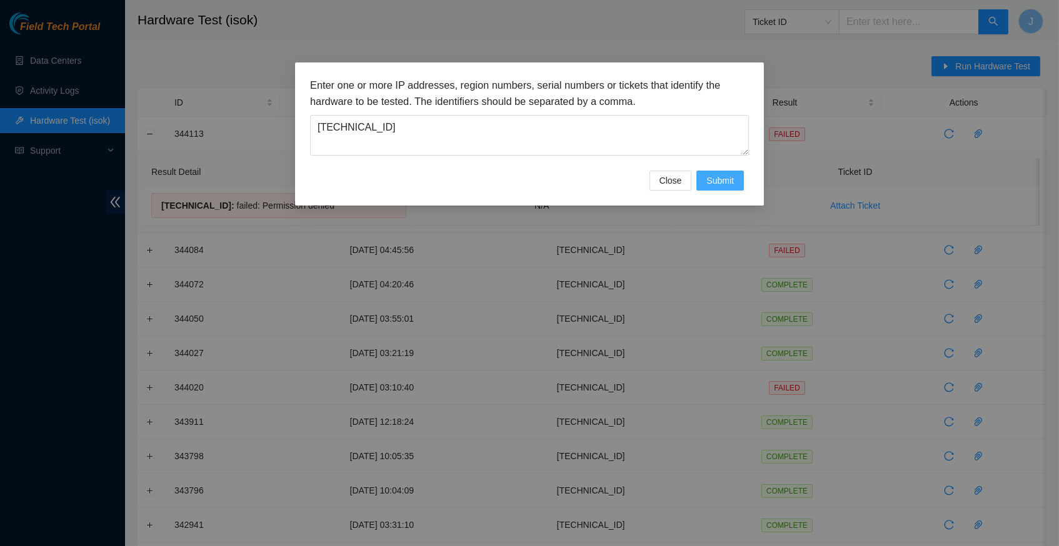
click at [724, 189] on button "Submit" at bounding box center [720, 181] width 48 height 20
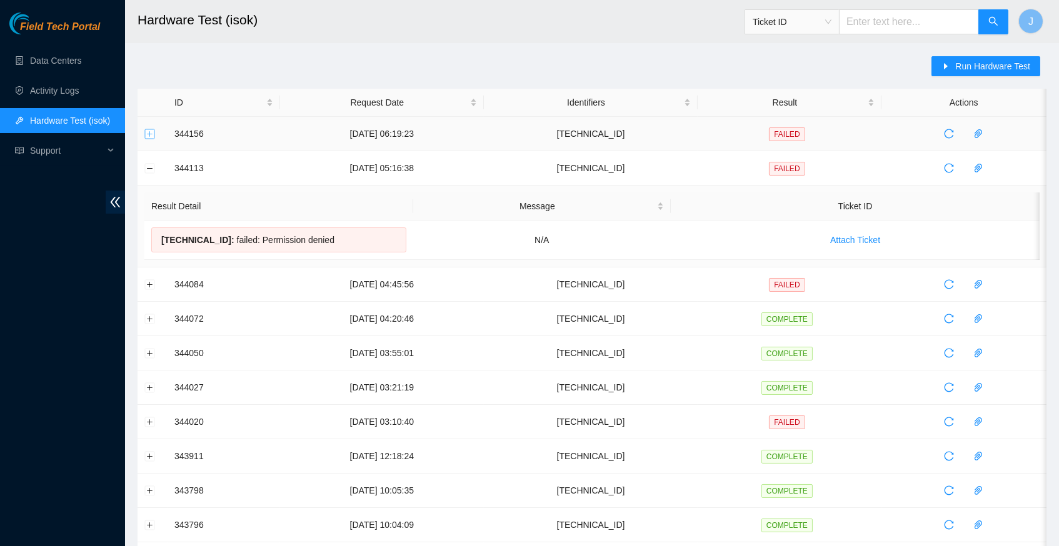
click at [154, 132] on button "Expand row" at bounding box center [150, 134] width 10 height 10
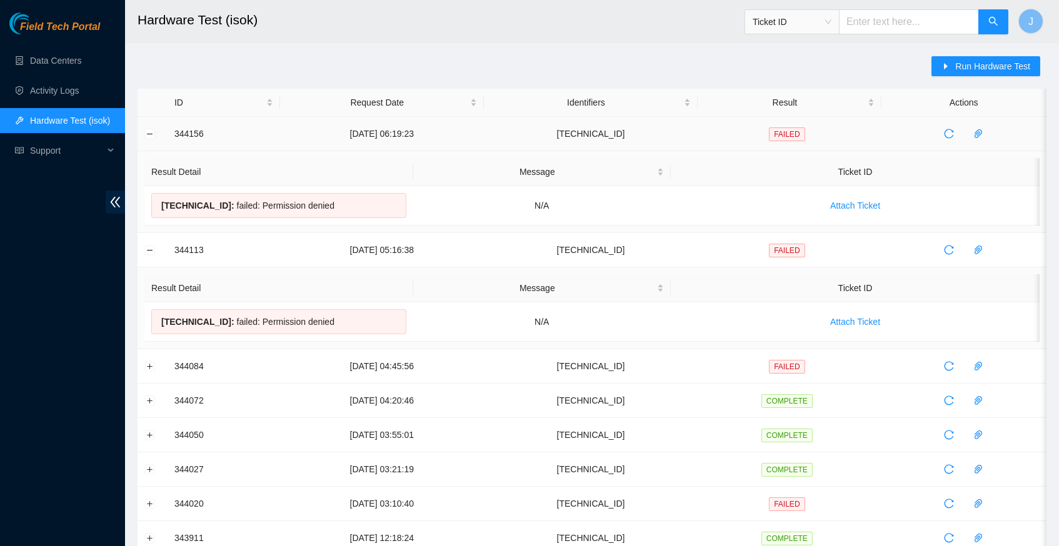
drag, startPoint x: 353, startPoint y: 205, endPoint x: 174, endPoint y: 136, distance: 191.0
click at [174, 136] on tbody "344156 30-09-2025 06:19:23 23.213.246.176 FAILED Result Detail Message Ticket I…" at bounding box center [592, 542] width 909 height 851
copy tbody "344156 30-09-2025 06:19:23 23.213.246.176 FAILED Result Detail Message Ticket I…"
click at [78, 66] on link "Data Centers" at bounding box center [55, 61] width 51 height 10
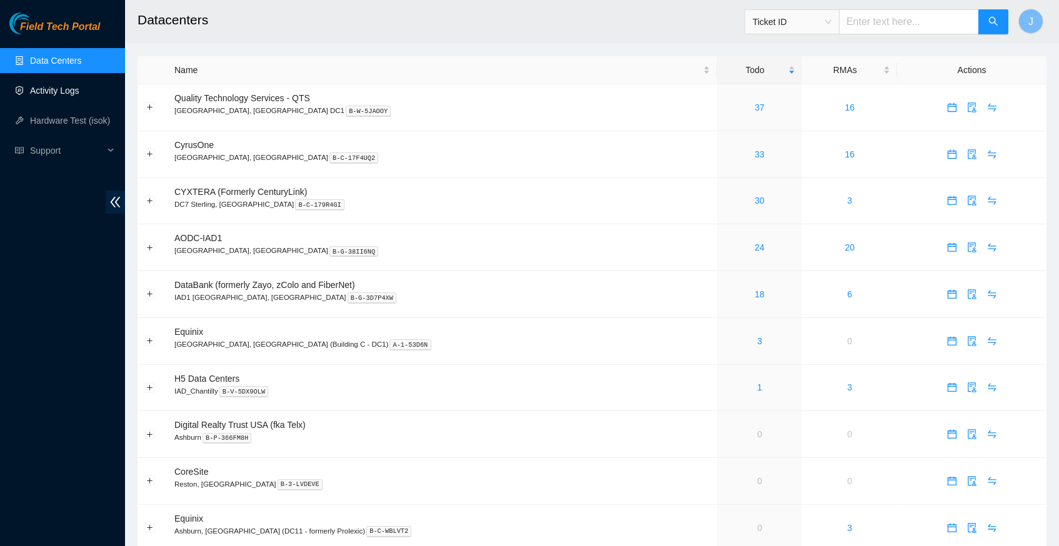
click at [70, 91] on link "Activity Logs" at bounding box center [54, 91] width 49 height 10
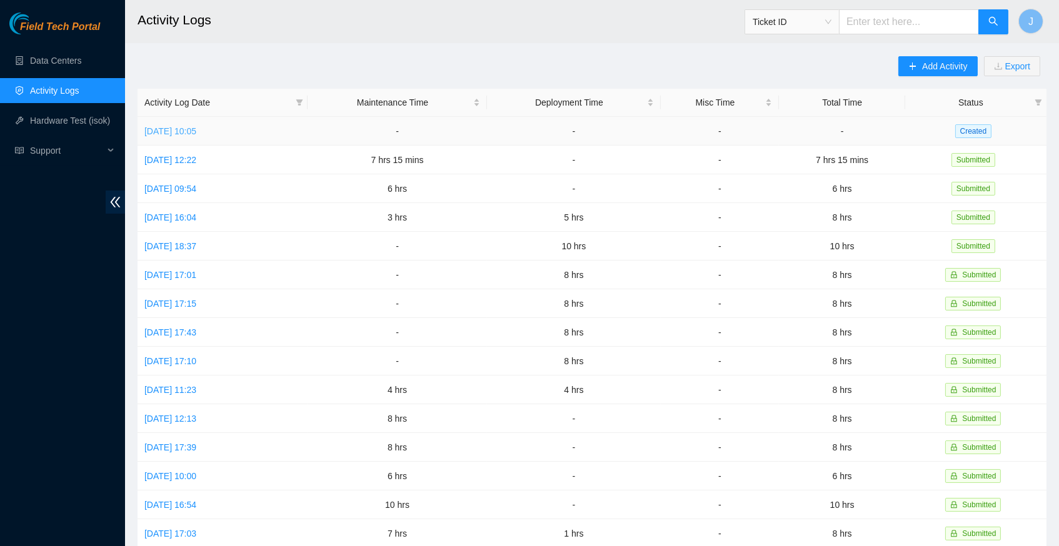
click at [196, 128] on link "Tue, 30 Sep 2025 10:05" at bounding box center [170, 131] width 52 height 10
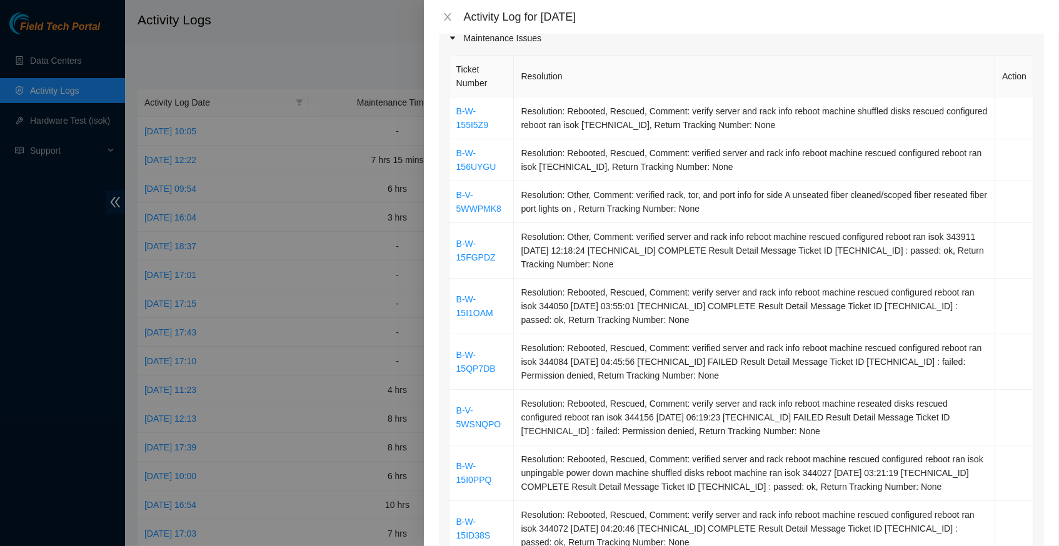
scroll to position [147, 0]
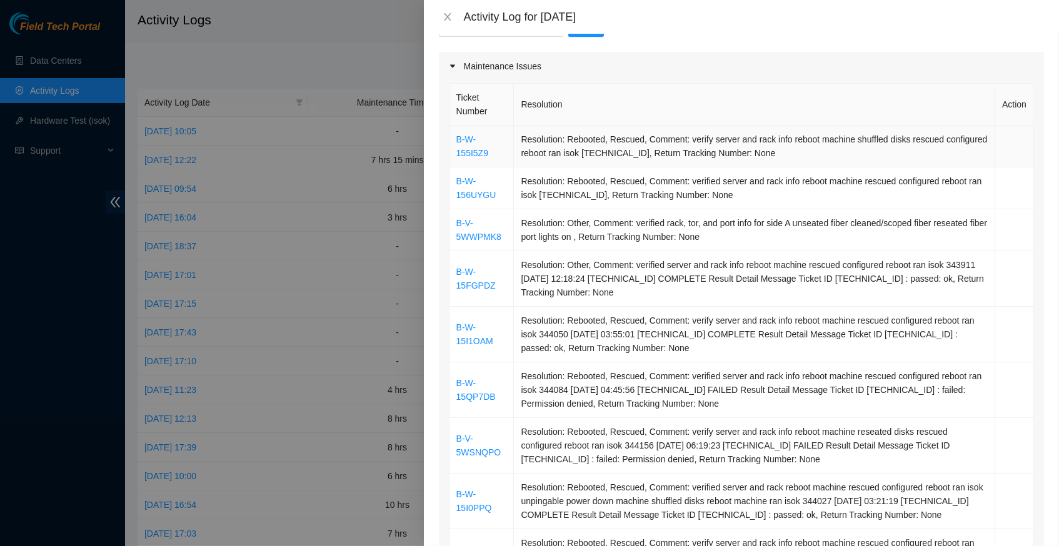
drag, startPoint x: 840, startPoint y: 489, endPoint x: 449, endPoint y: 131, distance: 530.6
click at [450, 131] on tbody "B-W-155I5Z9 Resolution: Rebooted, Rescued, Comment: verify server and rack info…" at bounding box center [742, 383] width 585 height 515
copy tbody "B-W-155I5Z9 Resolution: Rebooted, Rescued, Comment: verify server and rack info…"
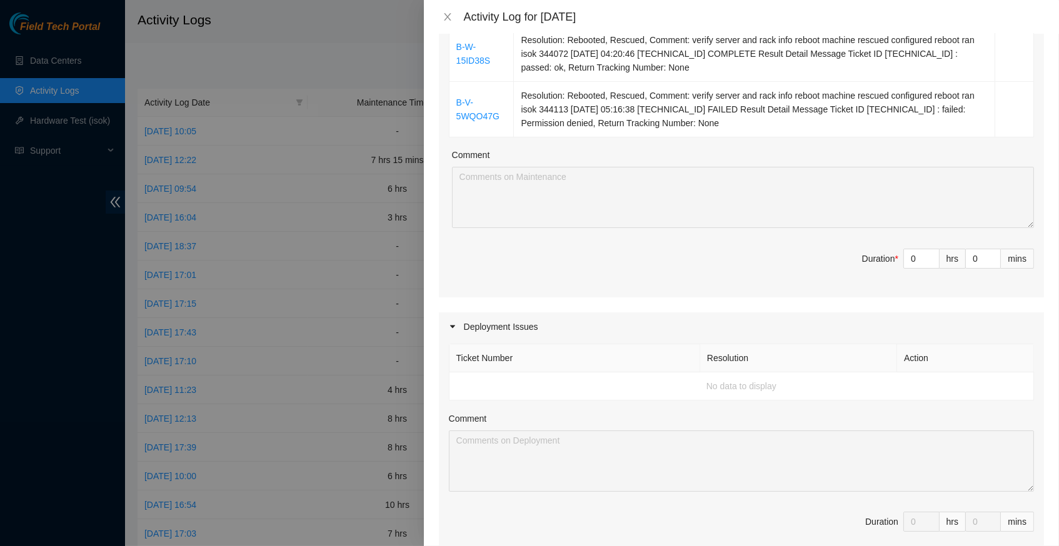
scroll to position [643, 0]
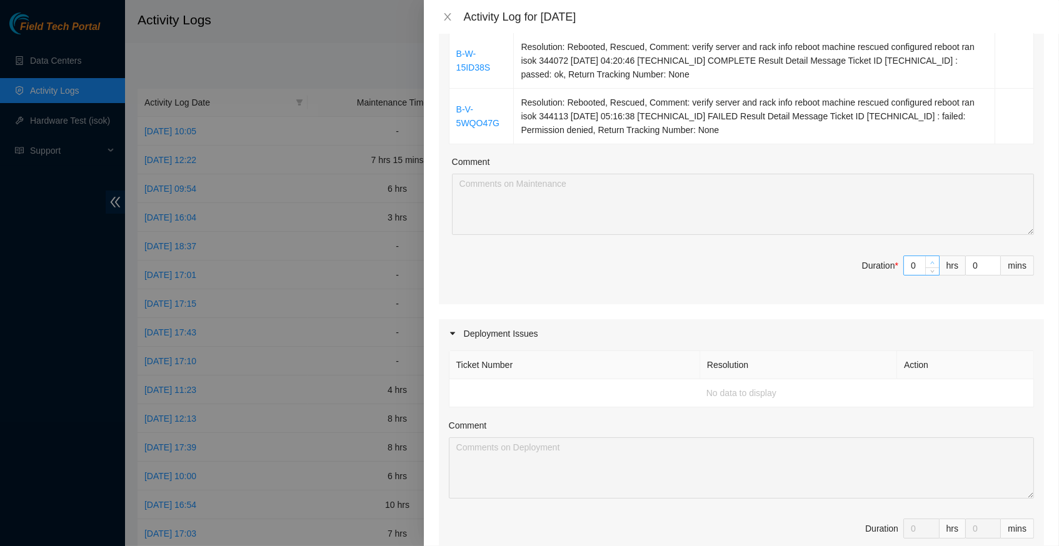
type input "1"
click at [935, 259] on span "up" at bounding box center [933, 263] width 8 height 8
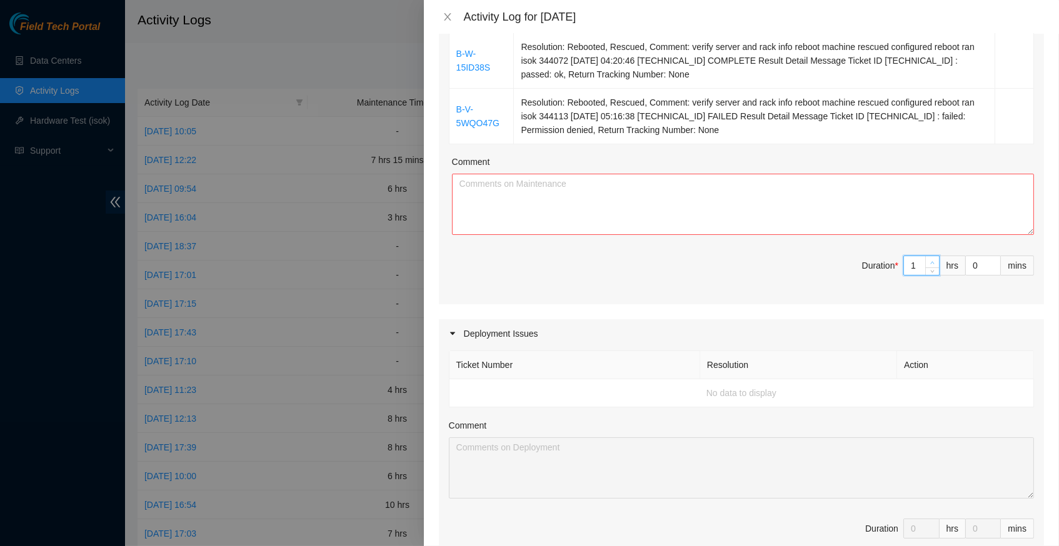
type input "2"
click at [935, 259] on span "up" at bounding box center [933, 263] width 8 height 8
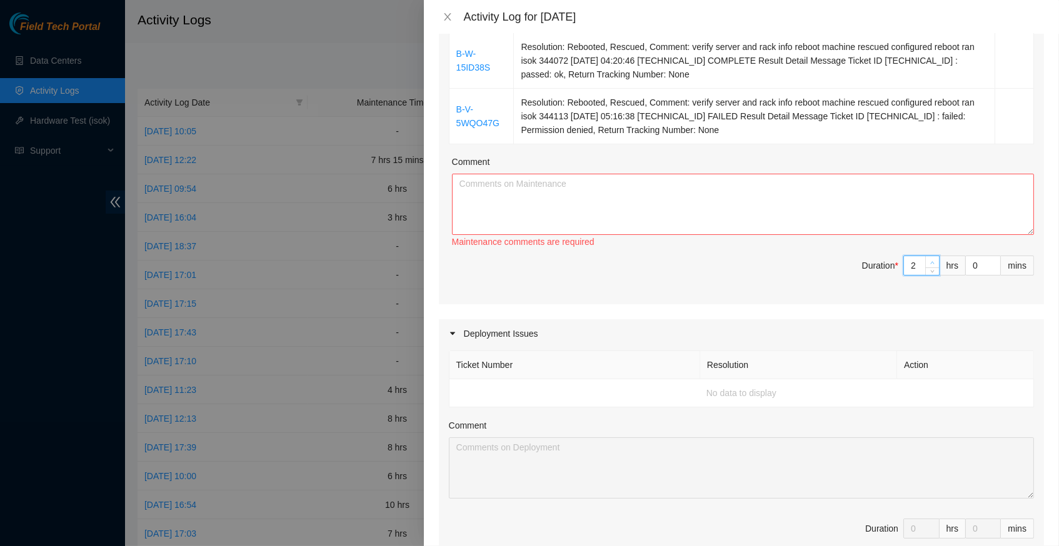
type input "4"
click at [935, 259] on span "up" at bounding box center [933, 263] width 8 height 8
type input "6"
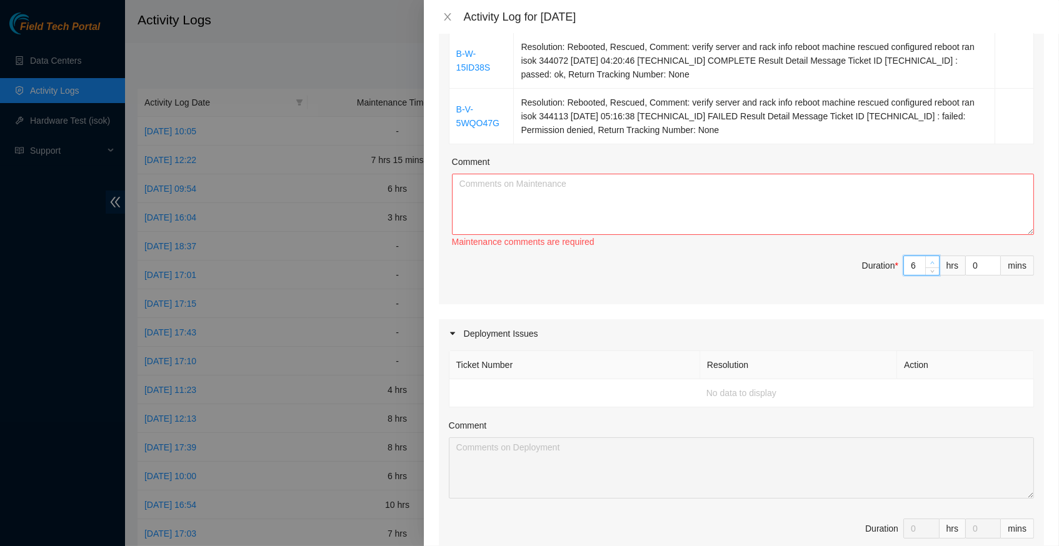
click at [935, 259] on span "up" at bounding box center [933, 263] width 8 height 8
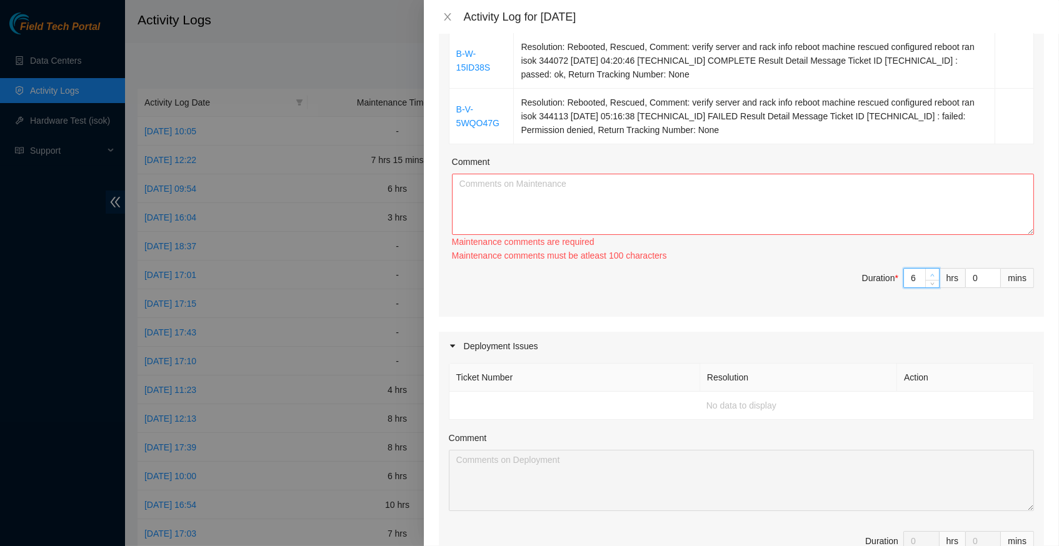
type input "7"
click at [932, 273] on icon "up" at bounding box center [932, 275] width 4 height 4
type input "8"
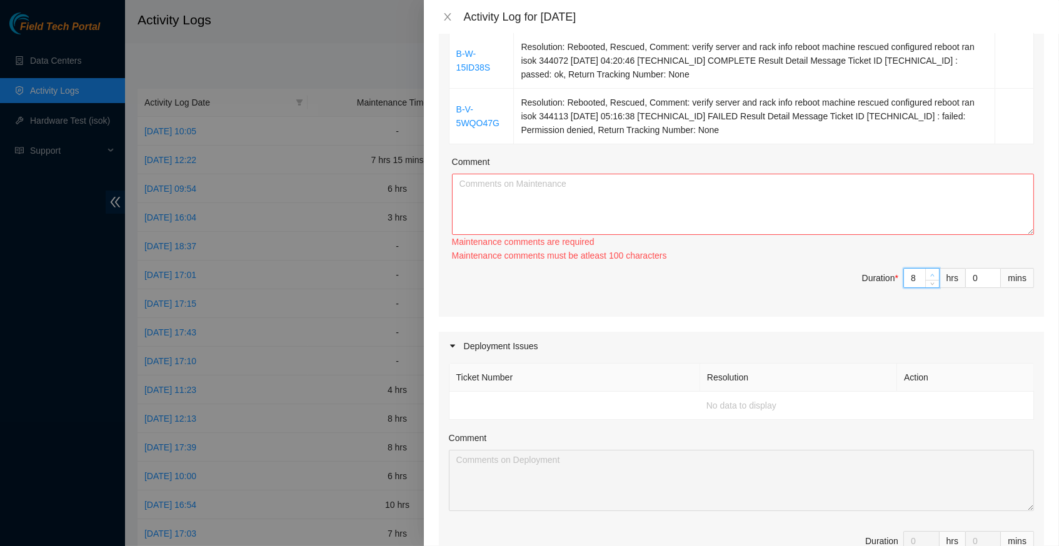
click at [932, 273] on icon "up" at bounding box center [932, 275] width 4 height 4
click at [703, 209] on textarea "Comment" at bounding box center [743, 204] width 582 height 61
paste textarea "B-W-155I5Z9 Resolution: Rebooted, Rescued, Comment: verify server and rack info…"
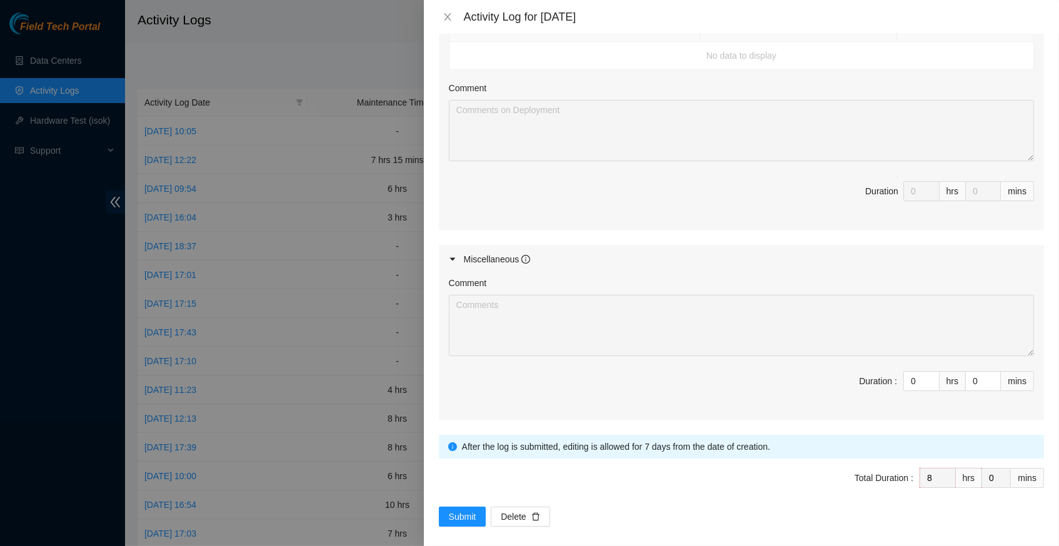
scroll to position [980, 0]
type textarea "B-W-155I5Z9 Resolution: Rebooted, Rescued, Comment: verify server and rack info…"
click at [465, 511] on span "Submit" at bounding box center [463, 518] width 28 height 14
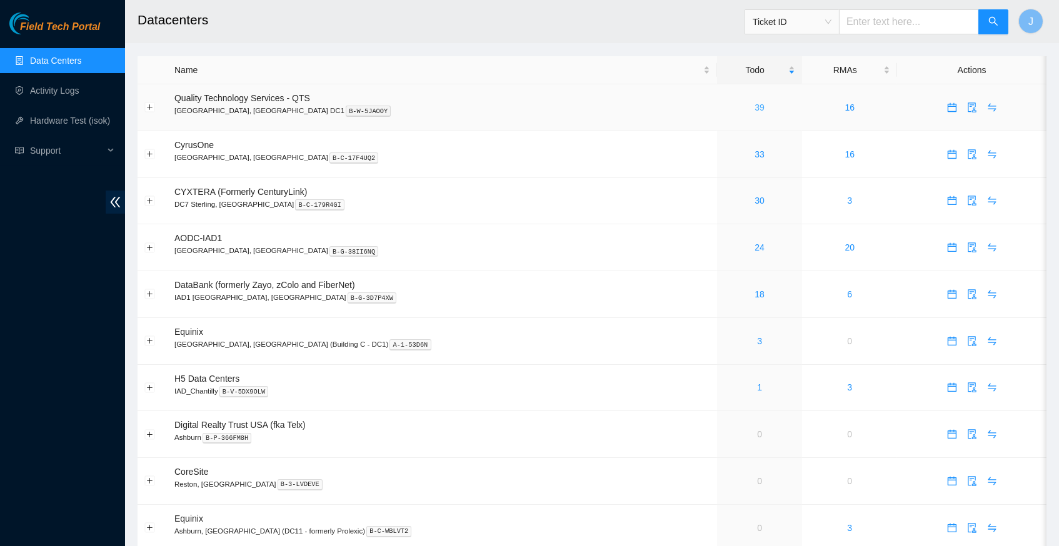
click at [755, 106] on link "39" at bounding box center [760, 108] width 10 height 10
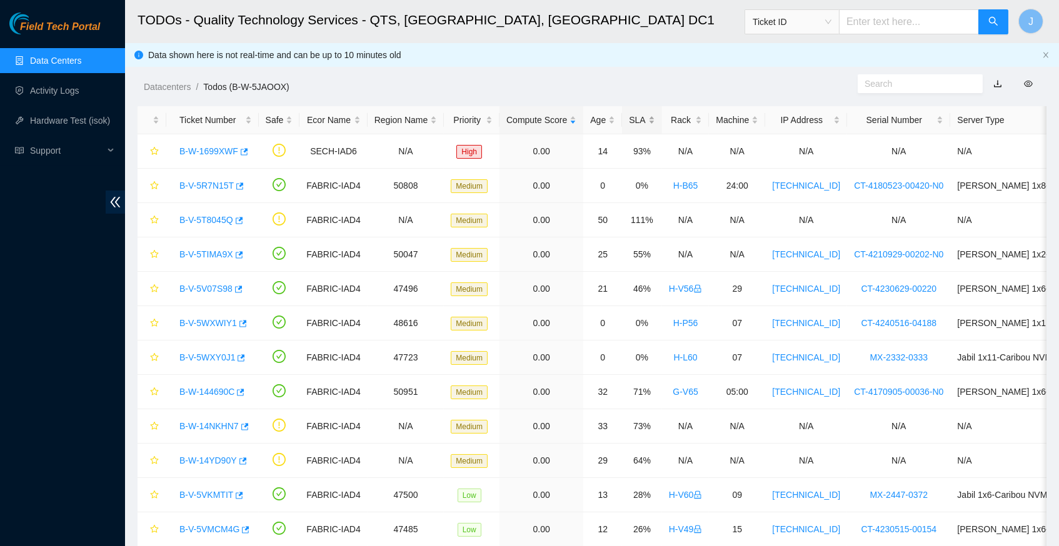
click at [655, 114] on div "SLA" at bounding box center [642, 120] width 26 height 14
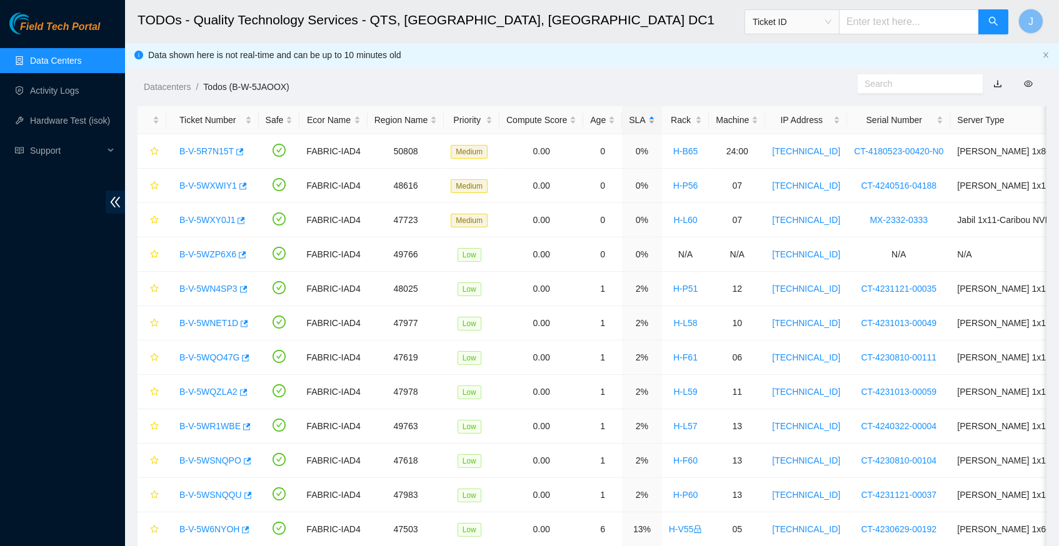
click at [655, 114] on div "SLA" at bounding box center [642, 120] width 26 height 14
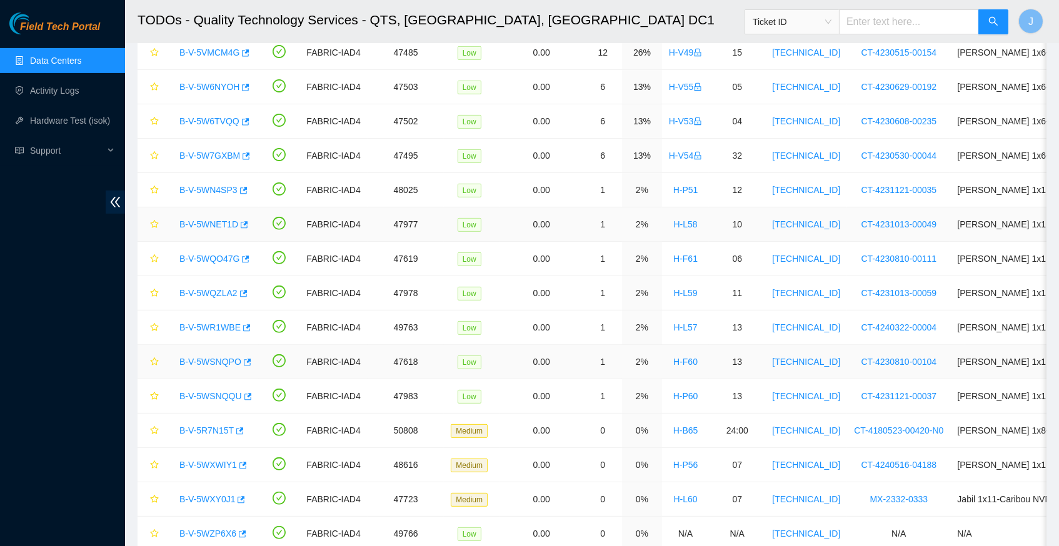
scroll to position [925, 0]
click at [250, 254] on icon "button" at bounding box center [247, 257] width 8 height 7
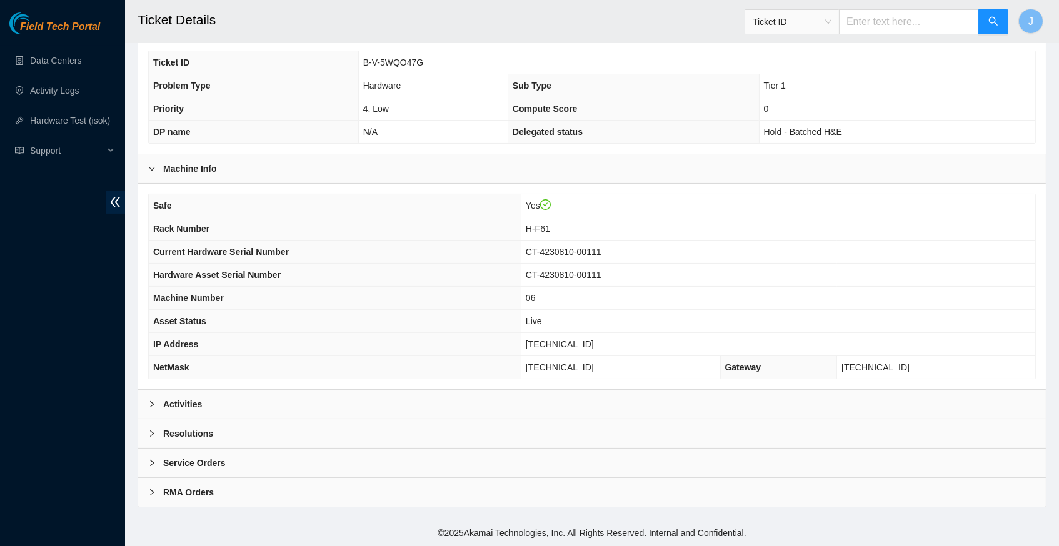
scroll to position [289, 0]
click at [153, 404] on icon "right" at bounding box center [152, 405] width 8 height 8
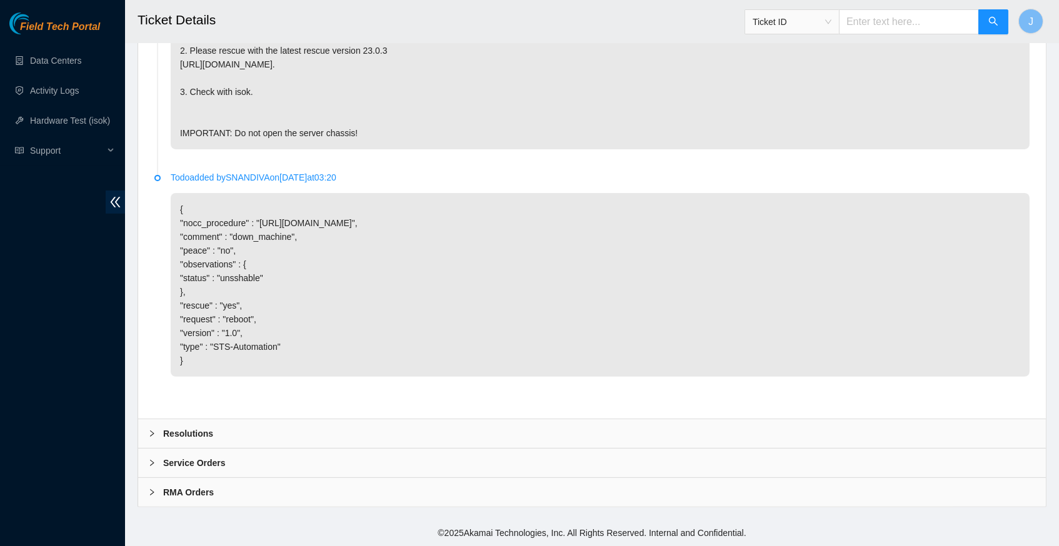
scroll to position [843, 0]
click at [152, 438] on span "right" at bounding box center [152, 434] width 8 height 8
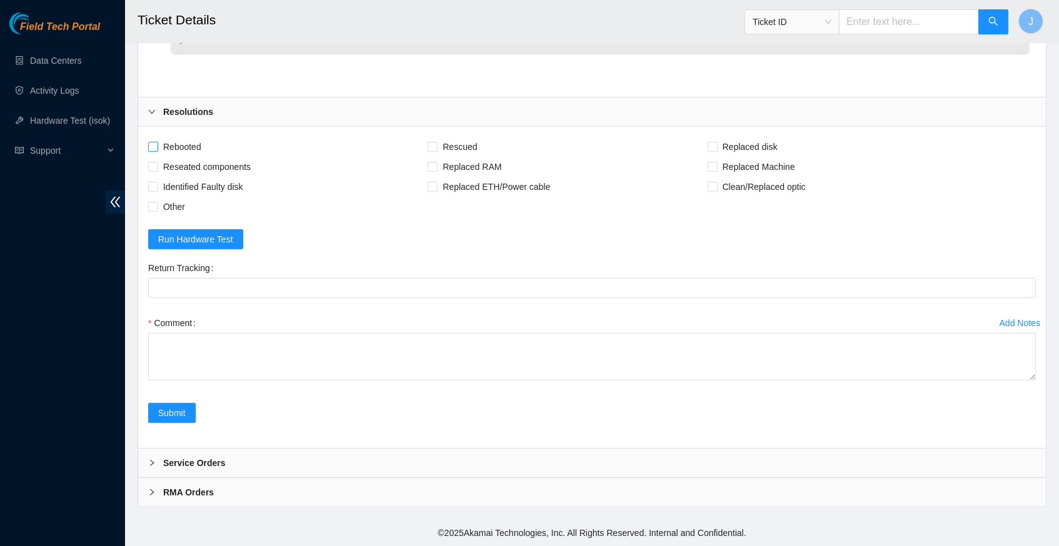
scroll to position [1164, 0]
click at [155, 148] on input "Rebooted" at bounding box center [152, 146] width 9 height 9
checkbox input "true"
click at [436, 151] on input "Rescued" at bounding box center [432, 146] width 9 height 9
checkbox input "true"
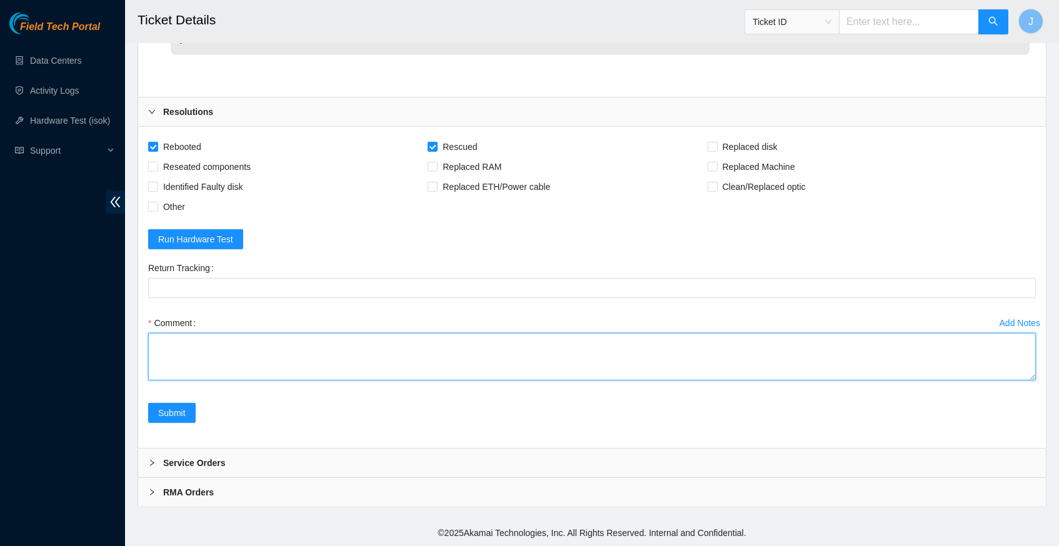
click at [247, 346] on textarea "Comment" at bounding box center [592, 357] width 888 height 48
paste textarea "344113 [DATE] 05:16:38 [TECHNICAL_ID] FAILED Result Detail Message Ticket ID [T…"
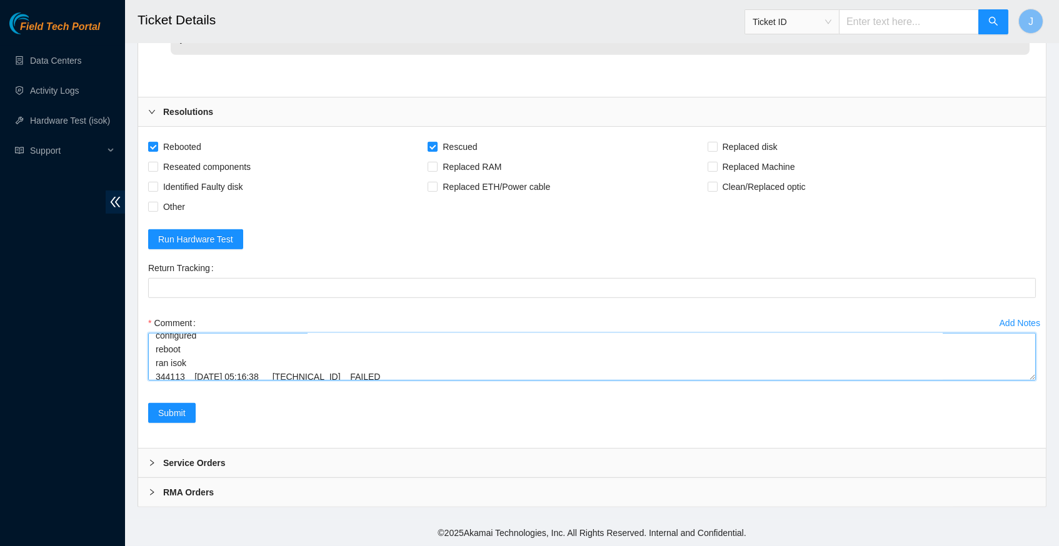
scroll to position [132, 0]
type textarea "verify server and rack info reboot machine rescued configured reboot ran isok 3…"
click at [168, 409] on span "Submit" at bounding box center [172, 413] width 28 height 14
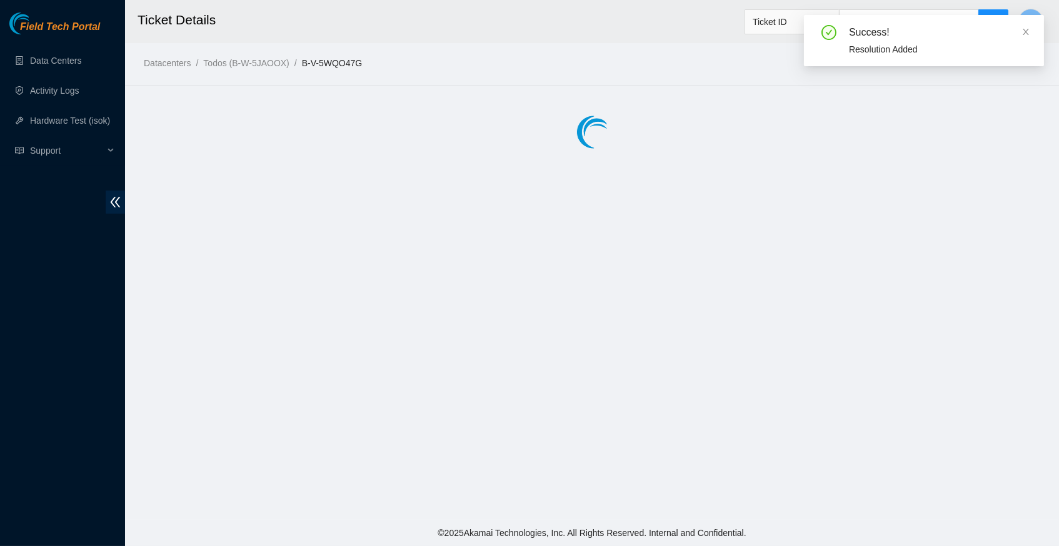
scroll to position [0, 0]
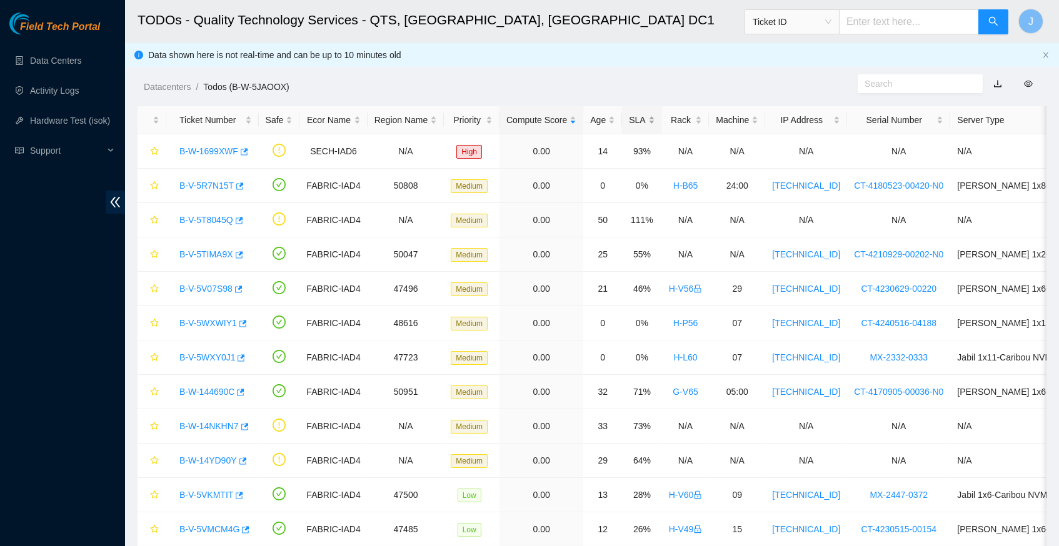
click at [651, 113] on div "SLA" at bounding box center [642, 120] width 26 height 14
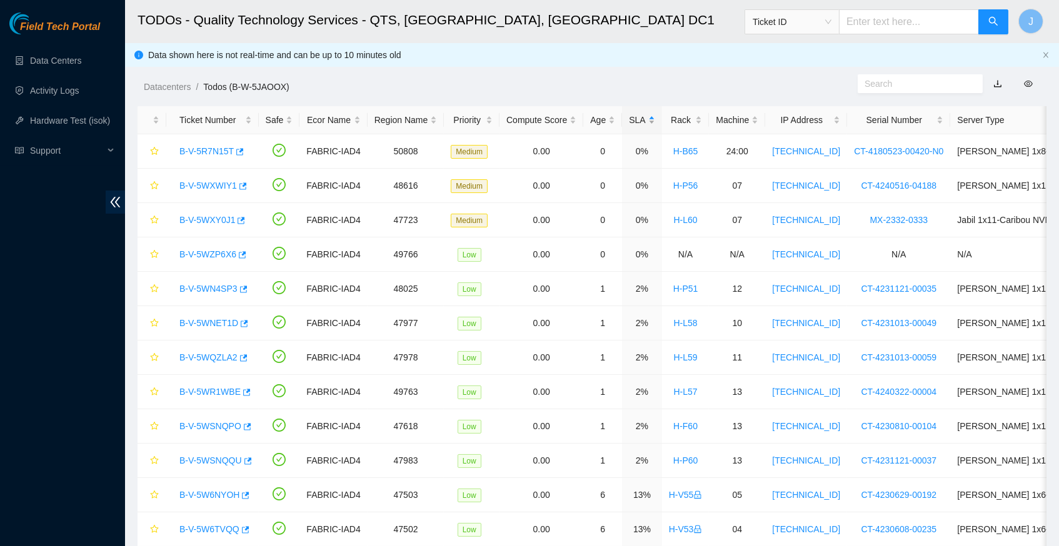
click at [651, 113] on div "SLA" at bounding box center [642, 120] width 26 height 14
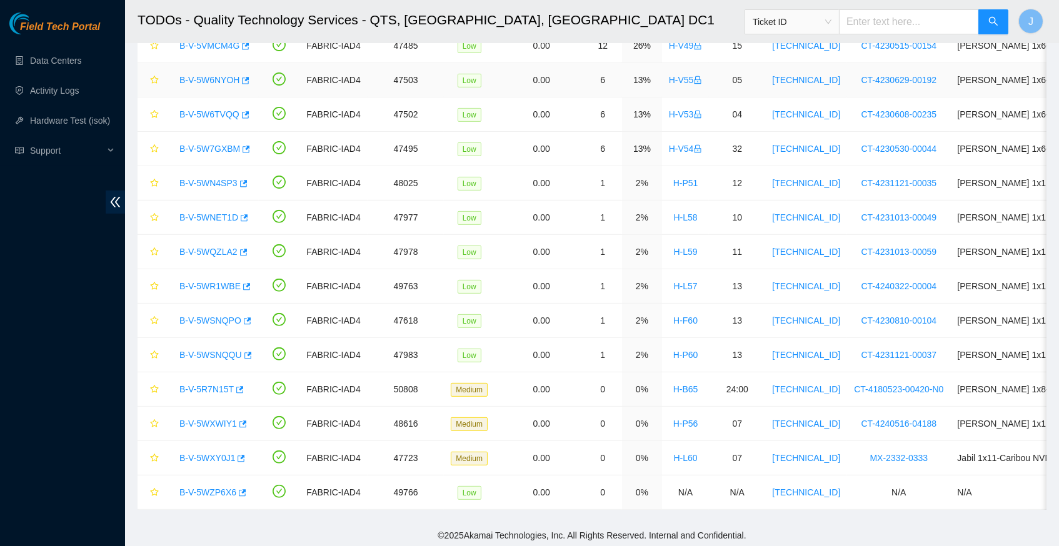
scroll to position [930, 0]
click at [251, 318] on icon "button" at bounding box center [248, 321] width 8 height 7
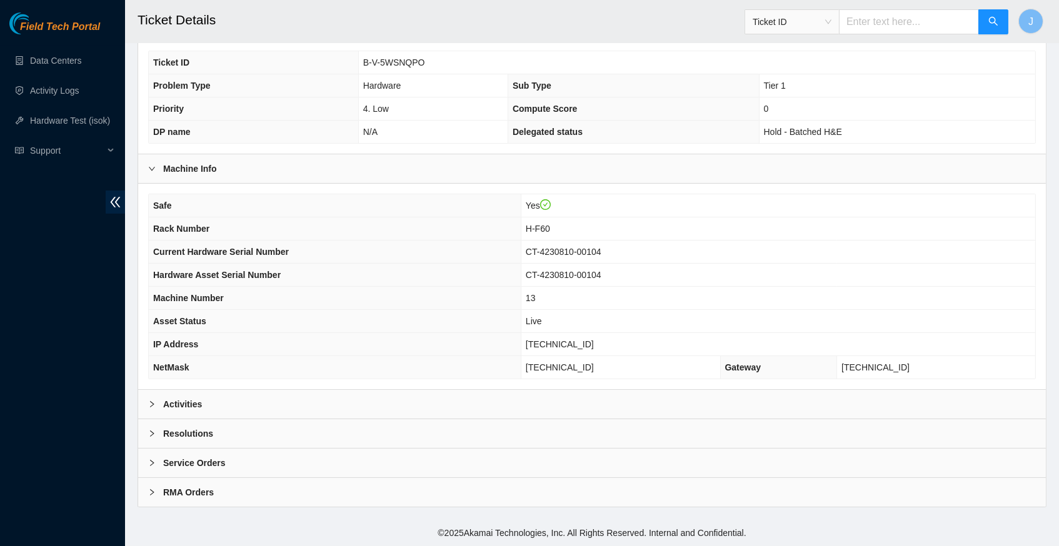
scroll to position [289, 0]
click at [153, 403] on icon "right" at bounding box center [152, 405] width 8 height 8
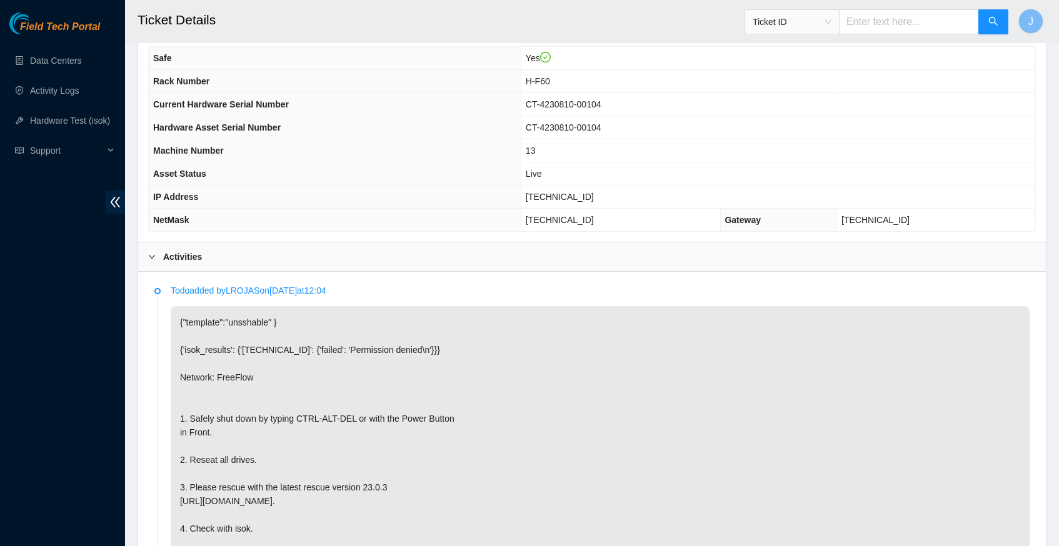
scroll to position [445, 0]
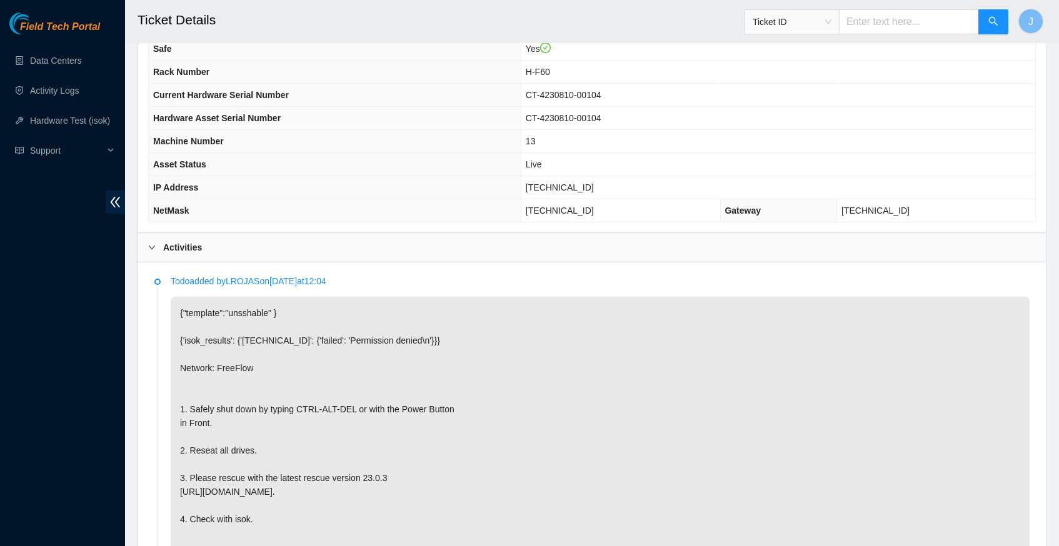
click at [553, 190] on span "[TECHNICAL_ID]" at bounding box center [560, 188] width 68 height 10
copy span "[TECHNICAL_ID]"
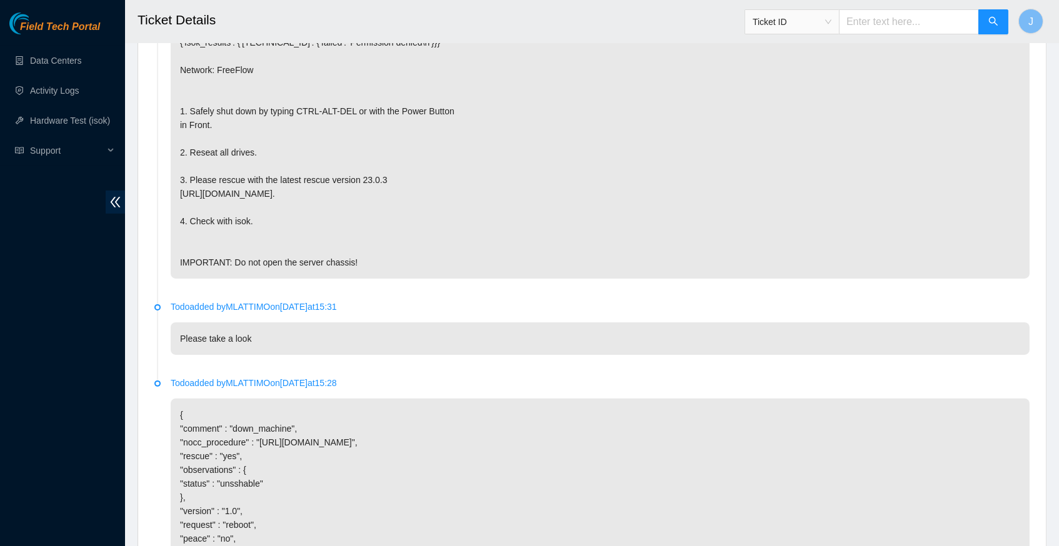
scroll to position [755, 0]
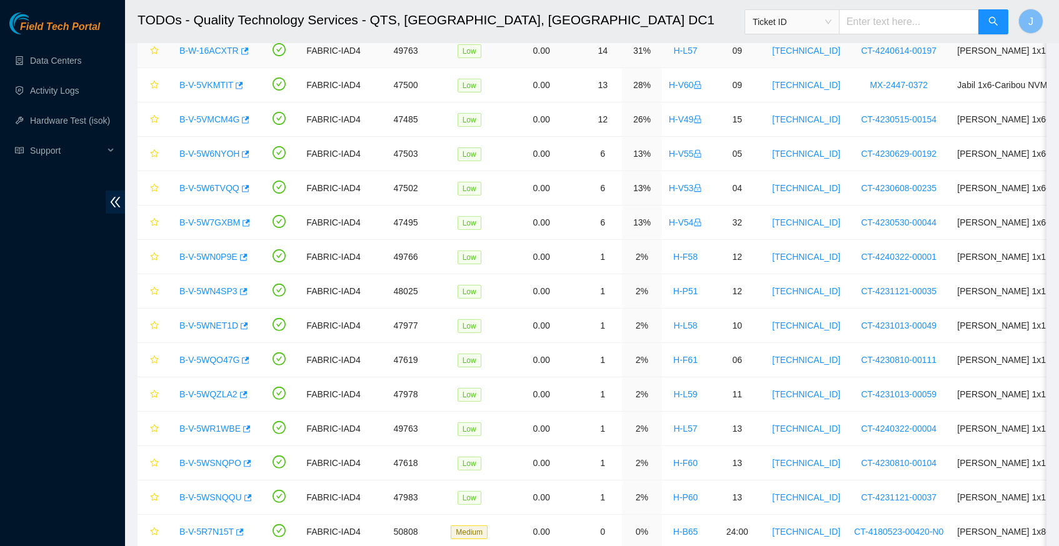
scroll to position [857, 0]
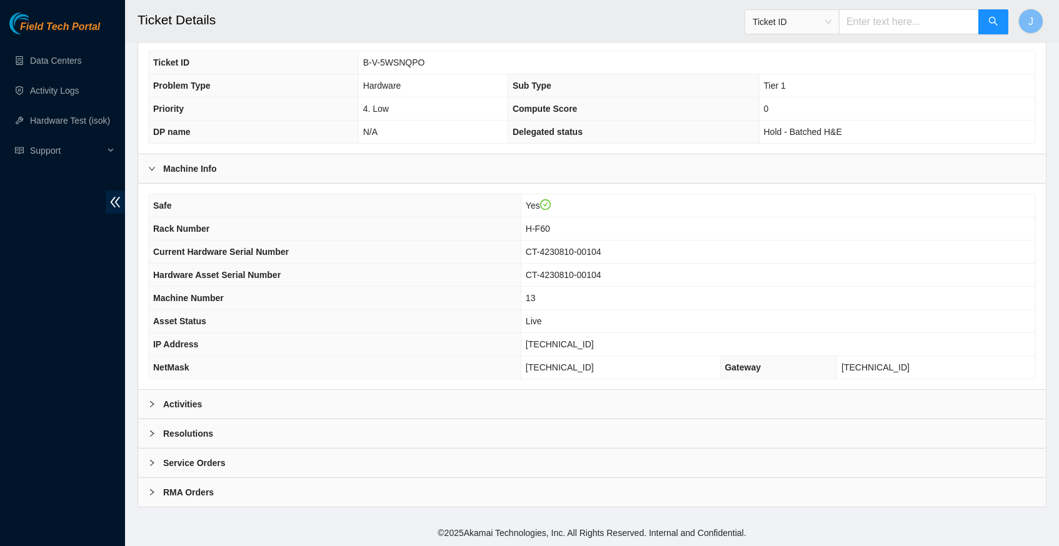
scroll to position [289, 0]
click at [151, 406] on icon "right" at bounding box center [152, 405] width 8 height 8
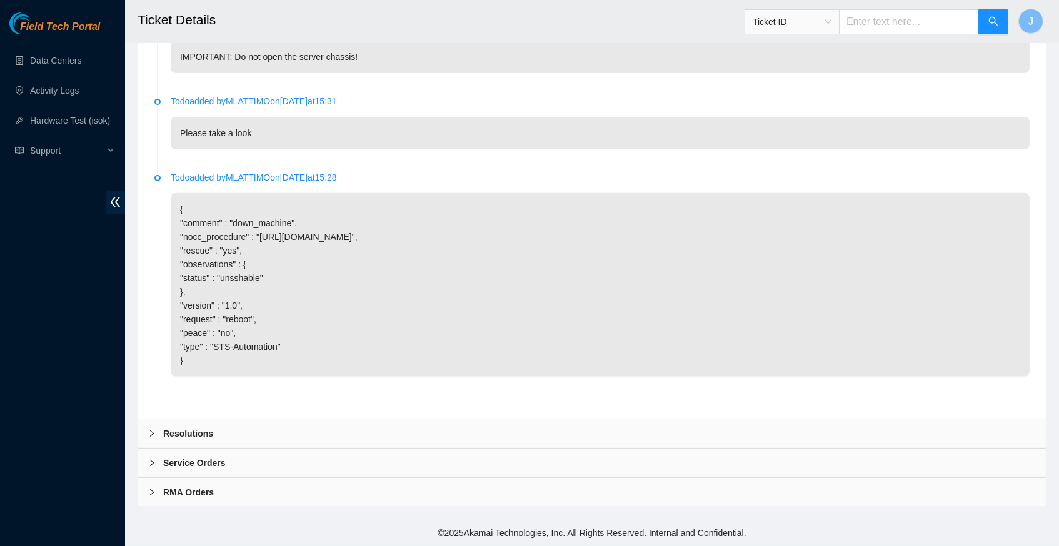
scroll to position [945, 0]
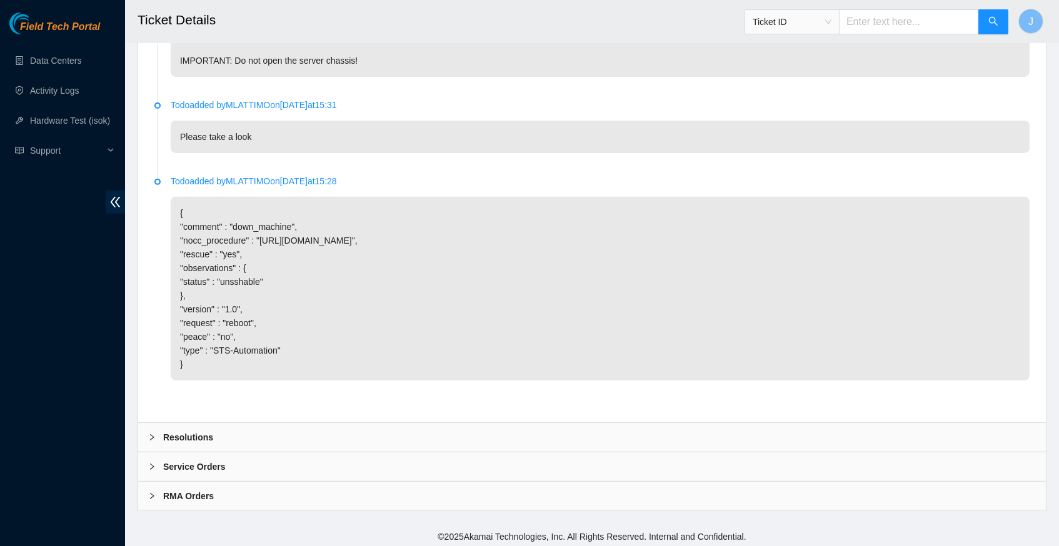
click at [153, 434] on icon "right" at bounding box center [152, 438] width 8 height 8
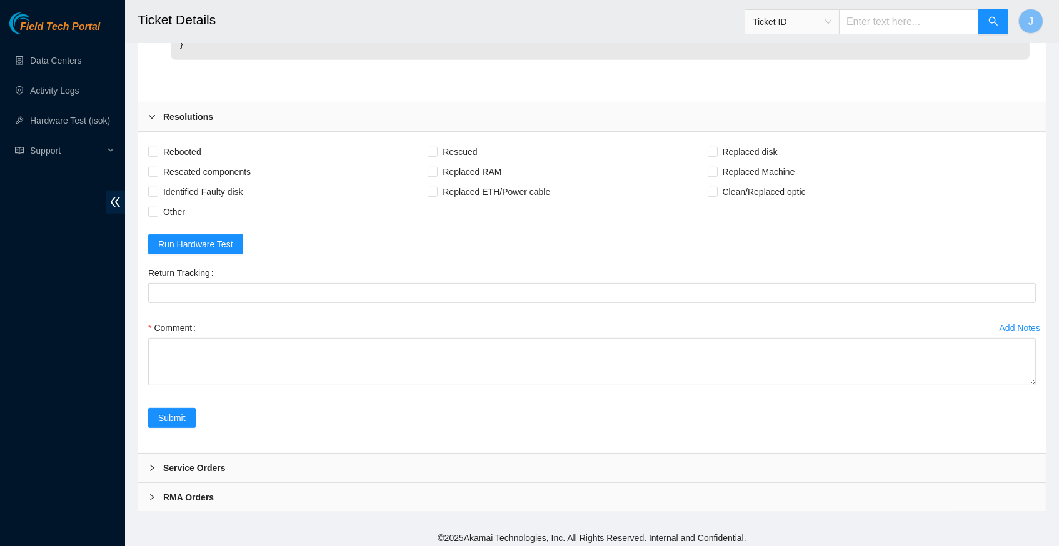
scroll to position [1265, 0]
click at [152, 149] on input "Rebooted" at bounding box center [152, 152] width 9 height 9
checkbox input "true"
click at [436, 148] on input "Rescued" at bounding box center [432, 152] width 9 height 9
checkbox input "true"
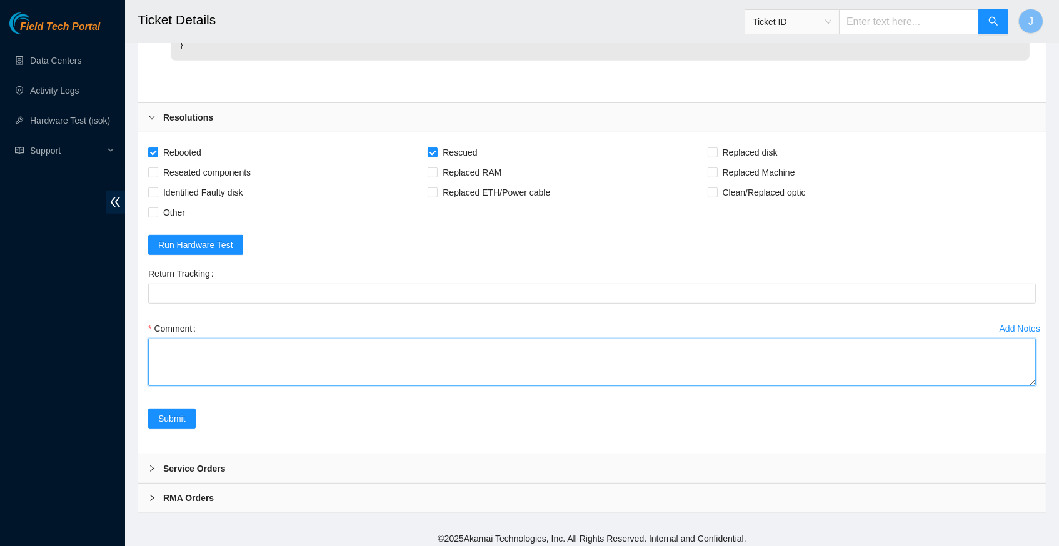
click at [194, 352] on textarea "Comment" at bounding box center [592, 363] width 888 height 48
paste textarea "344156 30-09-2025 06:19:23 23.213.246.176 FAILED Result Detail Message Ticket I…"
type textarea "verify server and rack info reboot machine reseated disks rescued configured re…"
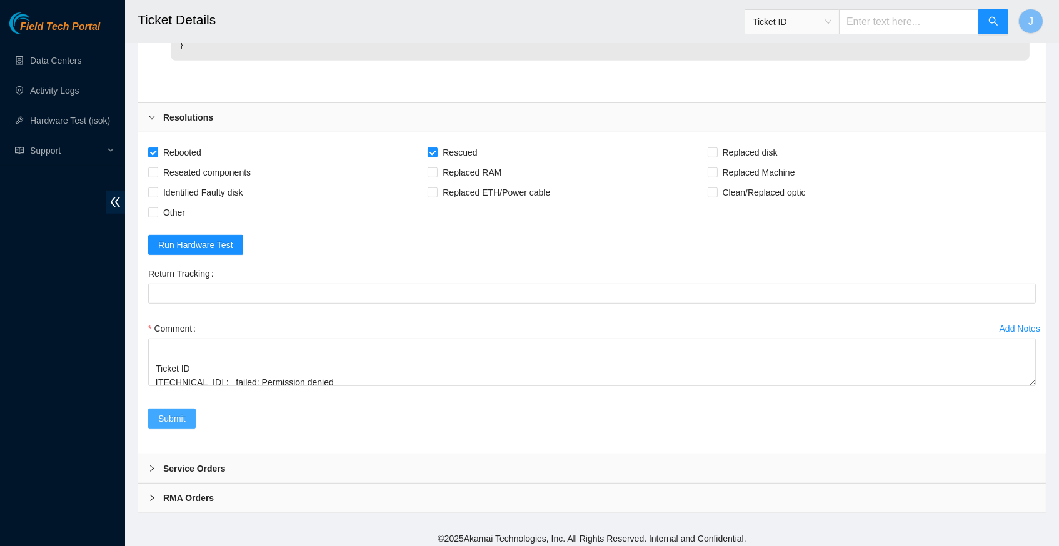
click at [171, 412] on span "Submit" at bounding box center [172, 419] width 28 height 14
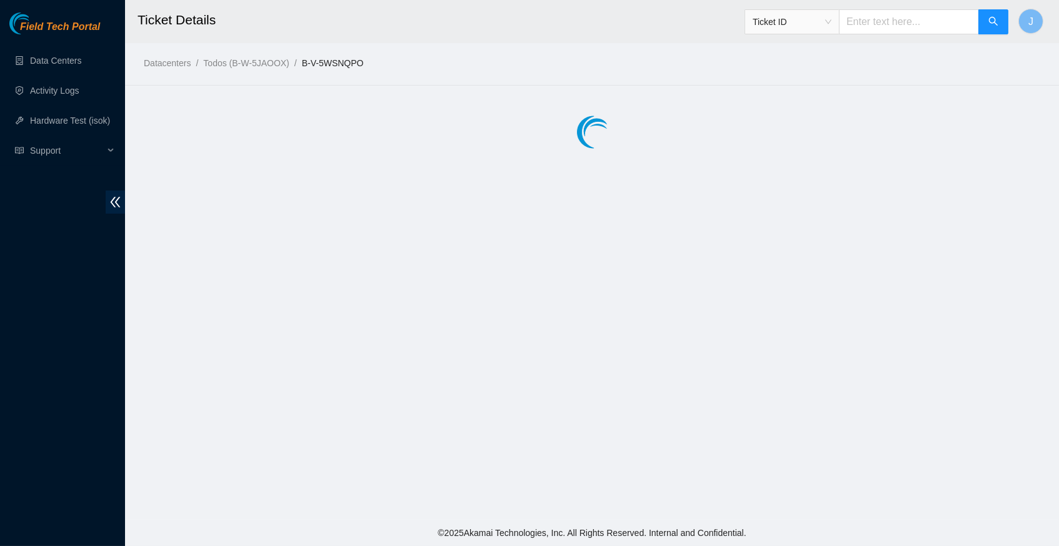
scroll to position [0, 0]
